Goal: Task Accomplishment & Management: Manage account settings

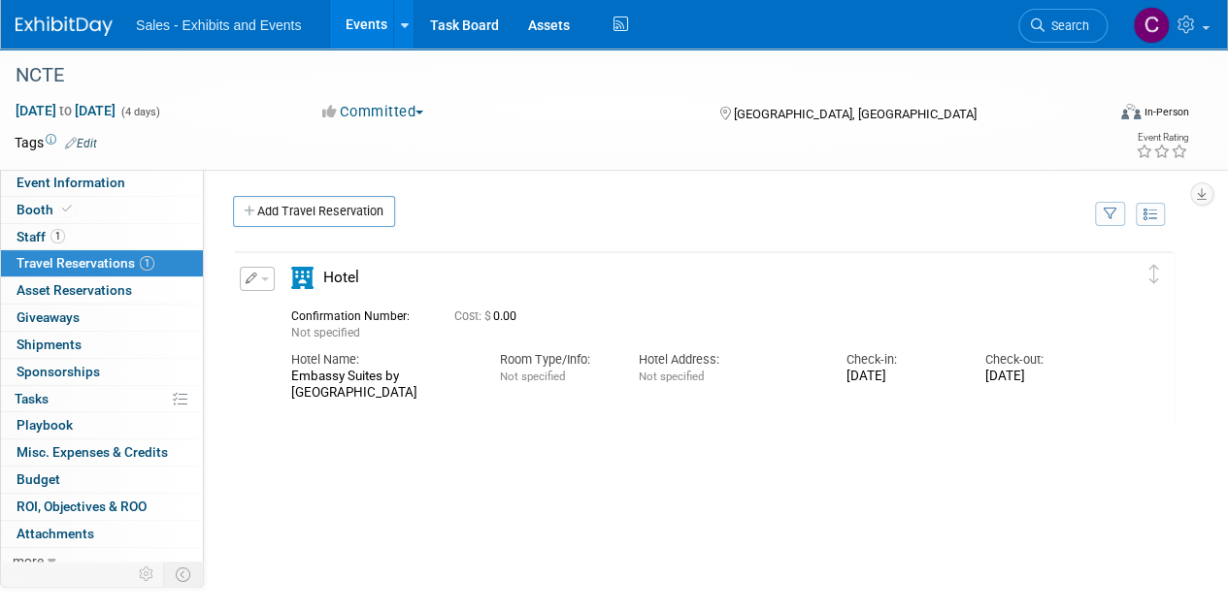
click at [371, 22] on link "Events" at bounding box center [365, 24] width 71 height 49
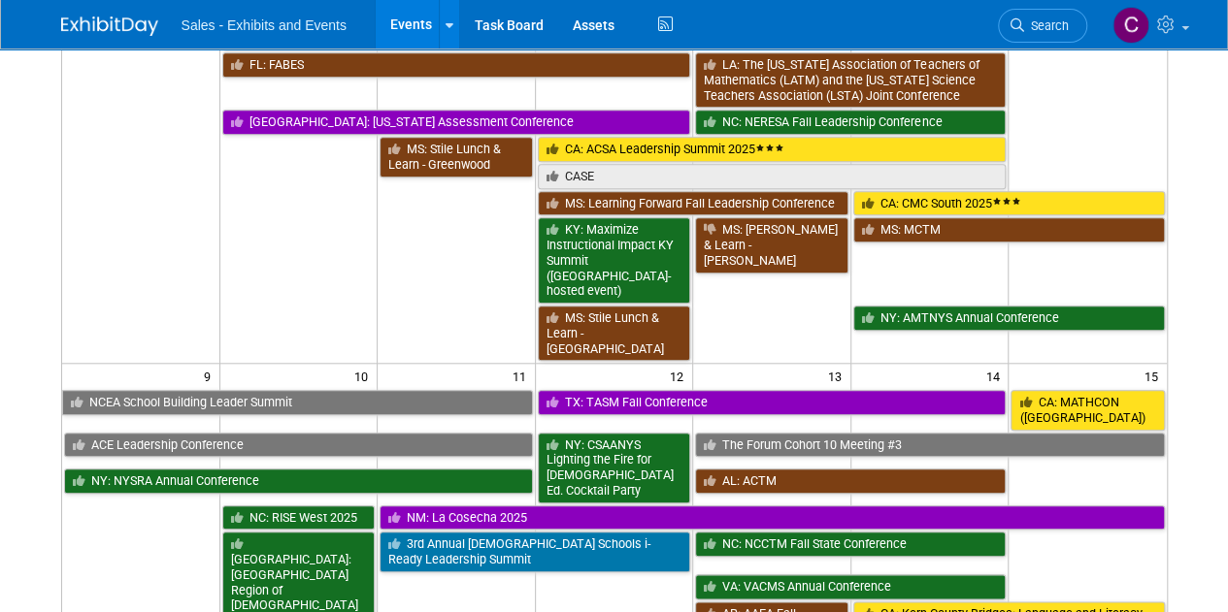
scroll to position [1015, 0]
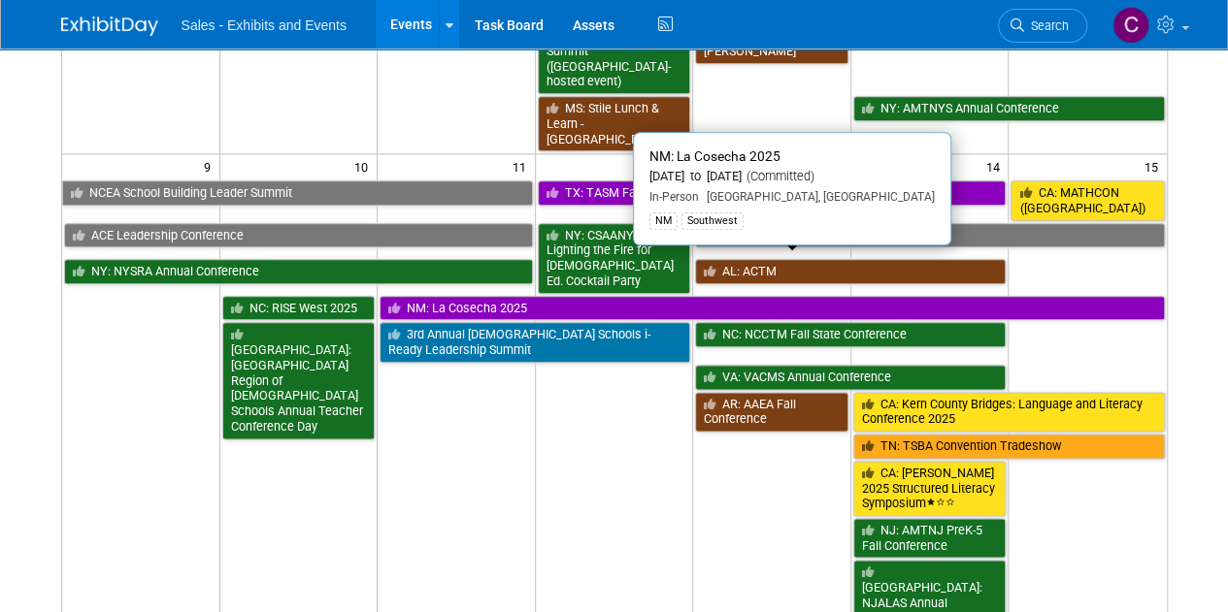
click at [452, 296] on link "NM: La Cosecha 2025" at bounding box center [771, 308] width 784 height 25
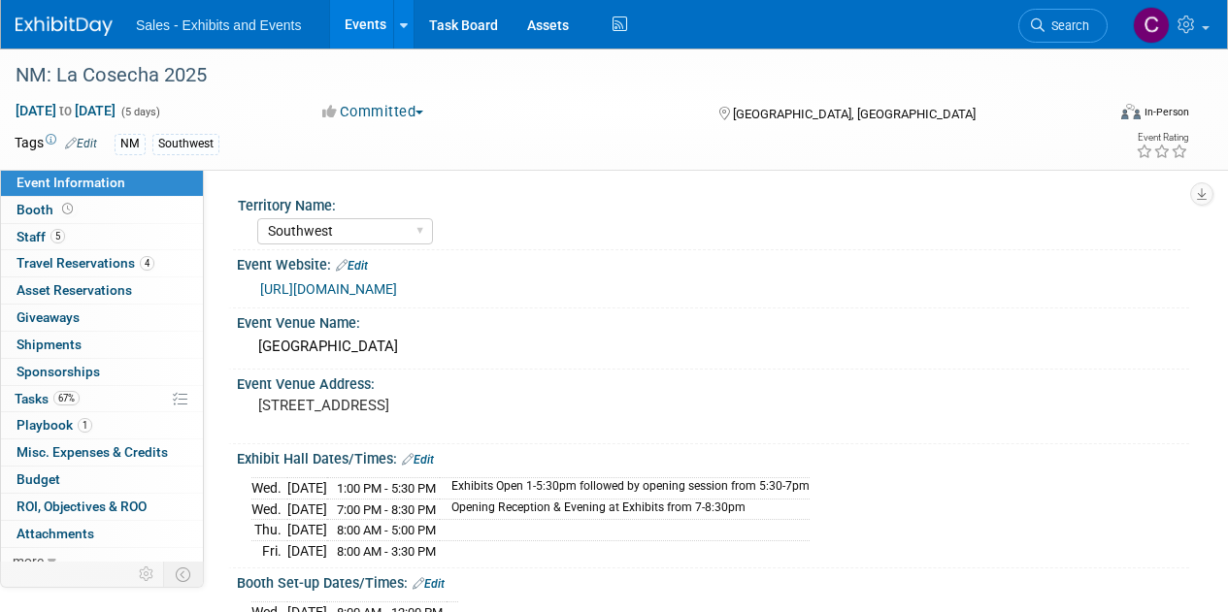
select select "Southwest"
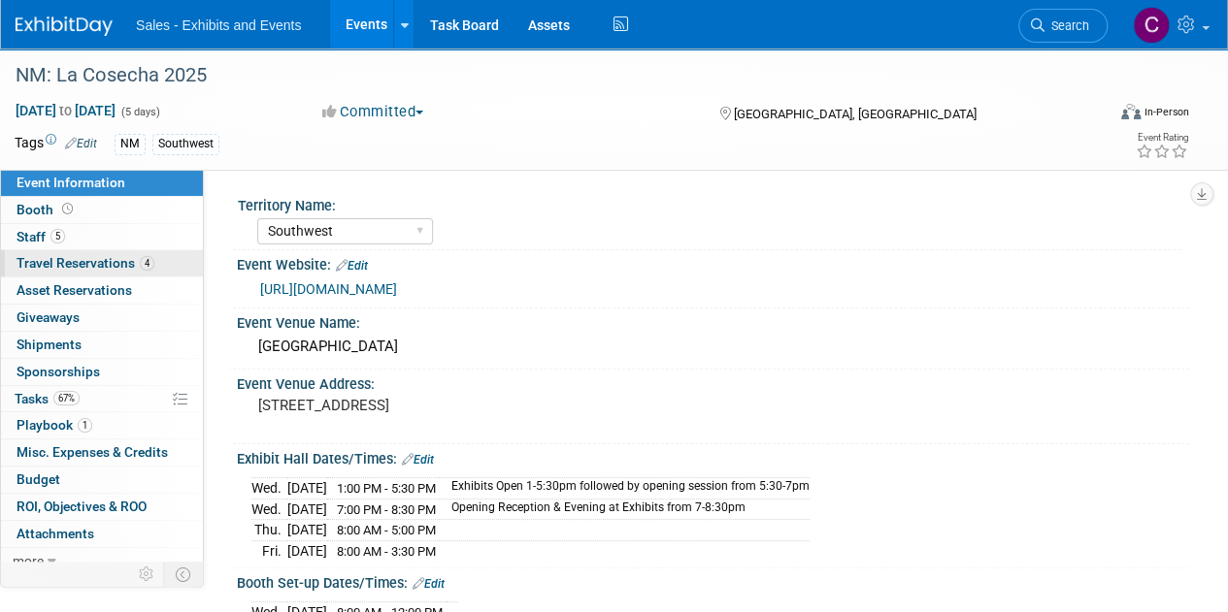
click at [17, 264] on span "Travel Reservations 4" at bounding box center [85, 263] width 138 height 16
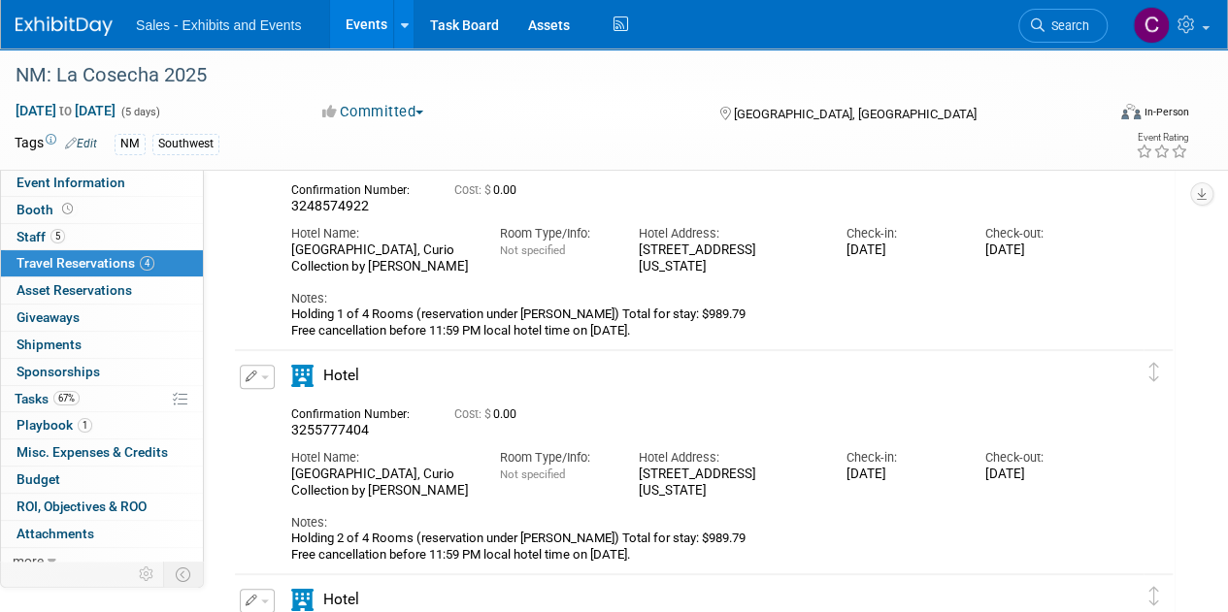
scroll to position [136, 0]
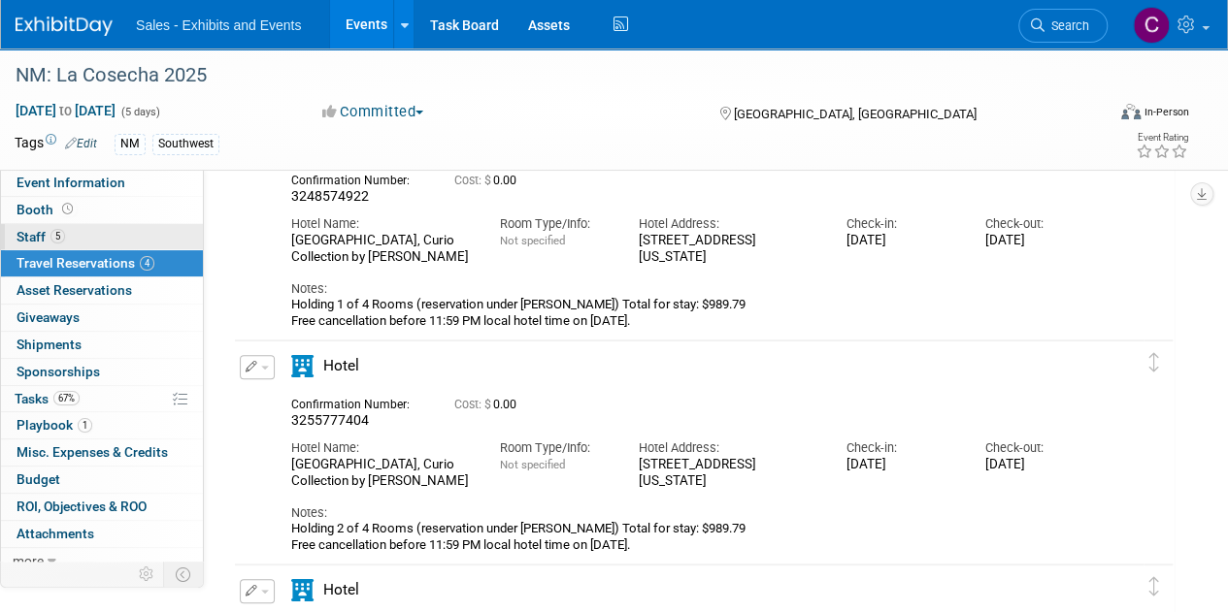
click at [21, 243] on span "Staff 5" at bounding box center [40, 237] width 49 height 16
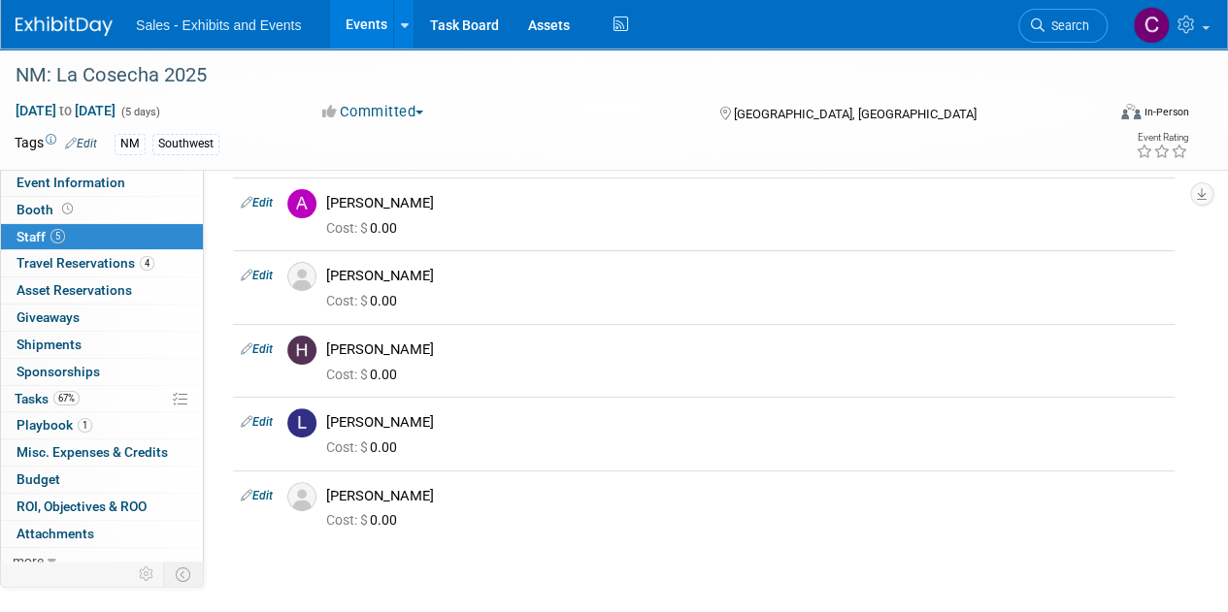
scroll to position [91, 0]
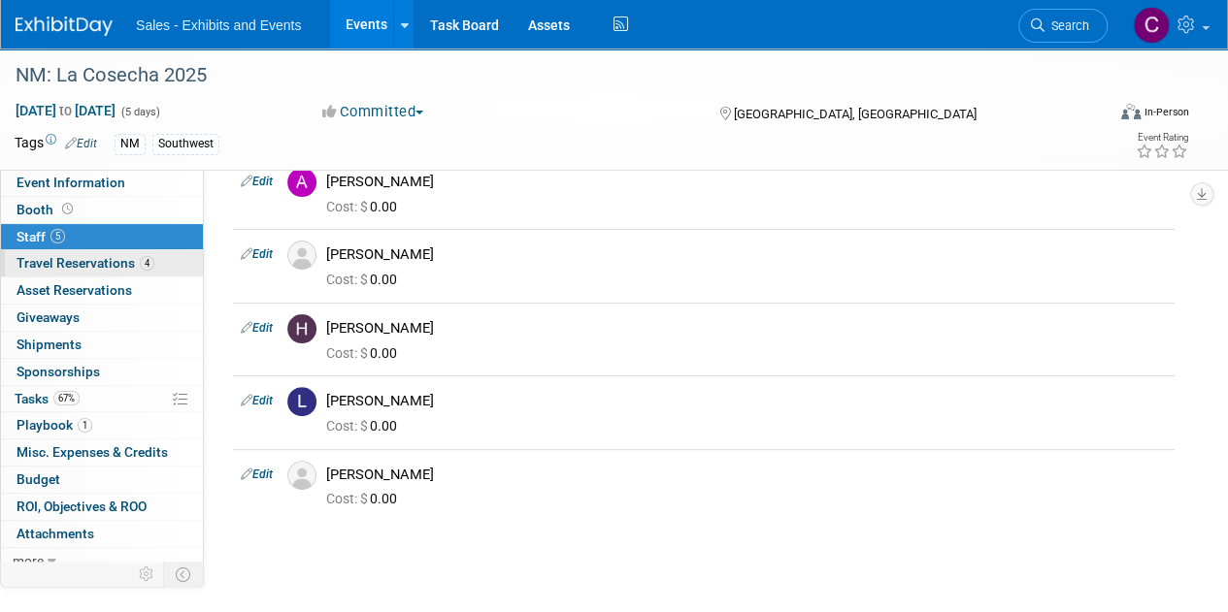
click at [62, 265] on span "Travel Reservations 4" at bounding box center [85, 263] width 138 height 16
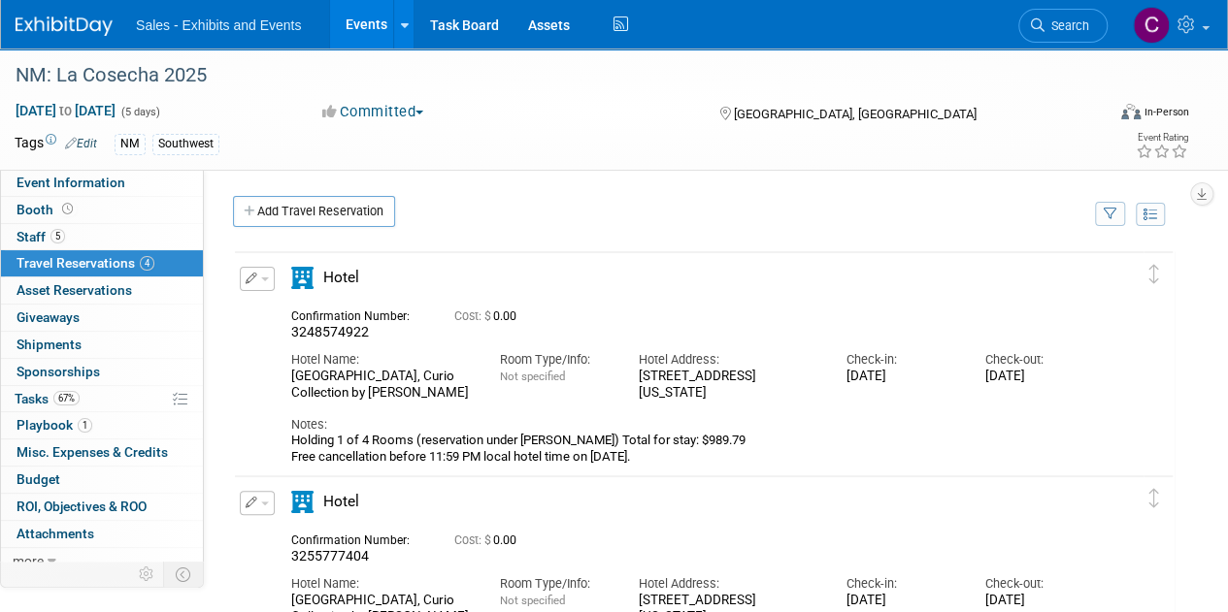
click at [304, 375] on div "Hotel Andaluz Albuquerque, Curio Collection by Hilton" at bounding box center [381, 385] width 180 height 33
drag, startPoint x: 304, startPoint y: 375, endPoint x: 428, endPoint y: 384, distance: 124.6
click at [428, 384] on div "Hotel Andaluz Albuquerque, Curio Collection by Hilton" at bounding box center [381, 385] width 180 height 33
copy div "Hotel Andaluz Albuquerque, Curio Collection by Hilton"
click at [370, 30] on link "Events" at bounding box center [365, 24] width 71 height 49
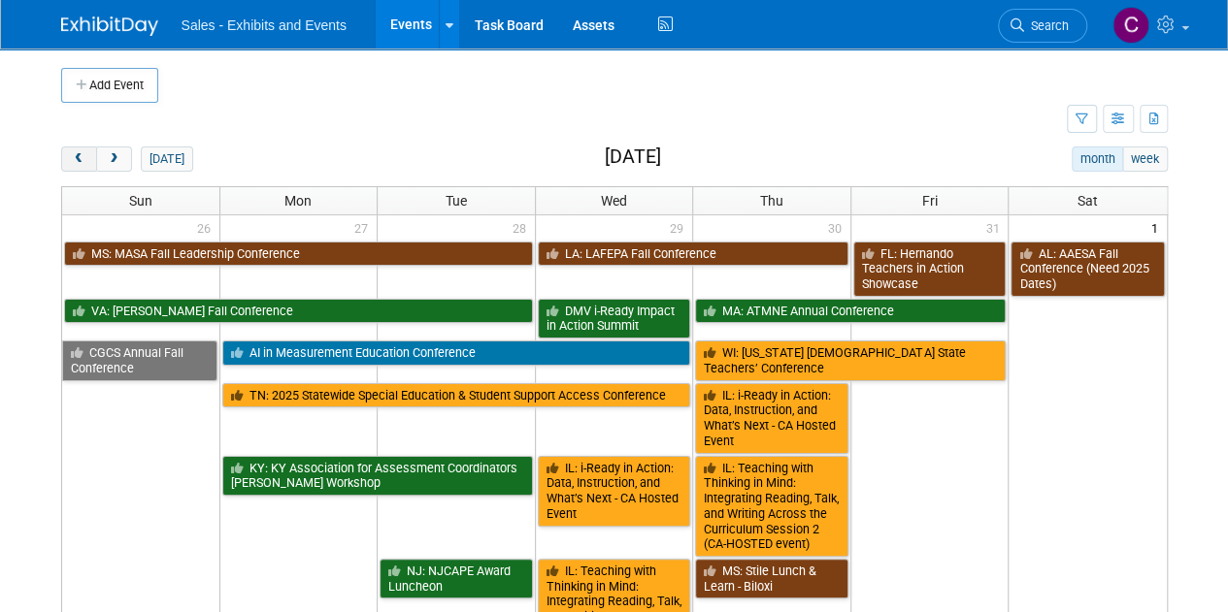
click at [89, 160] on button "prev" at bounding box center [79, 159] width 36 height 25
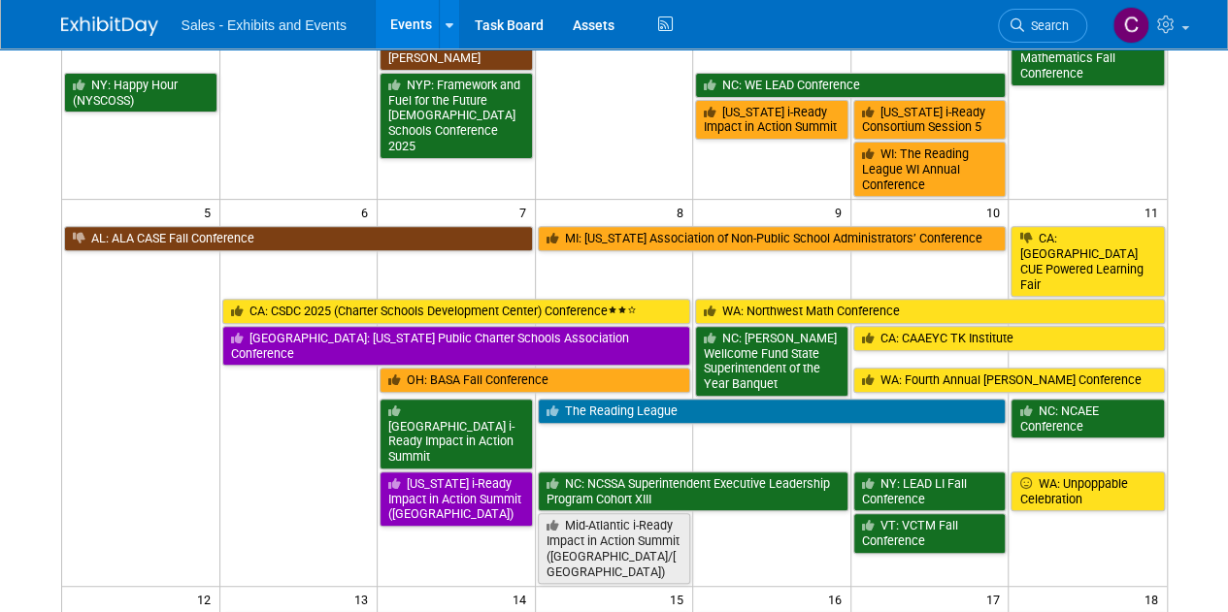
scroll to position [289, 0]
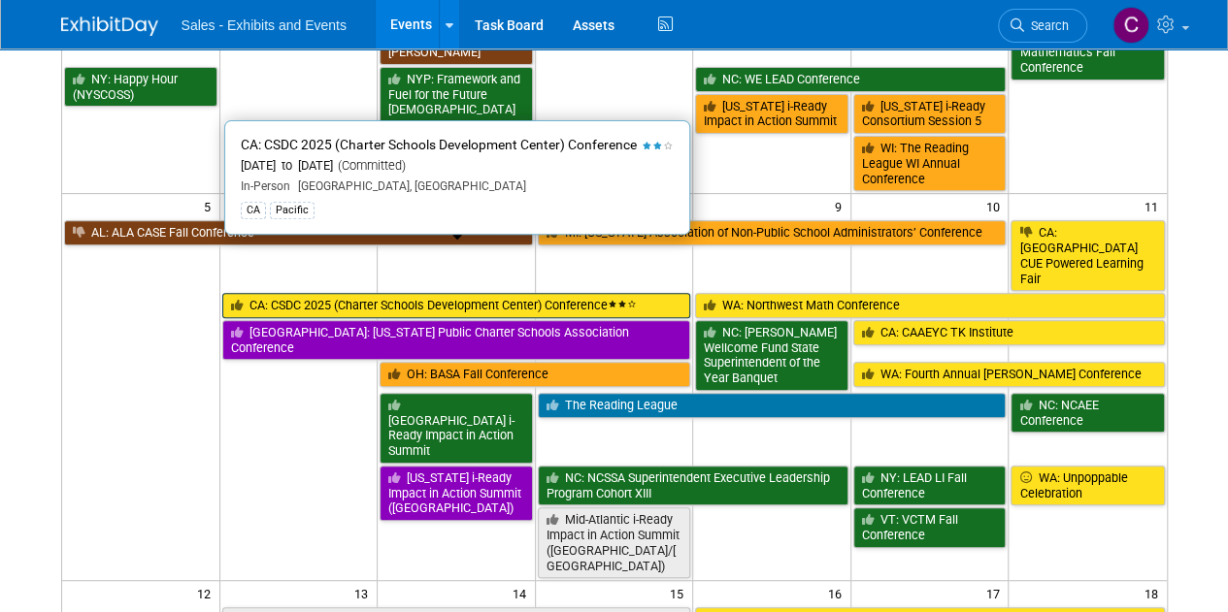
click at [342, 293] on link "CA: CSDC 2025 (Charter Schools Development Center) Conference" at bounding box center [456, 305] width 469 height 25
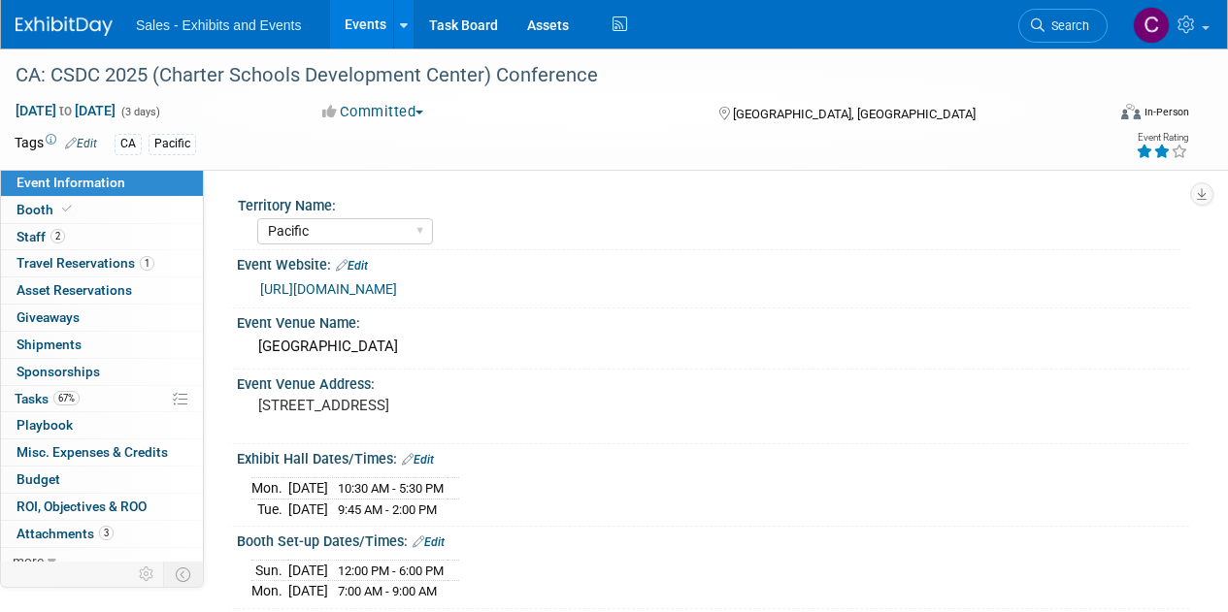
select select "Pacific"
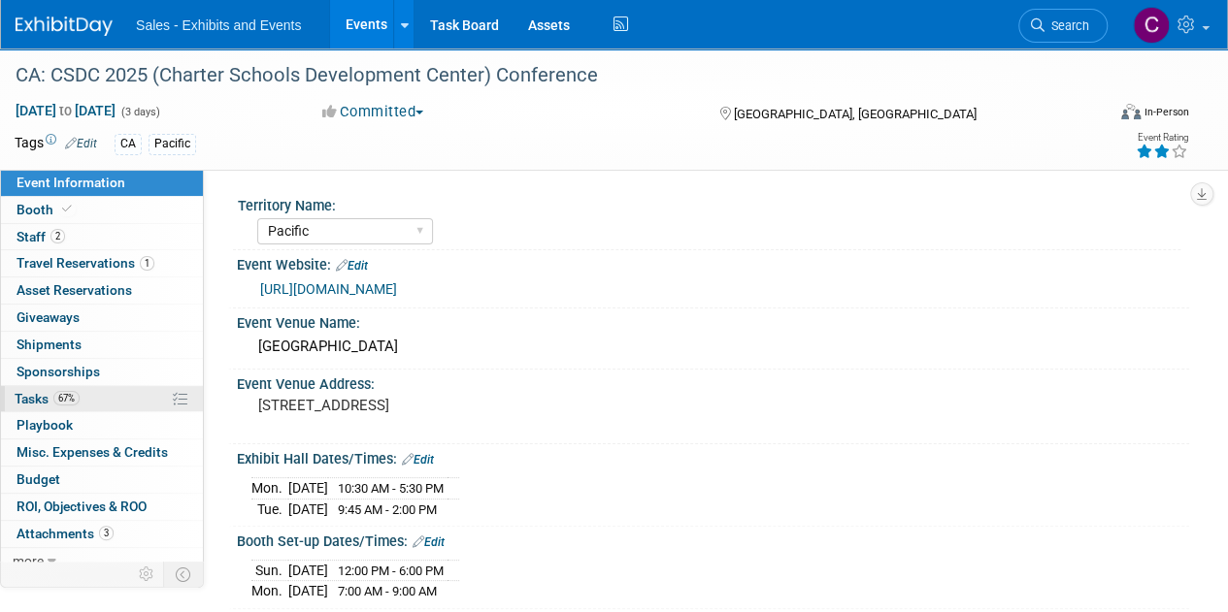
click at [37, 401] on span "Tasks 67%" at bounding box center [47, 399] width 65 height 16
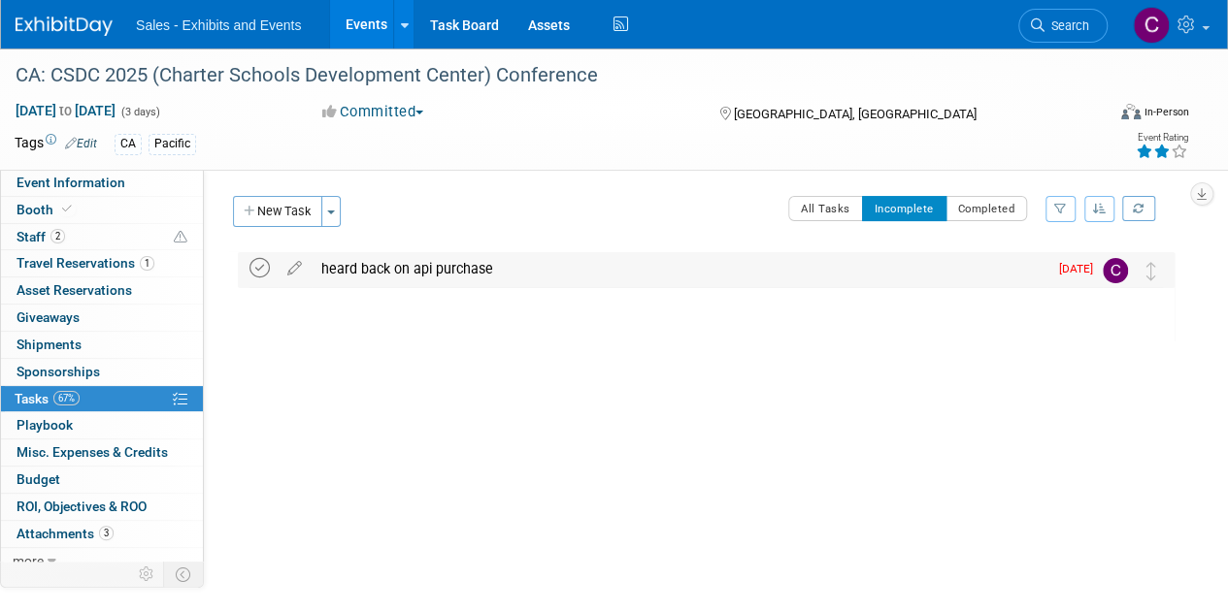
click at [257, 266] on icon at bounding box center [259, 268] width 20 height 20
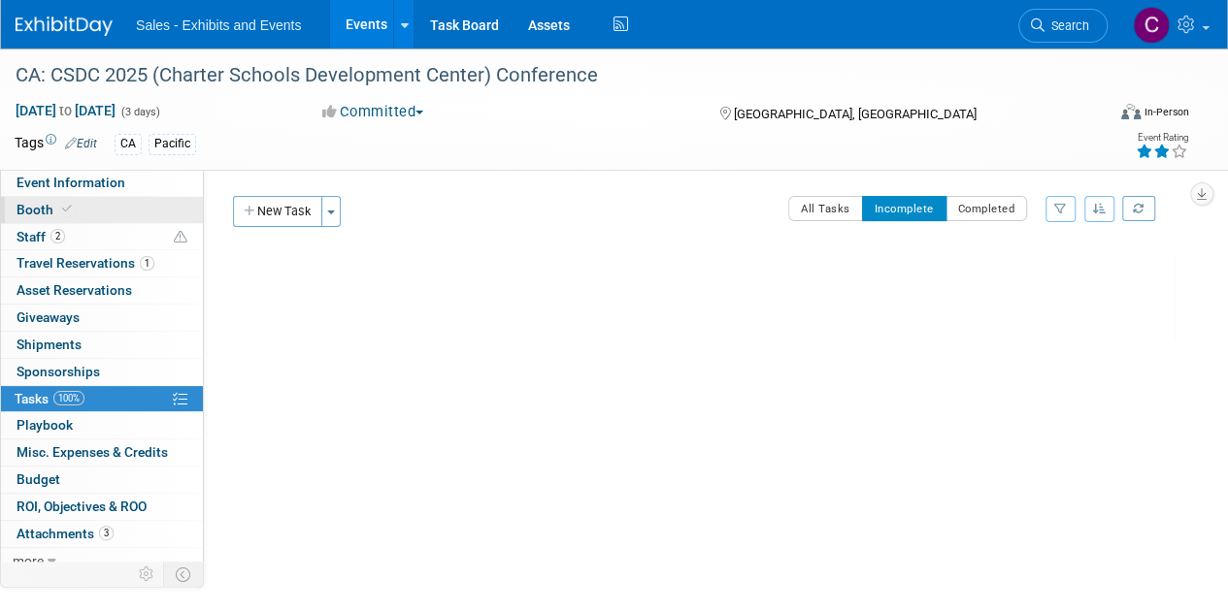
click at [41, 202] on span "Booth" at bounding box center [45, 210] width 59 height 16
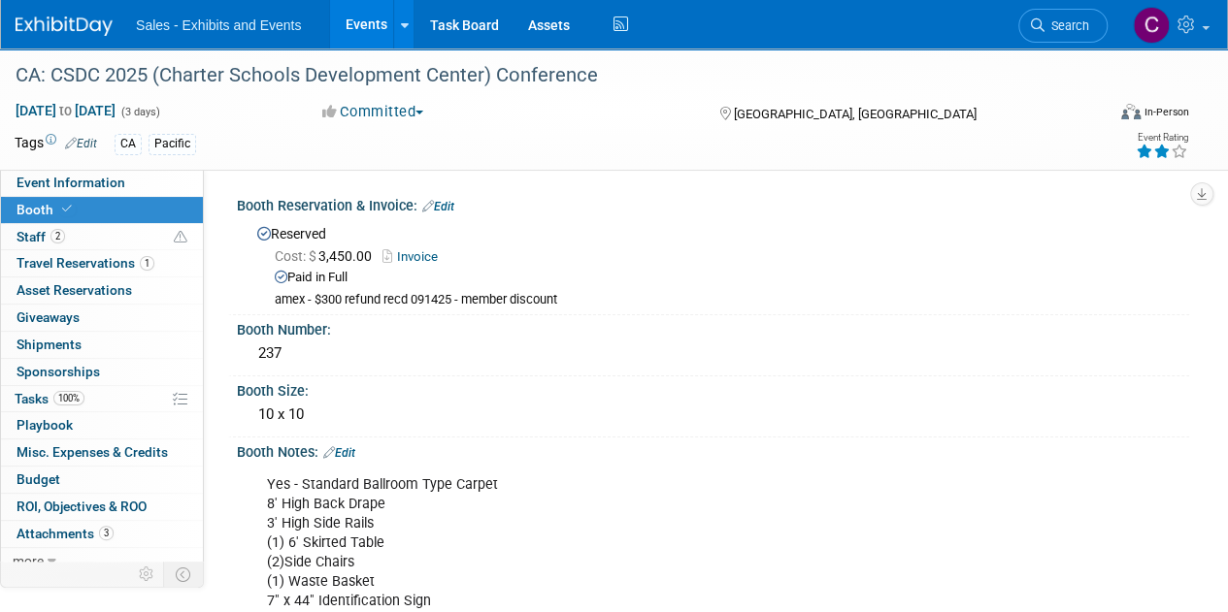
click at [52, 208] on span "Booth" at bounding box center [45, 210] width 59 height 16
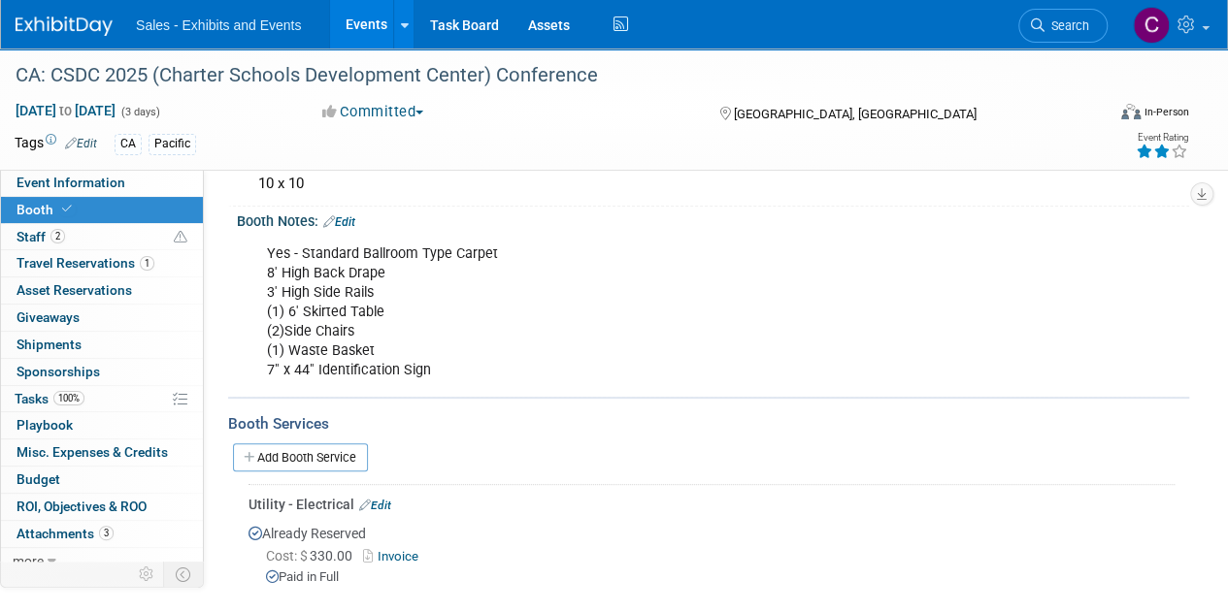
scroll to position [281, 0]
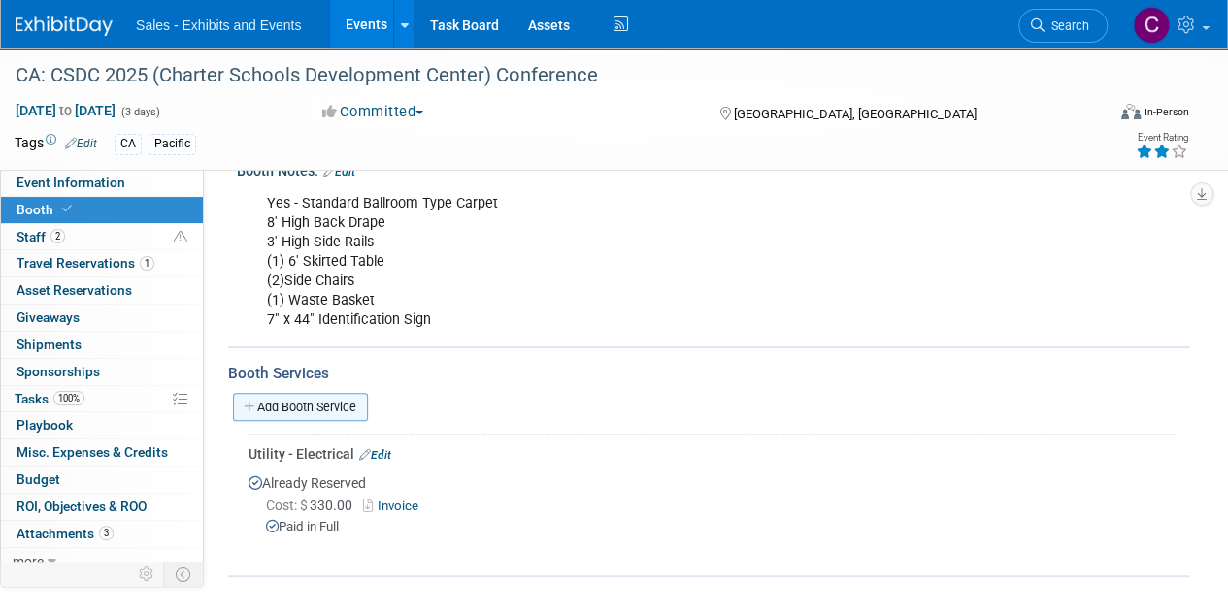
click at [301, 411] on link "Add Booth Service" at bounding box center [300, 407] width 135 height 28
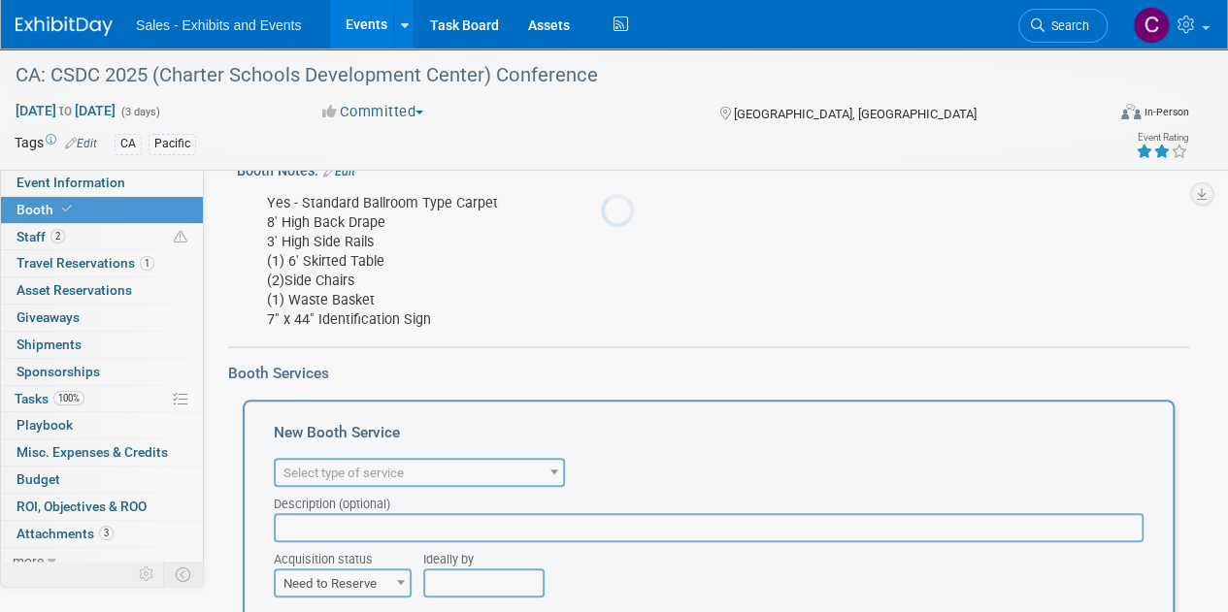
scroll to position [0, 0]
click at [388, 477] on span "Select type of service" at bounding box center [343, 473] width 120 height 15
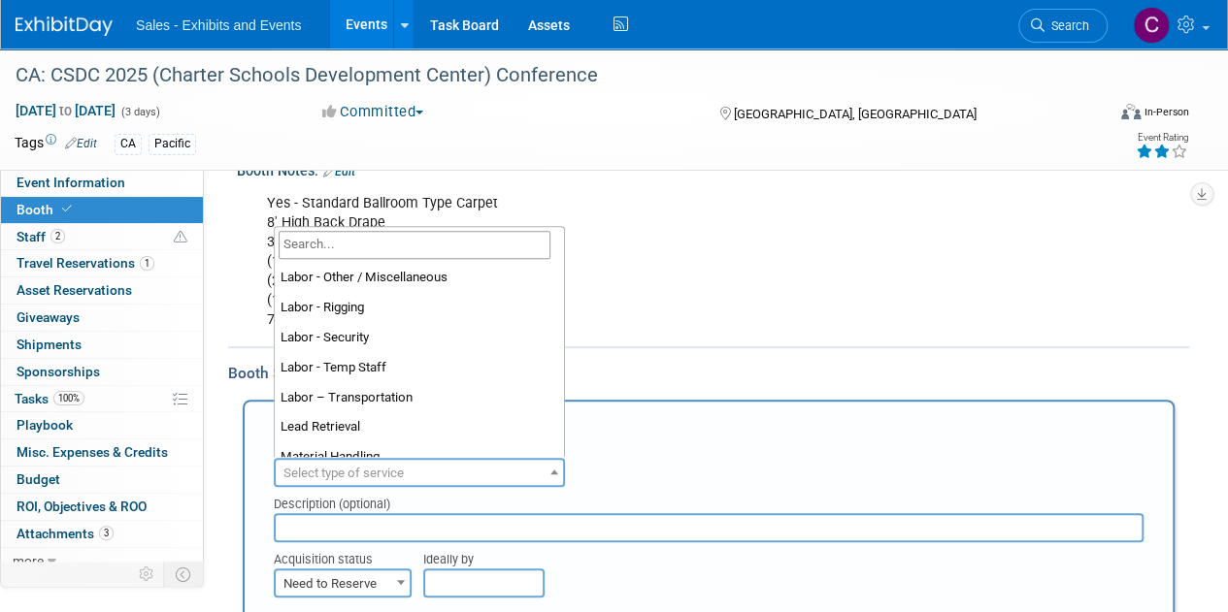
scroll to position [296, 0]
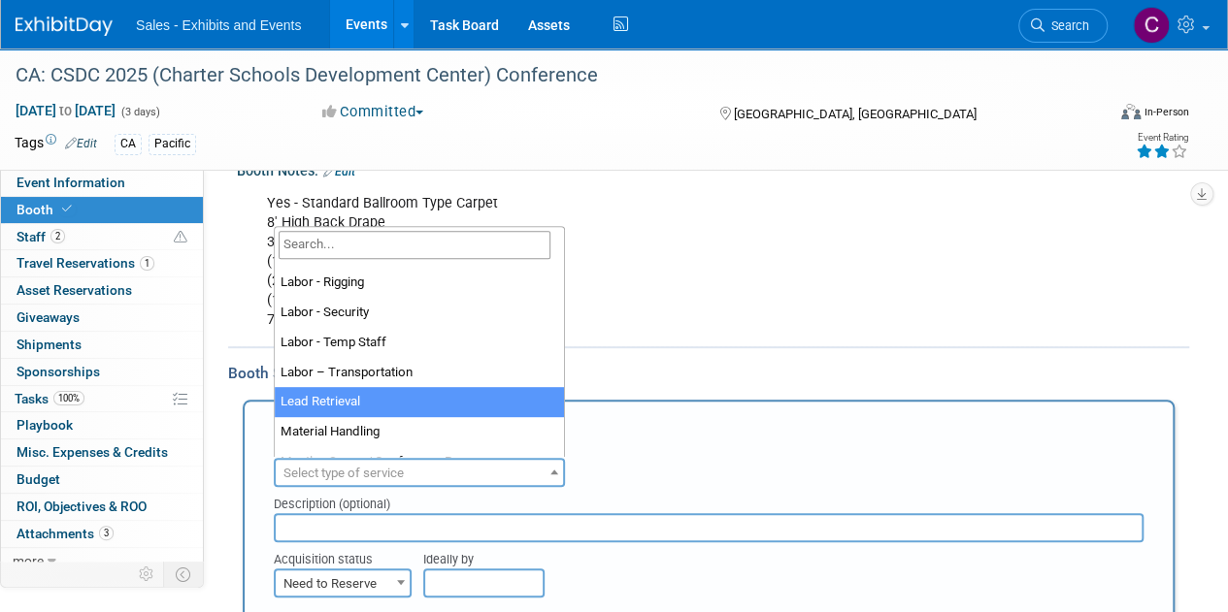
select select "7"
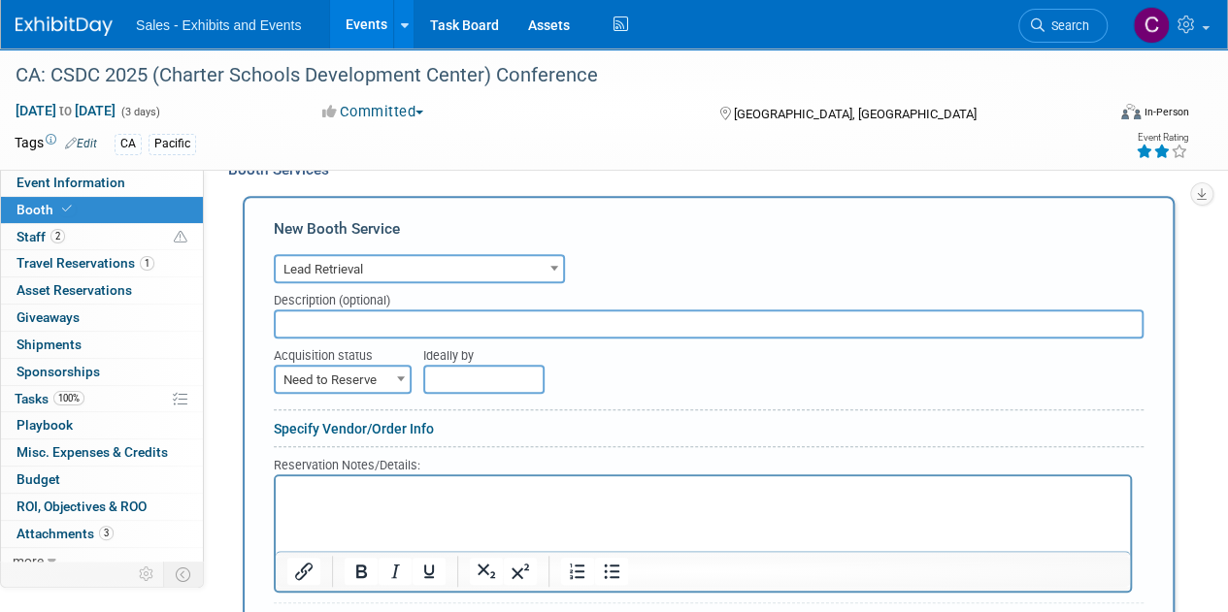
scroll to position [491, 0]
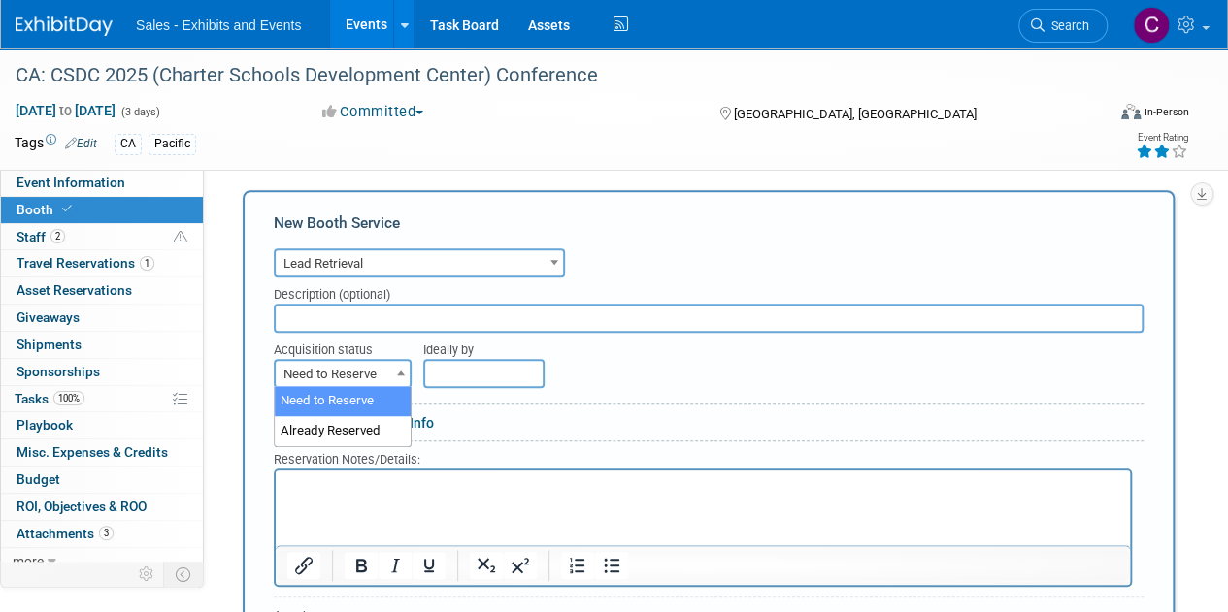
click at [391, 379] on span at bounding box center [400, 372] width 19 height 25
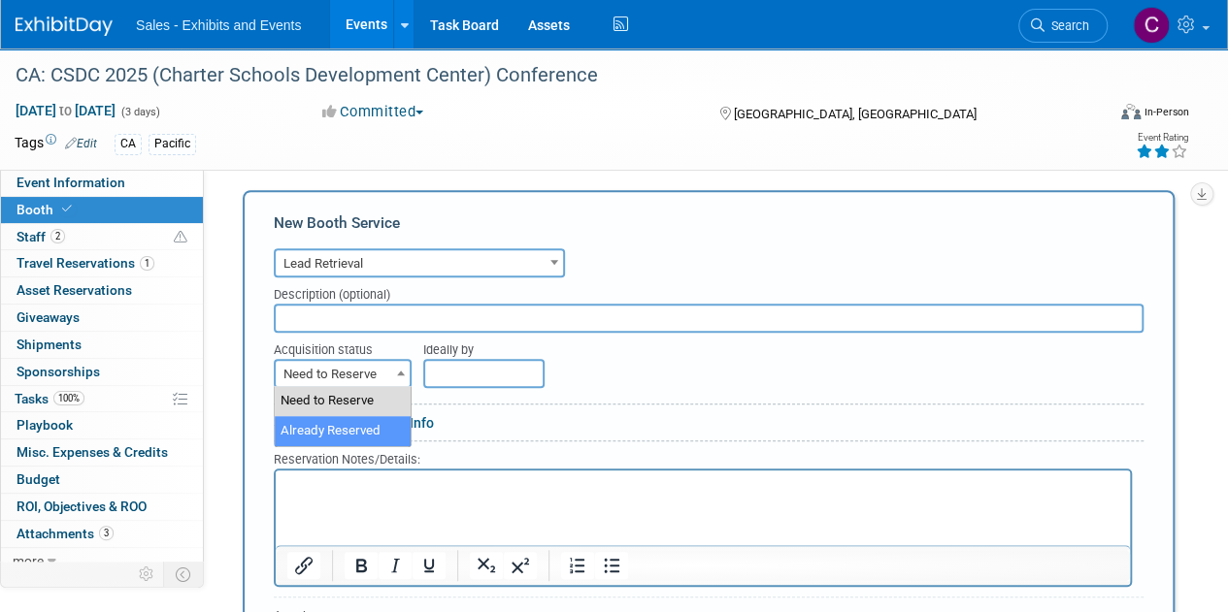
select select "2"
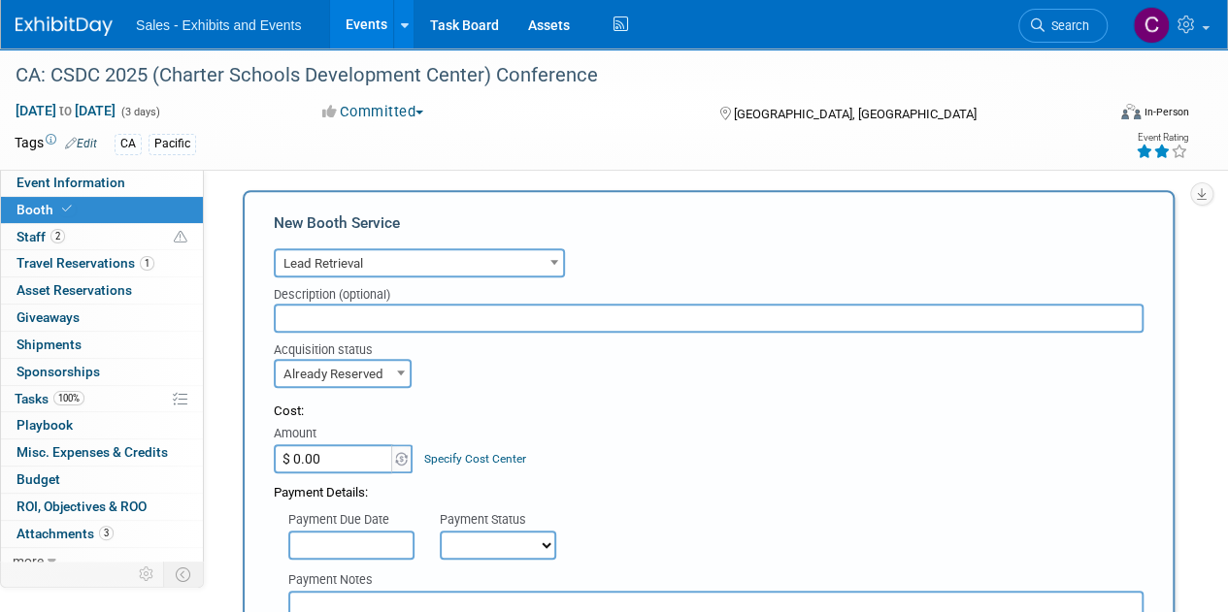
click at [361, 461] on input "$ 0.00" at bounding box center [334, 458] width 121 height 29
type input "$ 505.00"
click at [503, 542] on select "Not Paid Yet Partially Paid Paid in Full" at bounding box center [498, 545] width 116 height 29
select select "1"
click at [440, 531] on select "Not Paid Yet Partially Paid Paid in Full" at bounding box center [498, 545] width 116 height 29
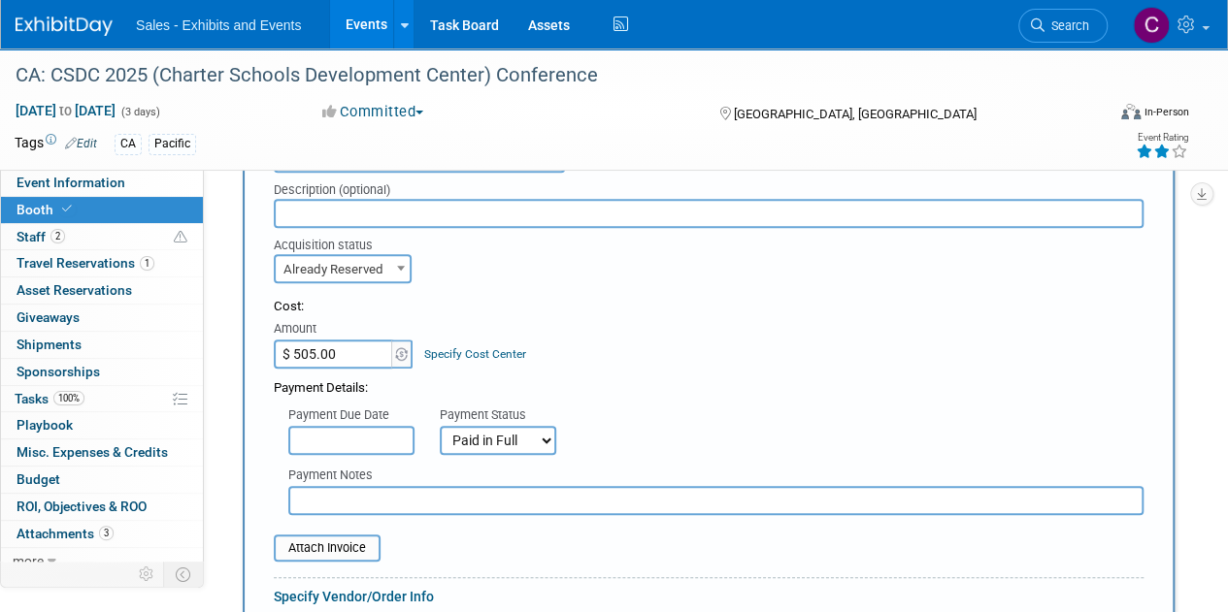
scroll to position [658, 0]
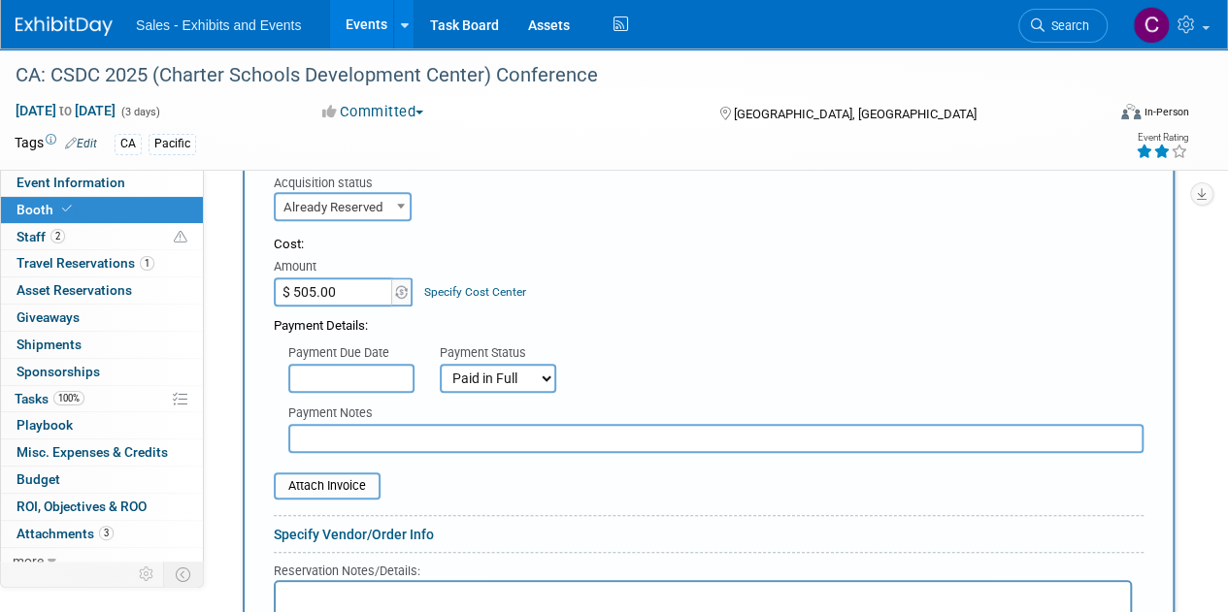
click at [363, 429] on input "text" at bounding box center [715, 438] width 855 height 29
type input "amex"
click at [357, 477] on input "file" at bounding box center [263, 486] width 231 height 23
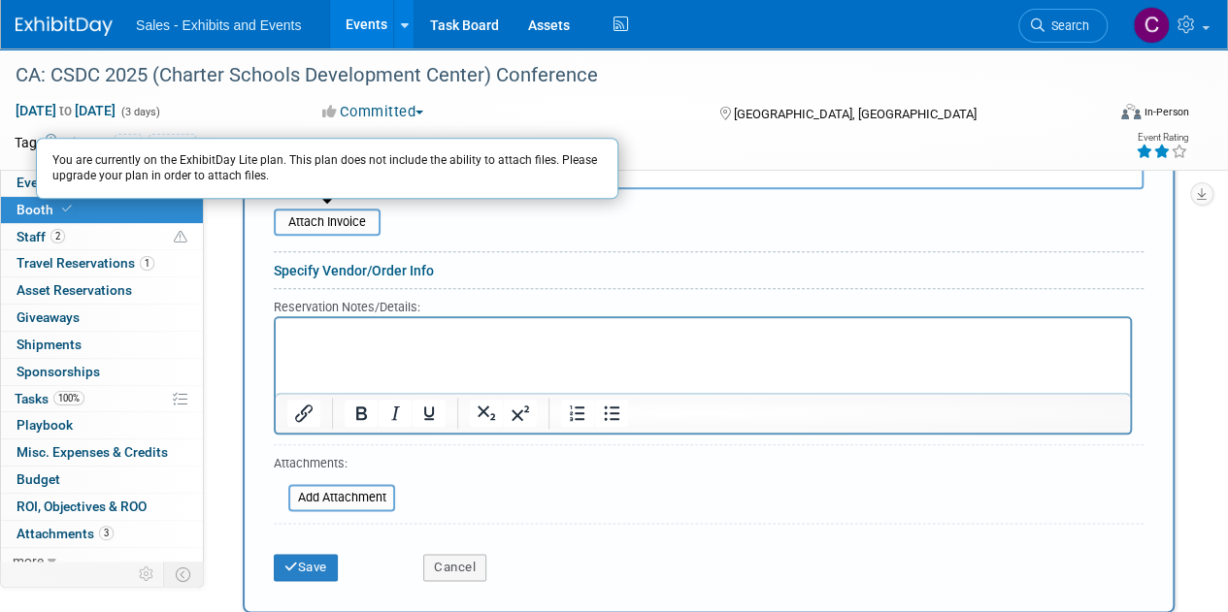
scroll to position [966, 0]
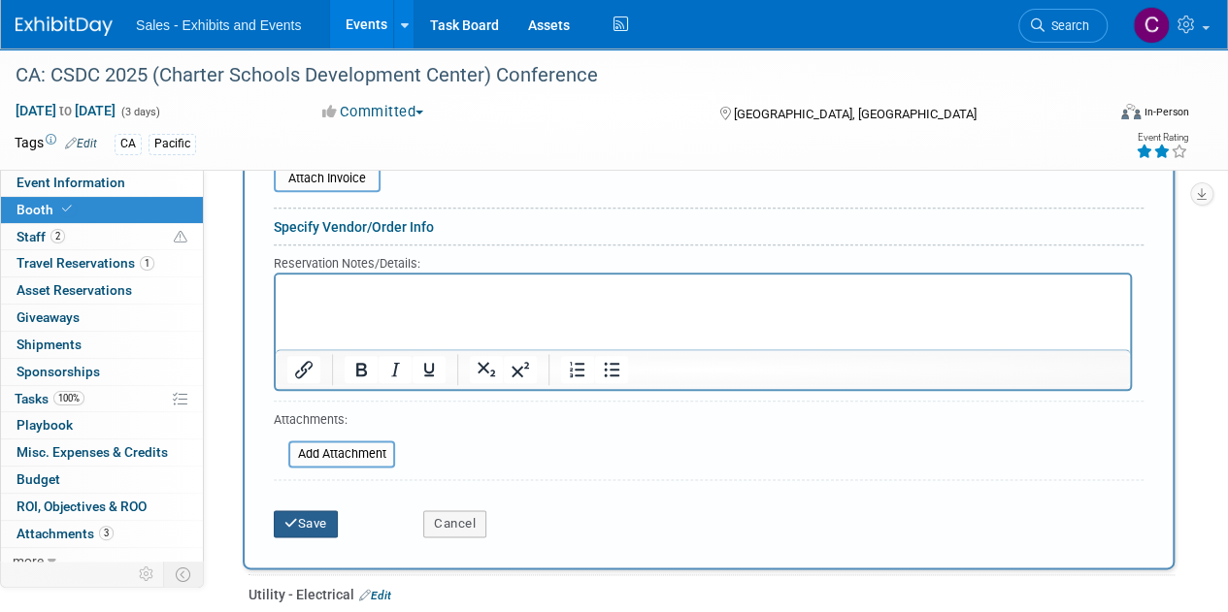
click at [297, 517] on icon "submit" at bounding box center [291, 523] width 14 height 13
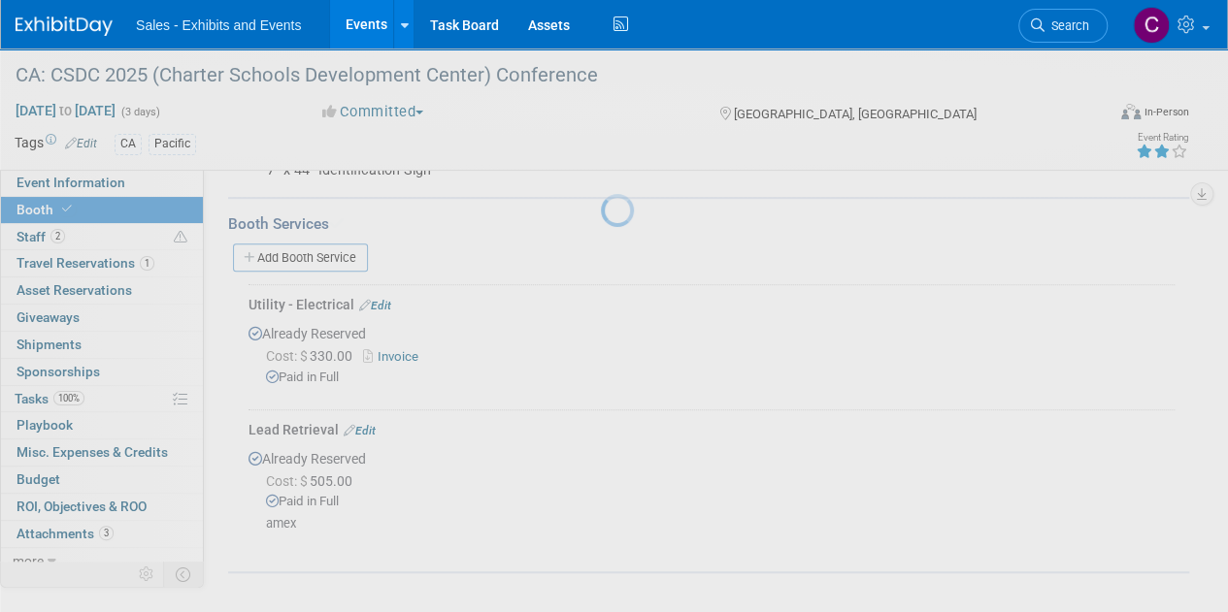
scroll to position [426, 0]
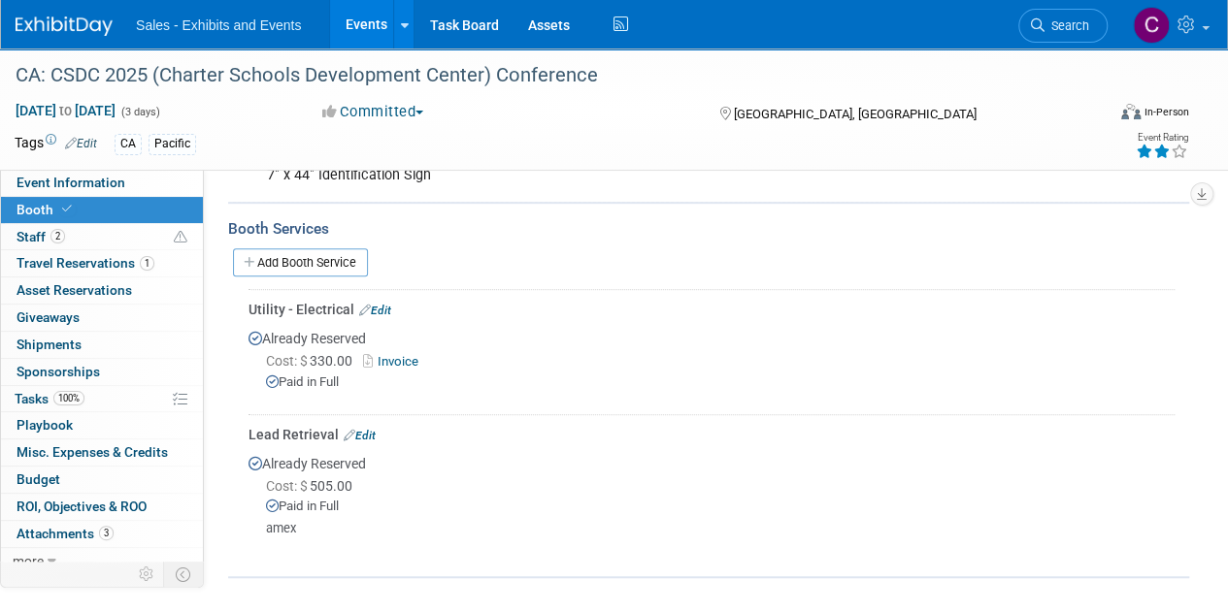
click at [362, 15] on link "Events" at bounding box center [365, 24] width 71 height 49
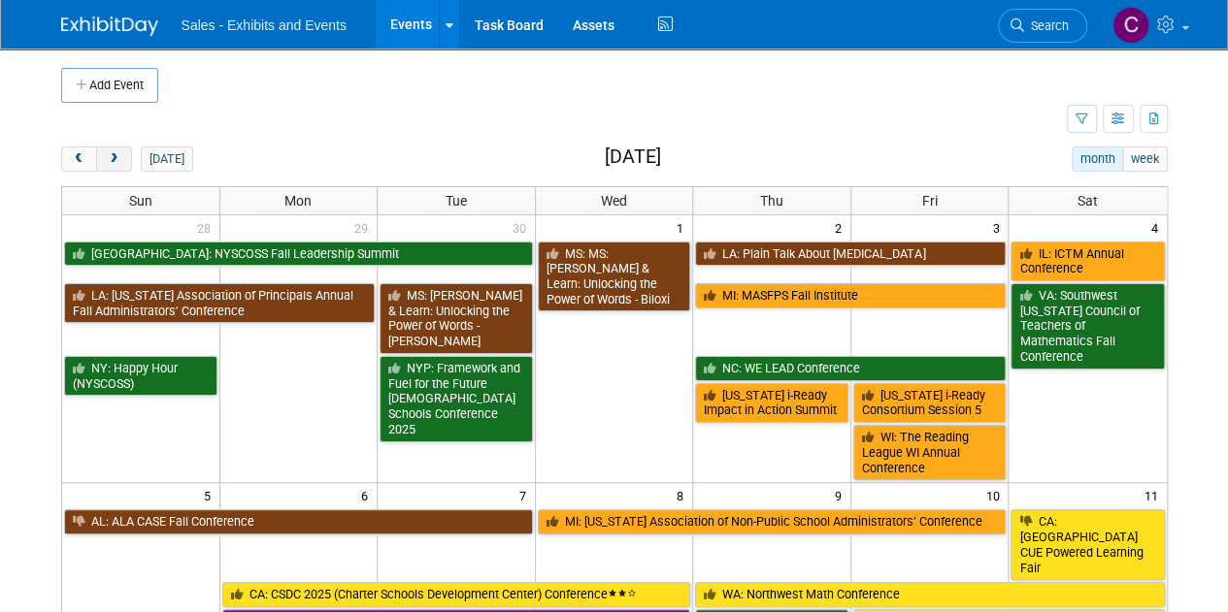
click at [115, 164] on span "next" at bounding box center [114, 159] width 15 height 13
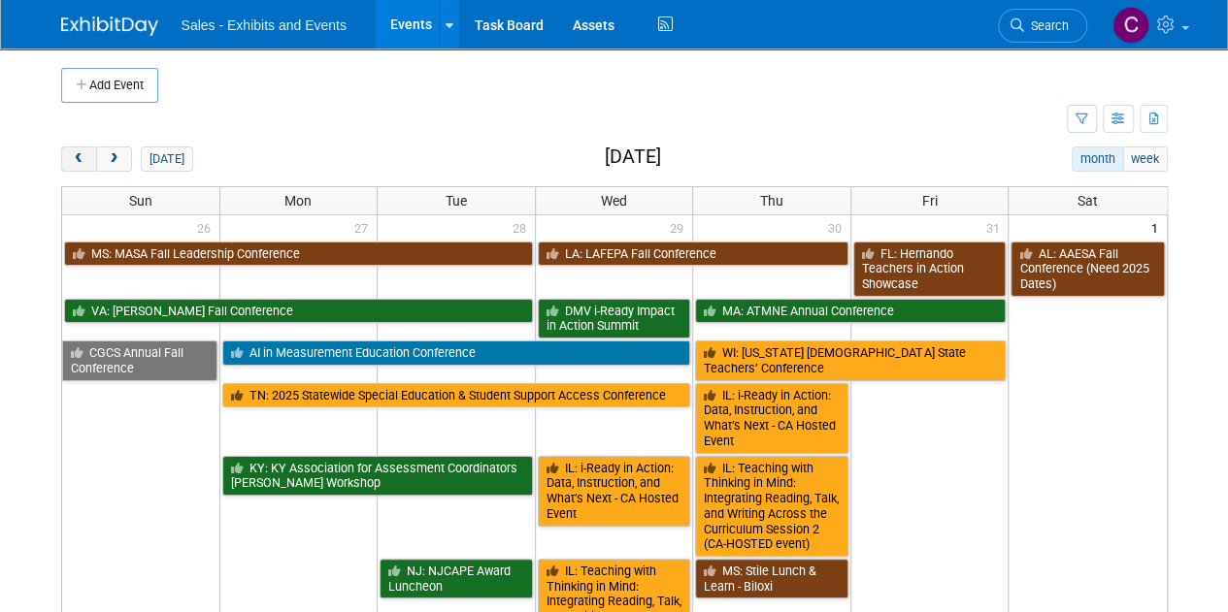
click at [82, 163] on span "prev" at bounding box center [79, 159] width 15 height 13
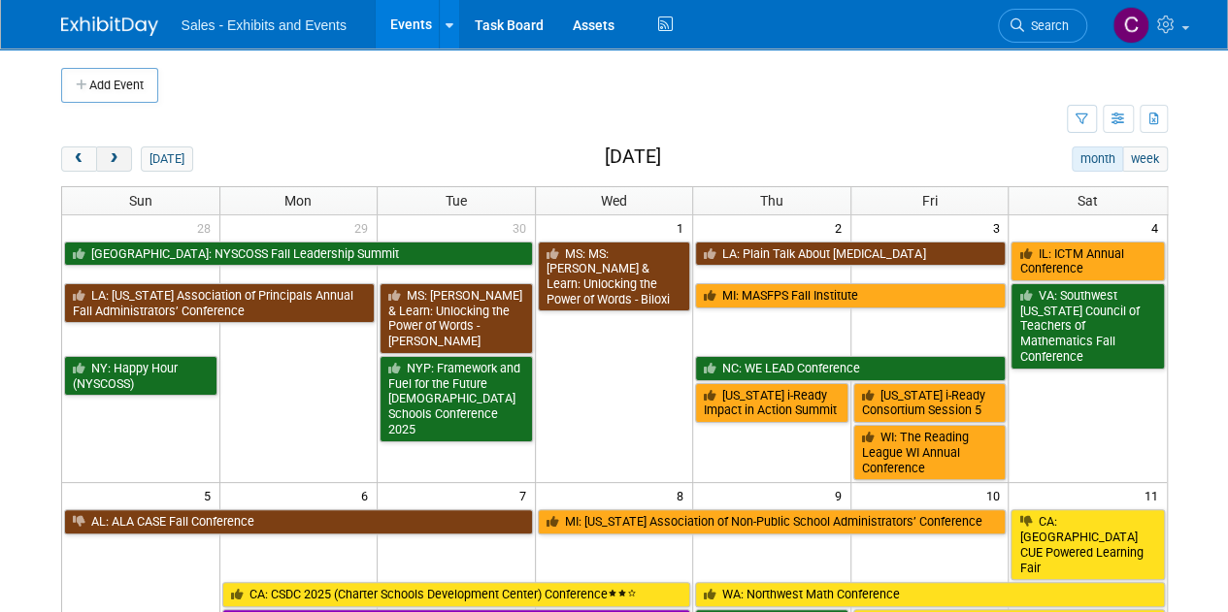
click at [117, 162] on span "next" at bounding box center [114, 159] width 15 height 13
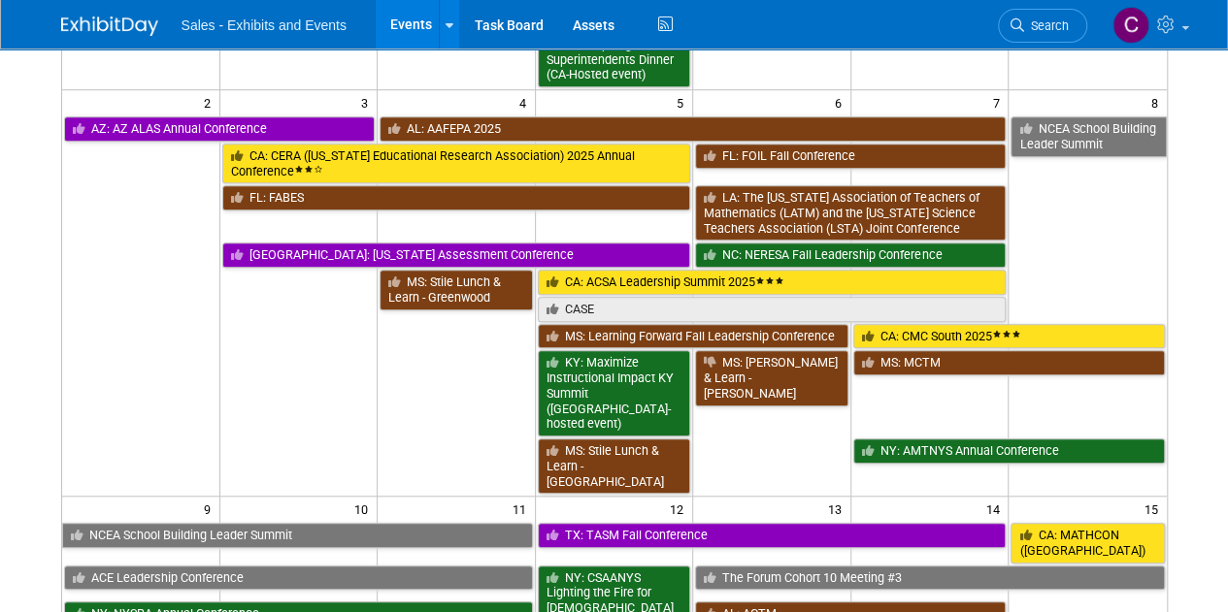
scroll to position [675, 0]
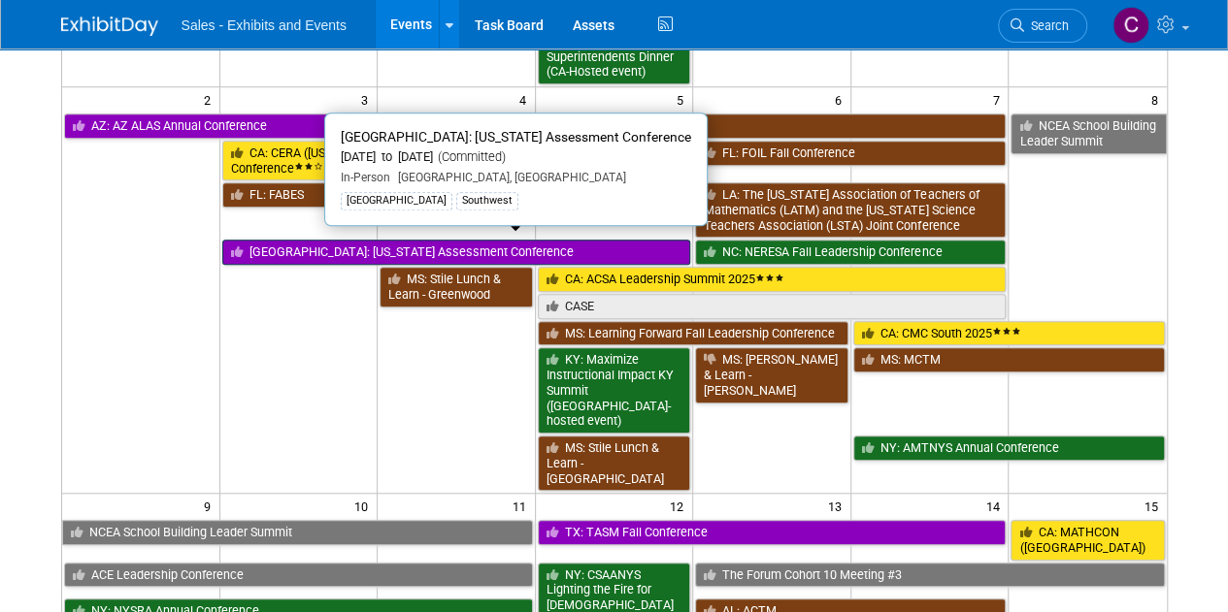
click at [295, 244] on link "[GEOGRAPHIC_DATA]: [US_STATE] Assessment Conference" at bounding box center [456, 252] width 469 height 25
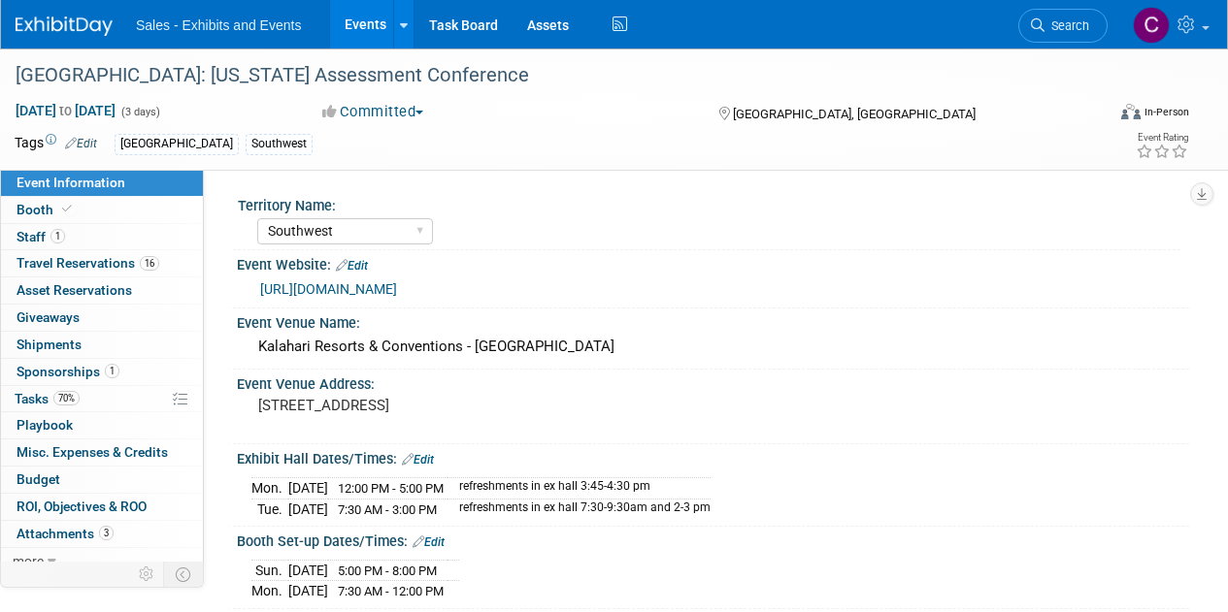
select select "Southwest"
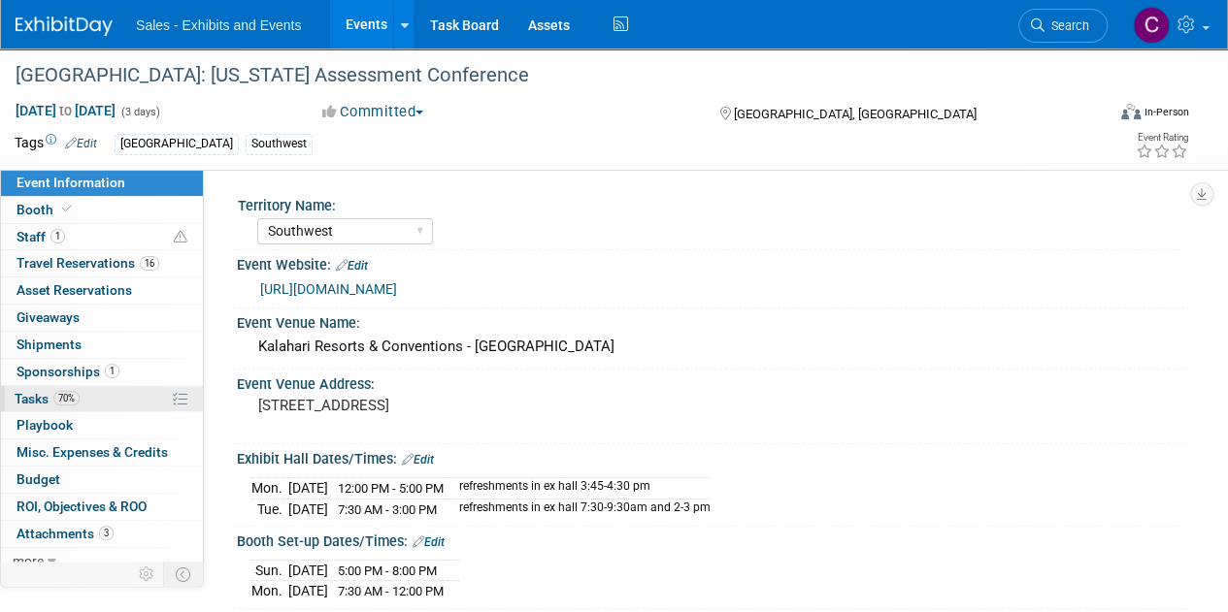
click at [16, 395] on span "Tasks 70%" at bounding box center [47, 399] width 65 height 16
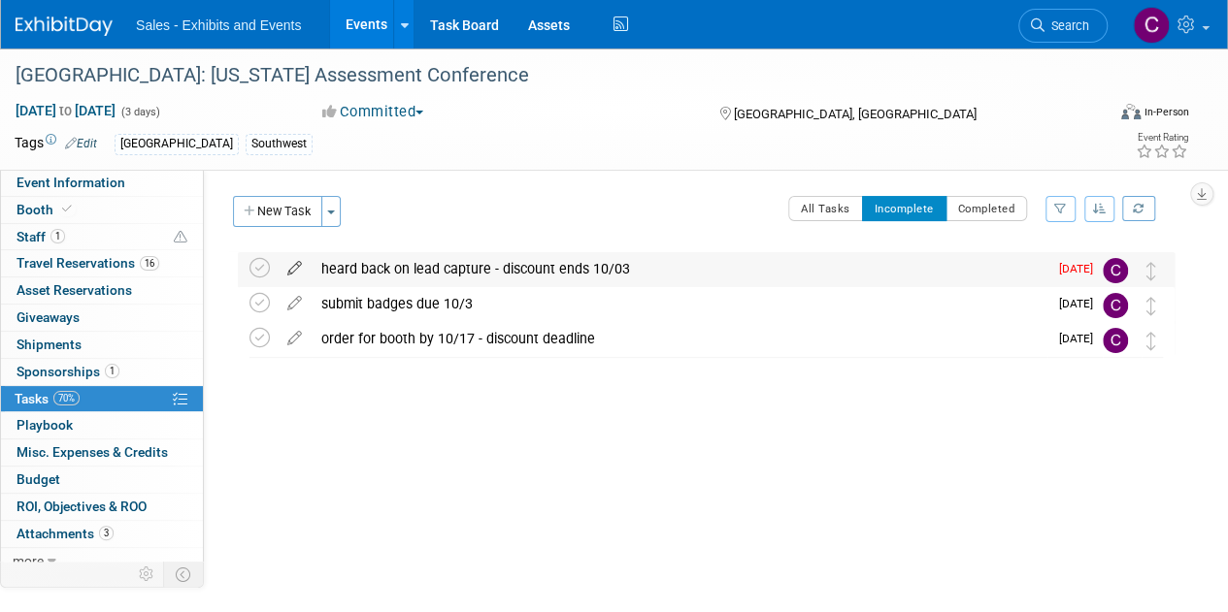
click at [303, 266] on icon at bounding box center [295, 264] width 34 height 24
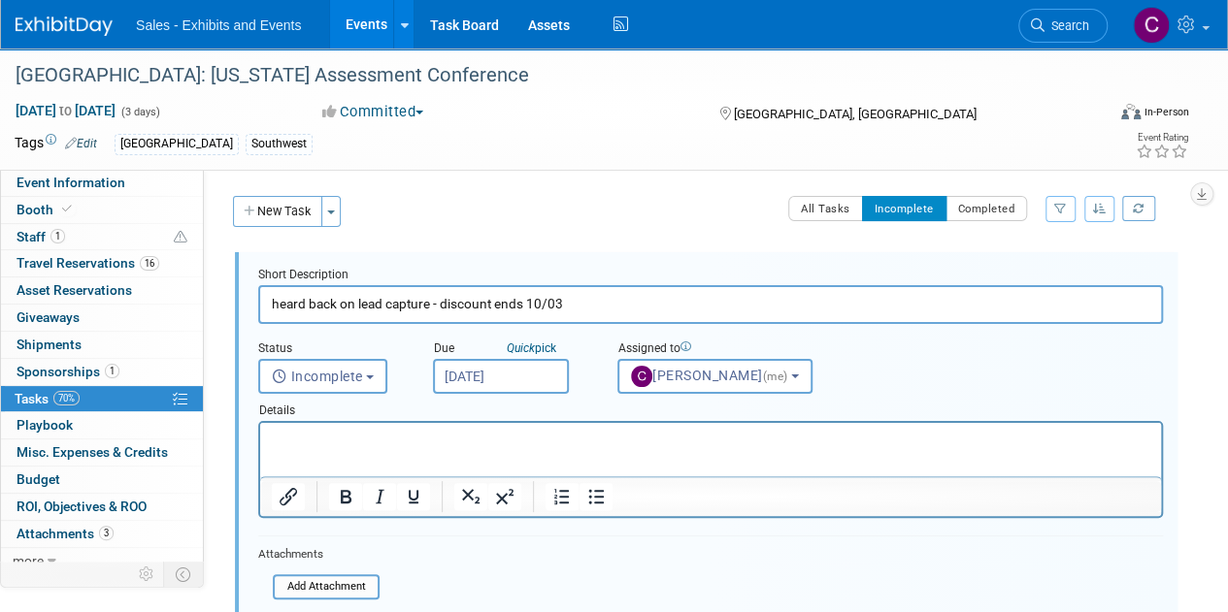
click at [516, 374] on input "[DATE]" at bounding box center [501, 376] width 136 height 35
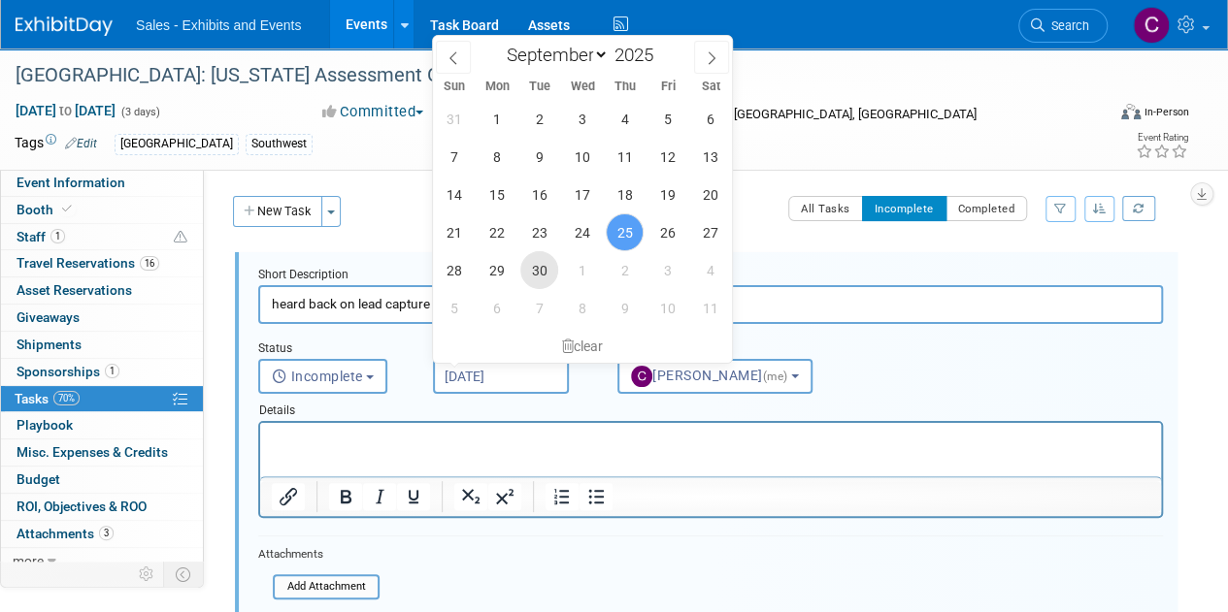
click at [528, 277] on span "30" at bounding box center [539, 270] width 38 height 38
type input "[DATE]"
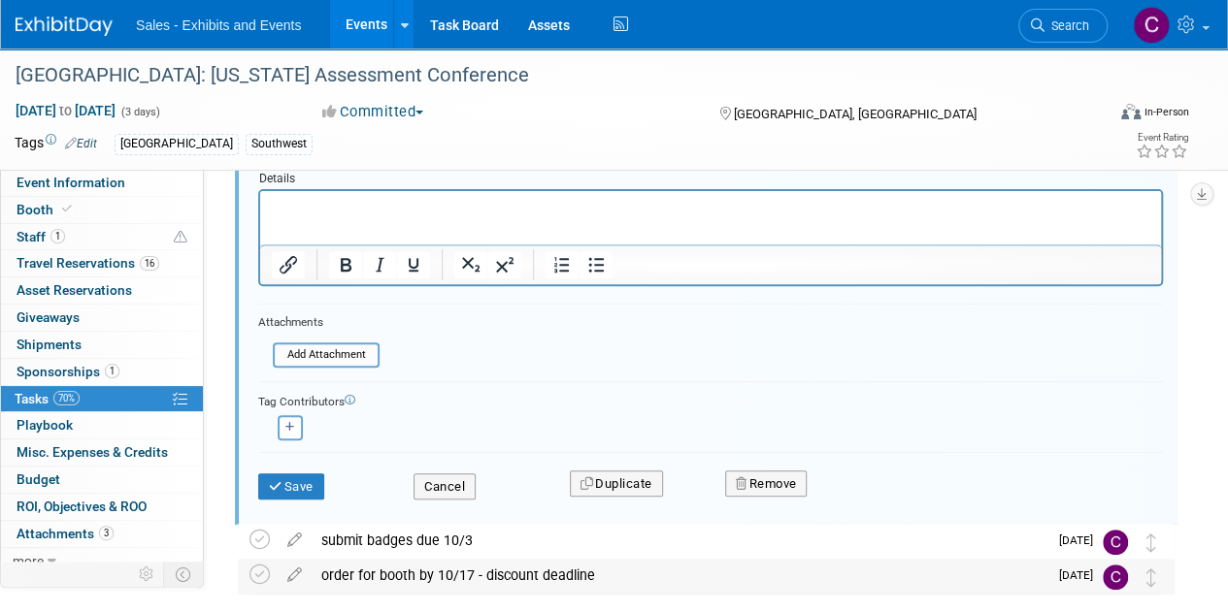
scroll to position [331, 0]
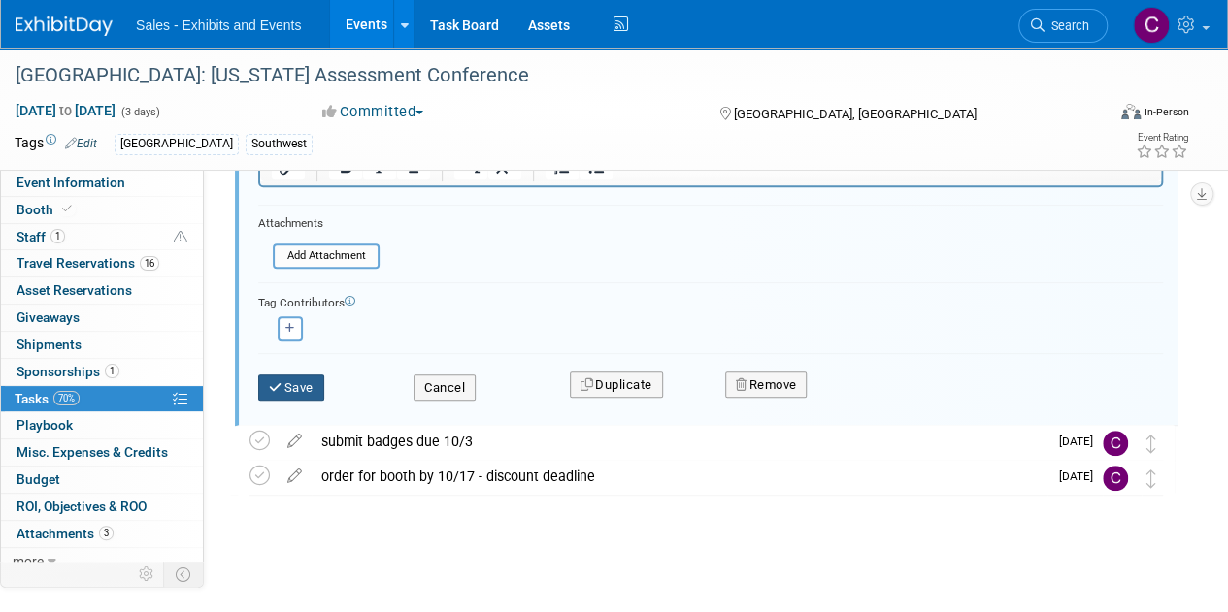
click at [294, 392] on button "Save" at bounding box center [291, 388] width 66 height 27
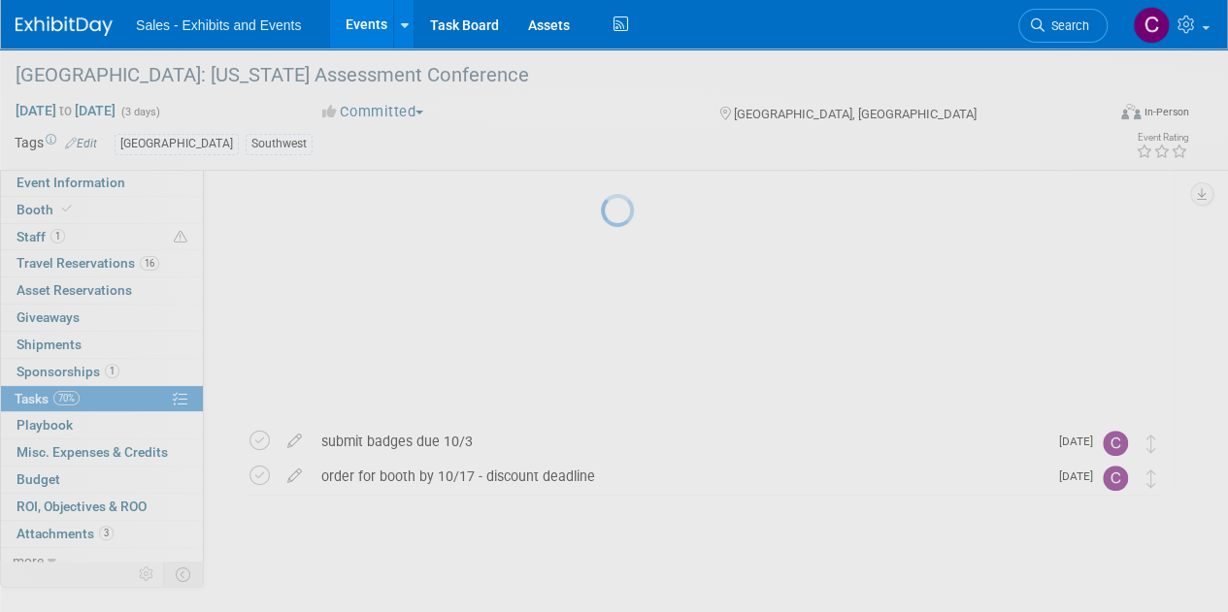
scroll to position [0, 0]
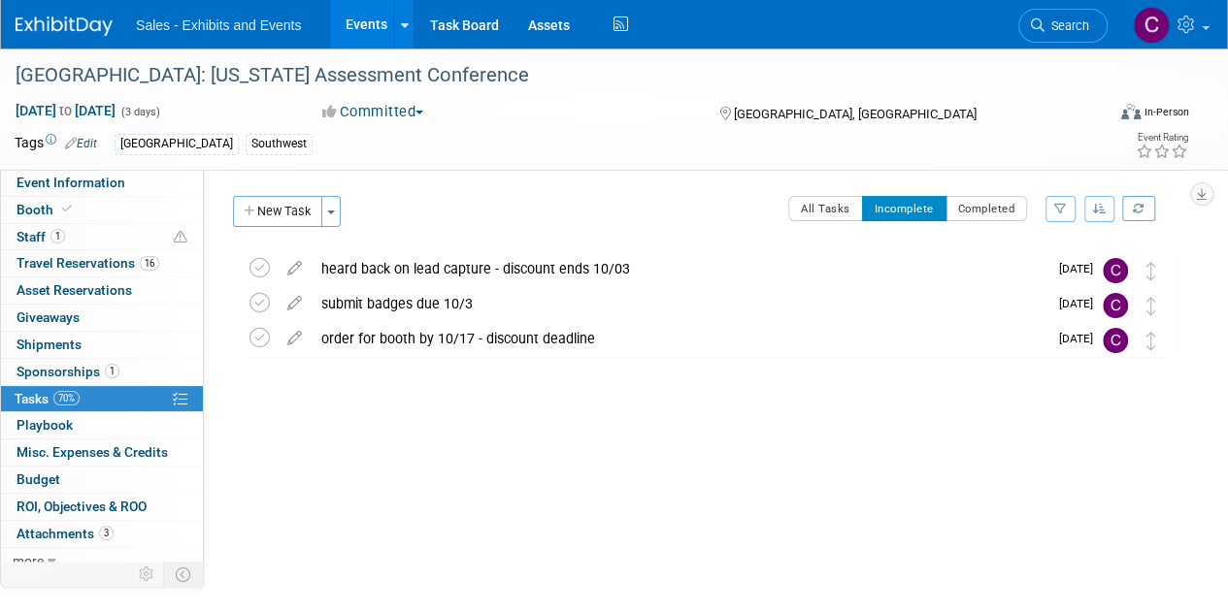
click at [378, 28] on link "Events" at bounding box center [365, 24] width 71 height 49
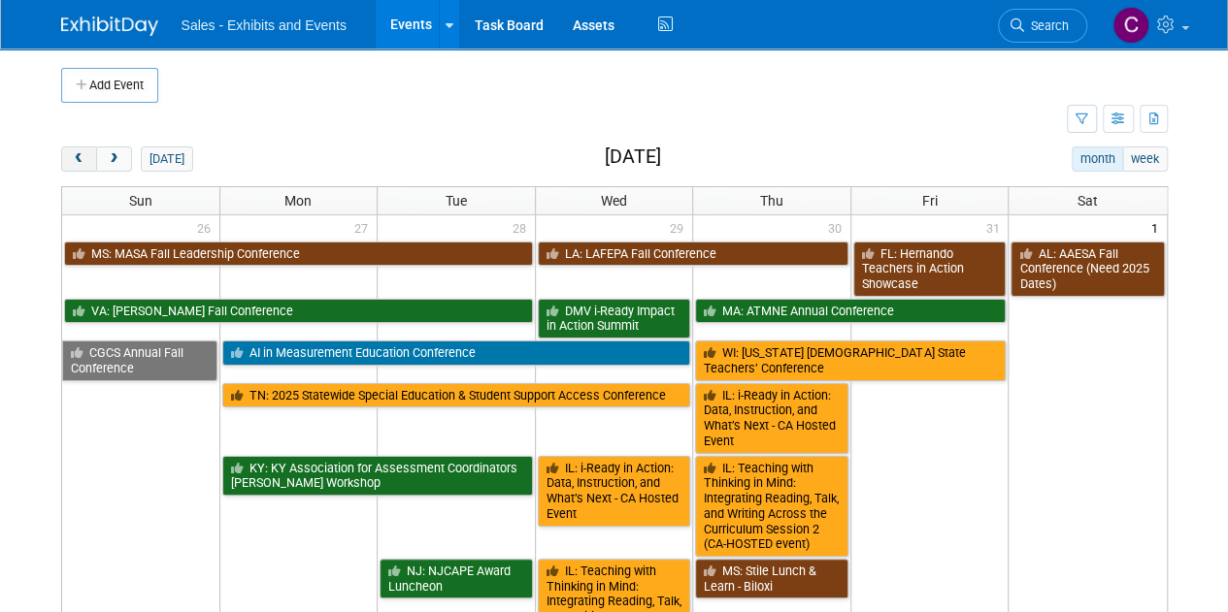
click at [75, 160] on span "prev" at bounding box center [79, 159] width 15 height 13
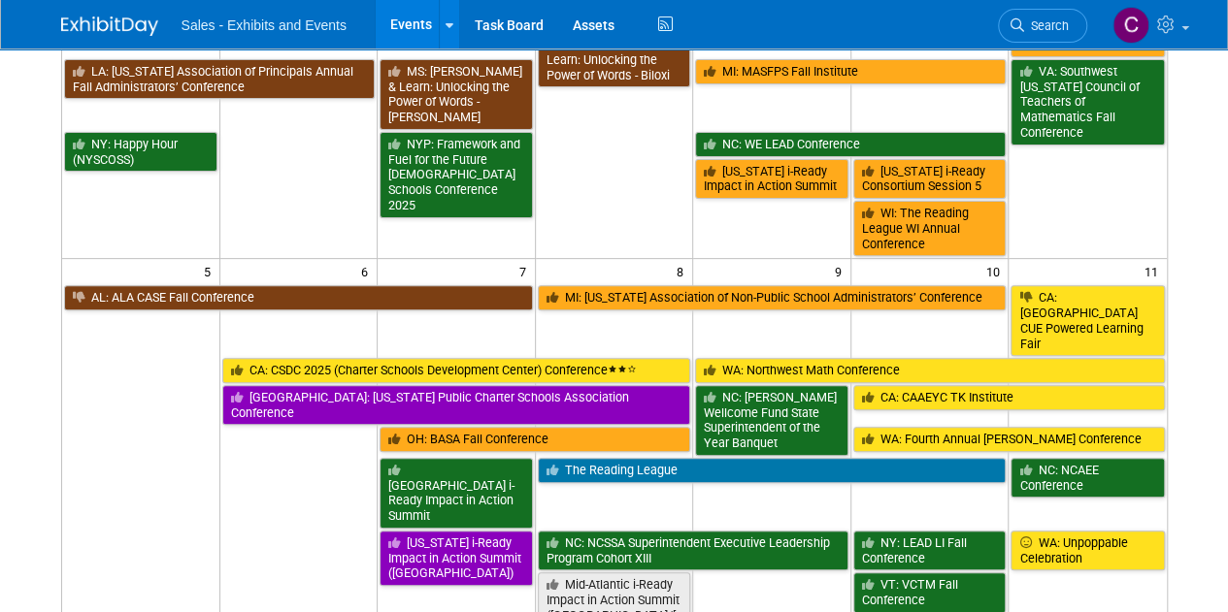
scroll to position [83, 0]
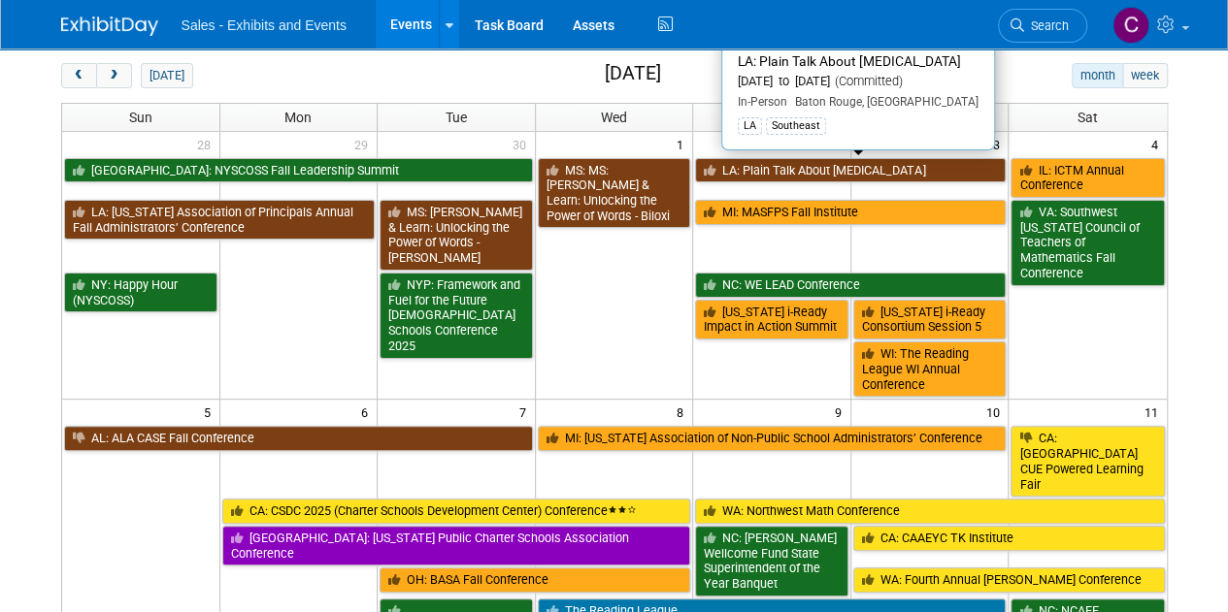
click at [736, 168] on link "LA: Plain Talk About [MEDICAL_DATA]" at bounding box center [850, 170] width 311 height 25
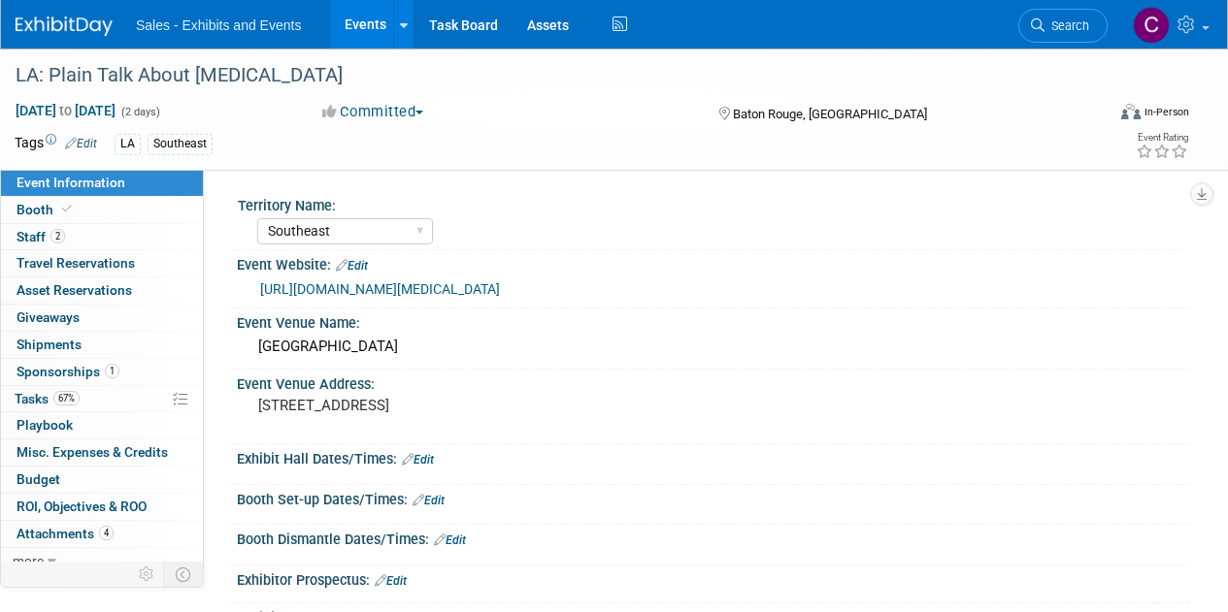
select select "Southeast"
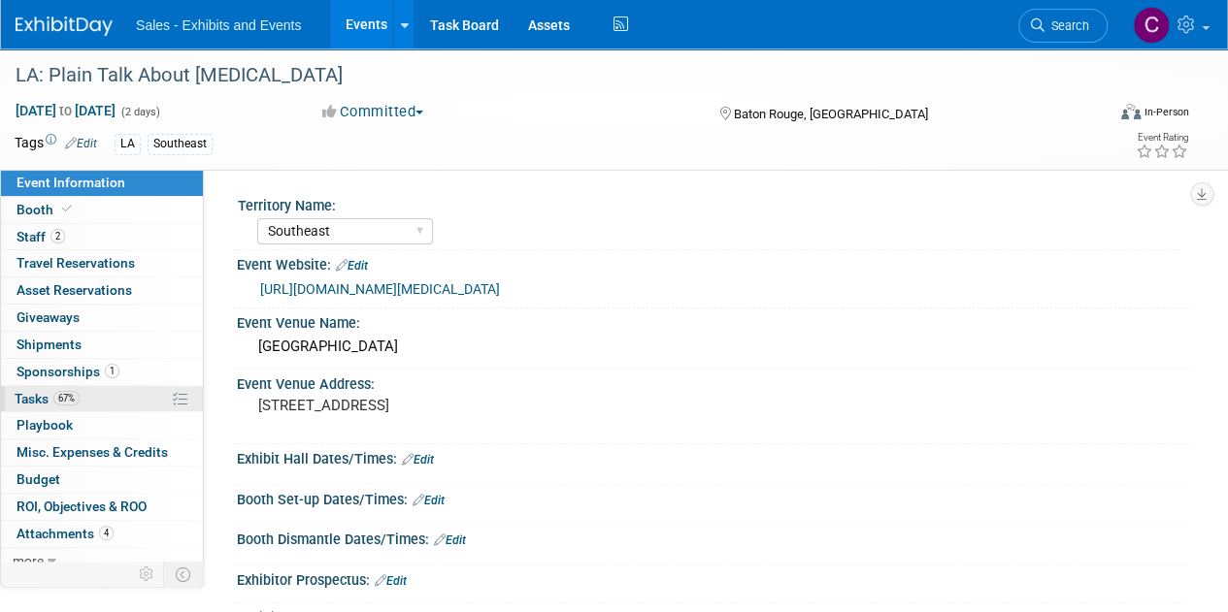
click at [47, 403] on span "Tasks 67%" at bounding box center [47, 399] width 65 height 16
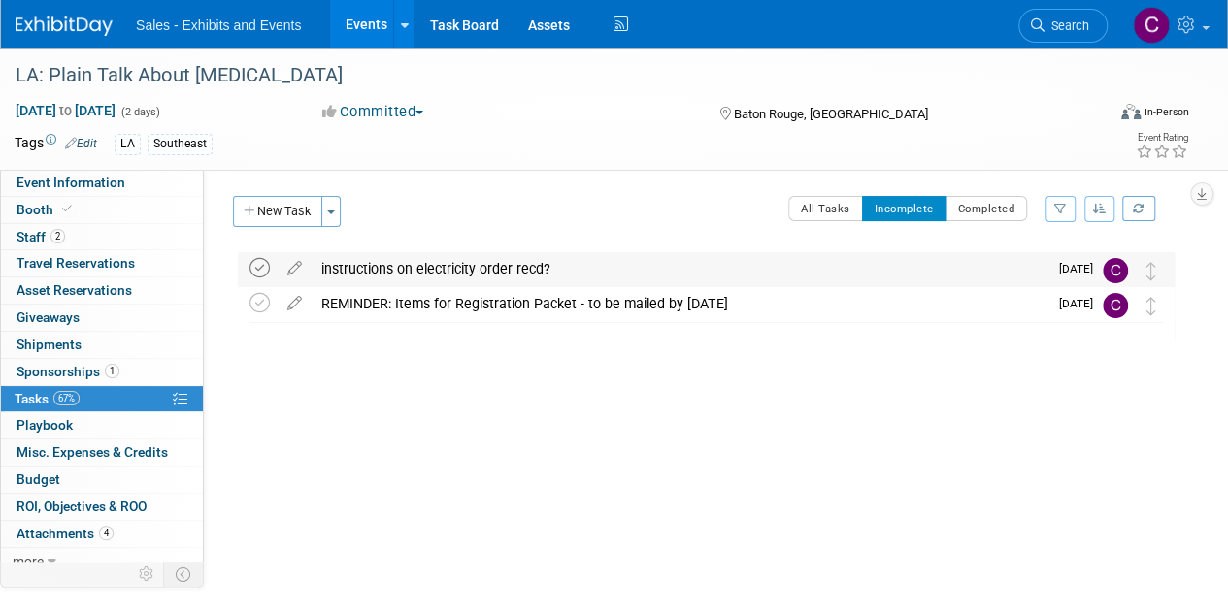
click at [254, 270] on icon at bounding box center [259, 268] width 20 height 20
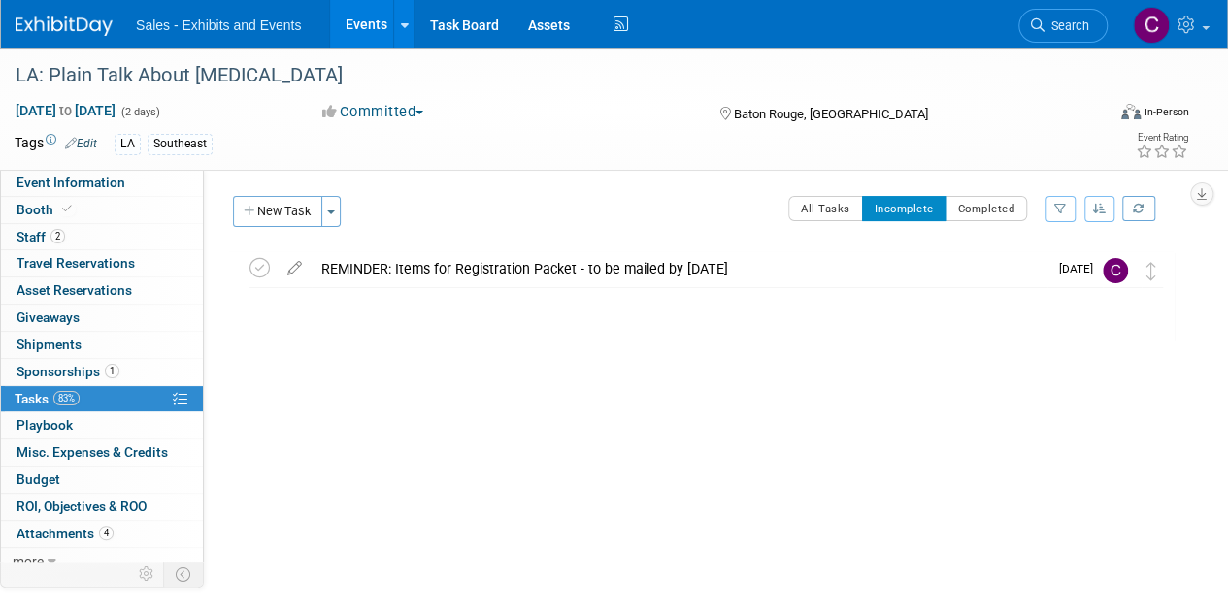
click at [352, 28] on link "Events" at bounding box center [365, 24] width 71 height 49
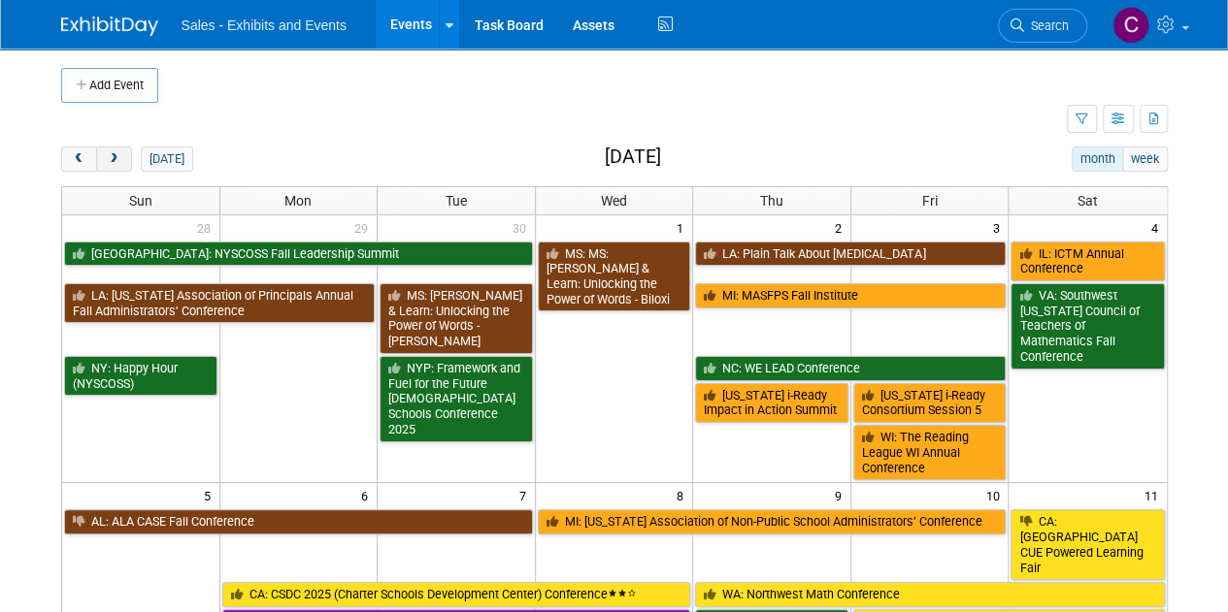
click at [115, 161] on span "next" at bounding box center [114, 159] width 15 height 13
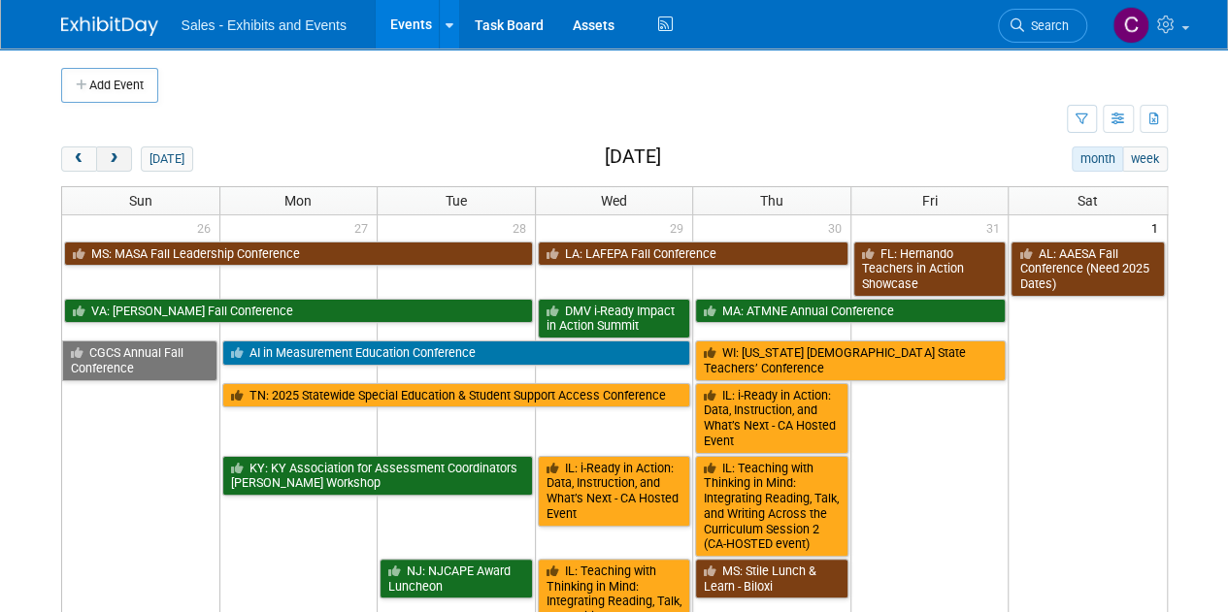
click at [115, 161] on span "next" at bounding box center [114, 159] width 15 height 13
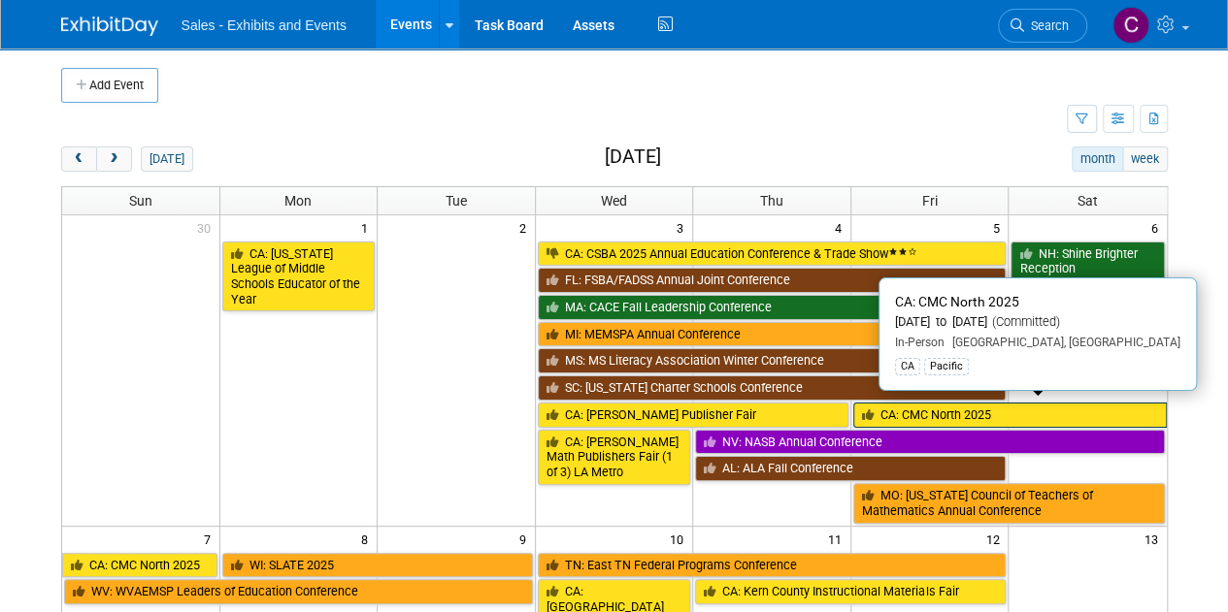
click at [911, 403] on link "CA: CMC North 2025" at bounding box center [1009, 415] width 313 height 25
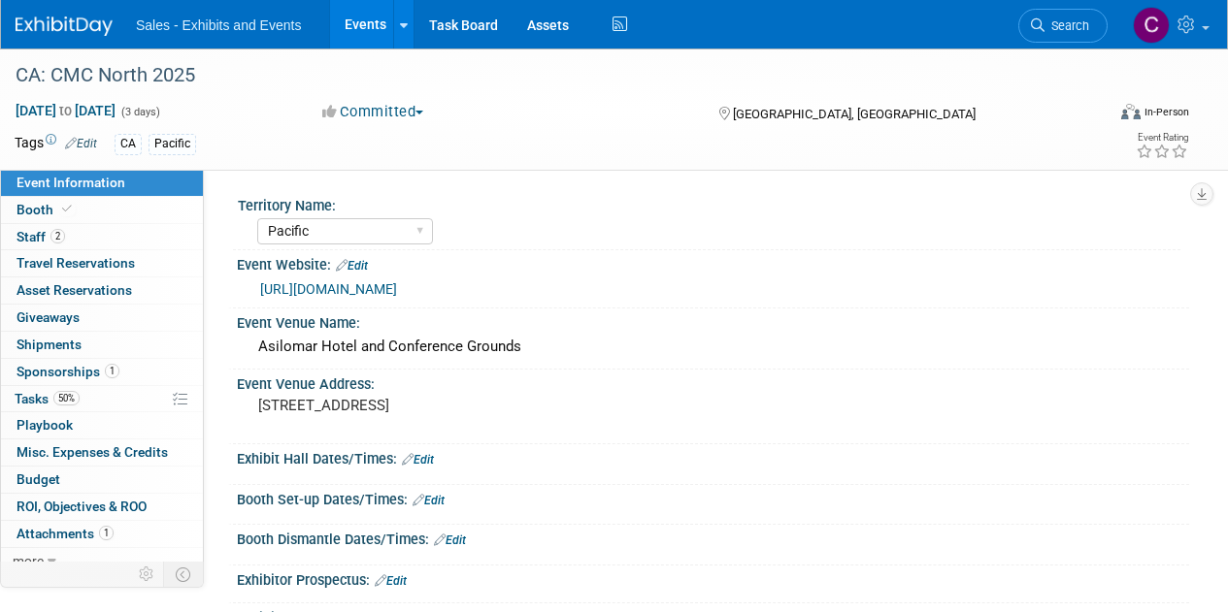
select select "Pacific"
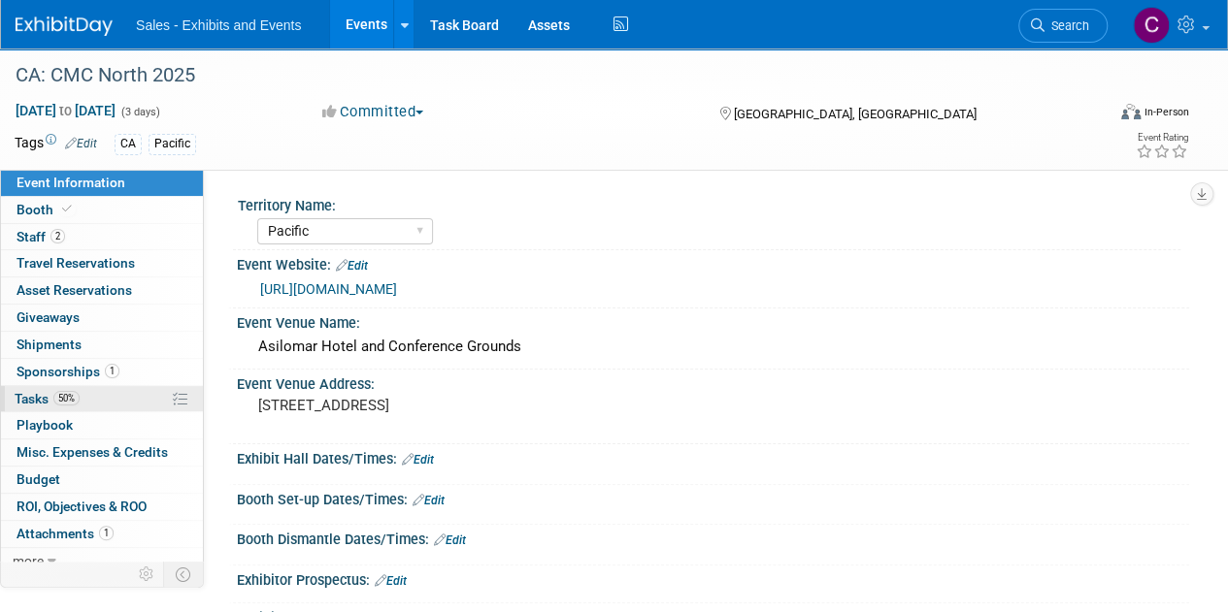
click at [41, 397] on span "Tasks 50%" at bounding box center [47, 399] width 65 height 16
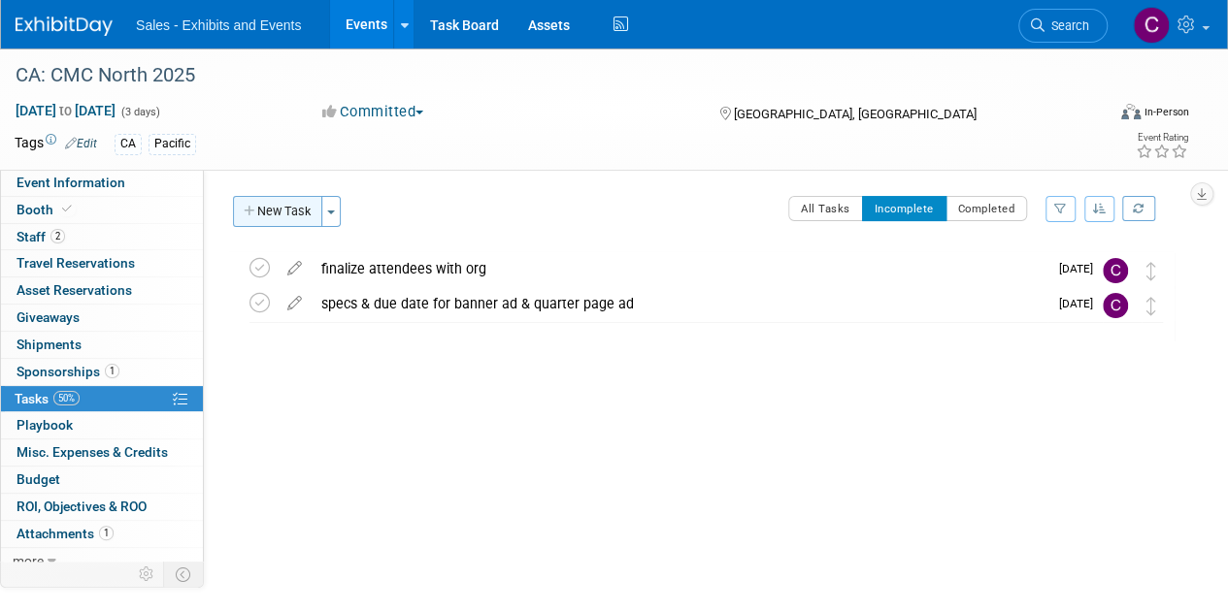
click at [265, 218] on button "New Task" at bounding box center [277, 211] width 89 height 31
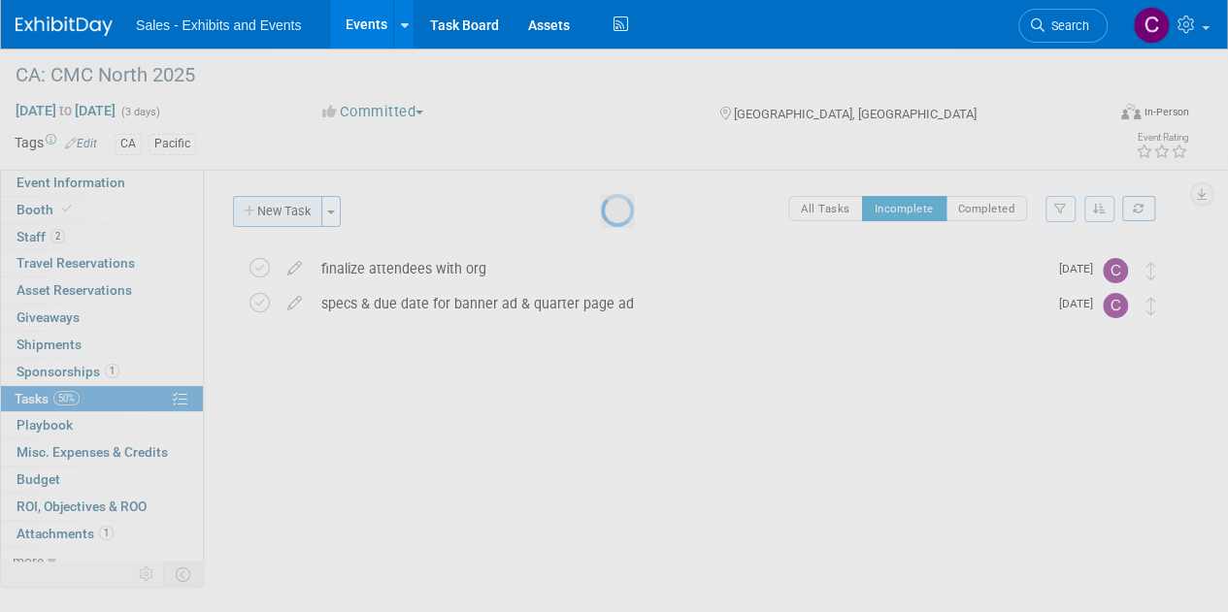
select select "8"
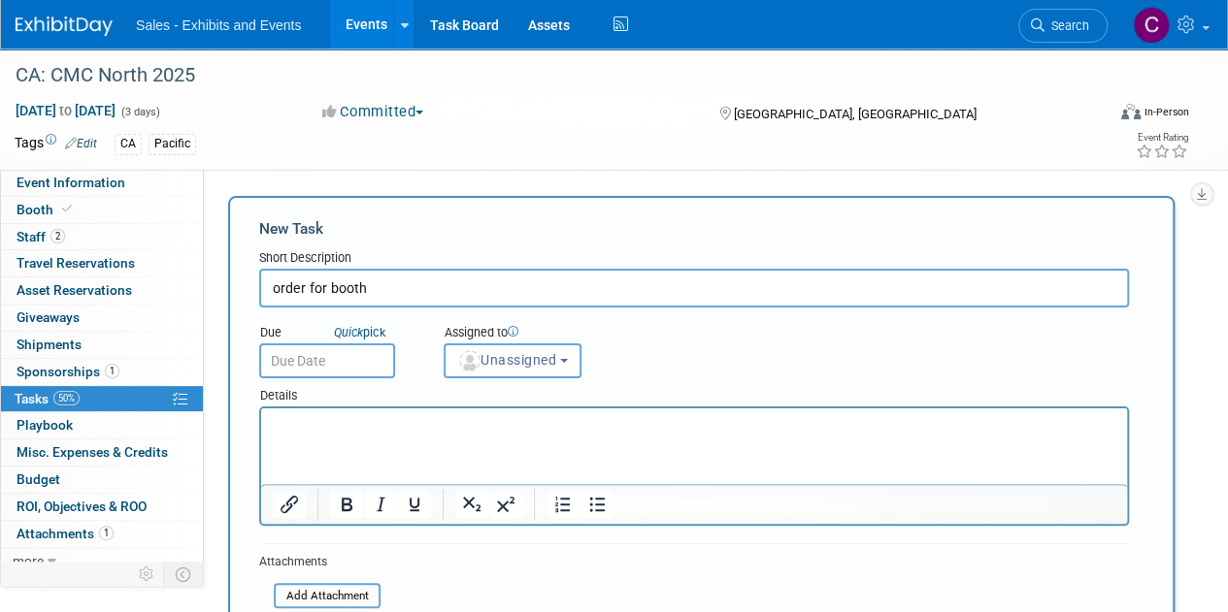
type input "order for booth"
click at [326, 346] on input "text" at bounding box center [327, 361] width 136 height 35
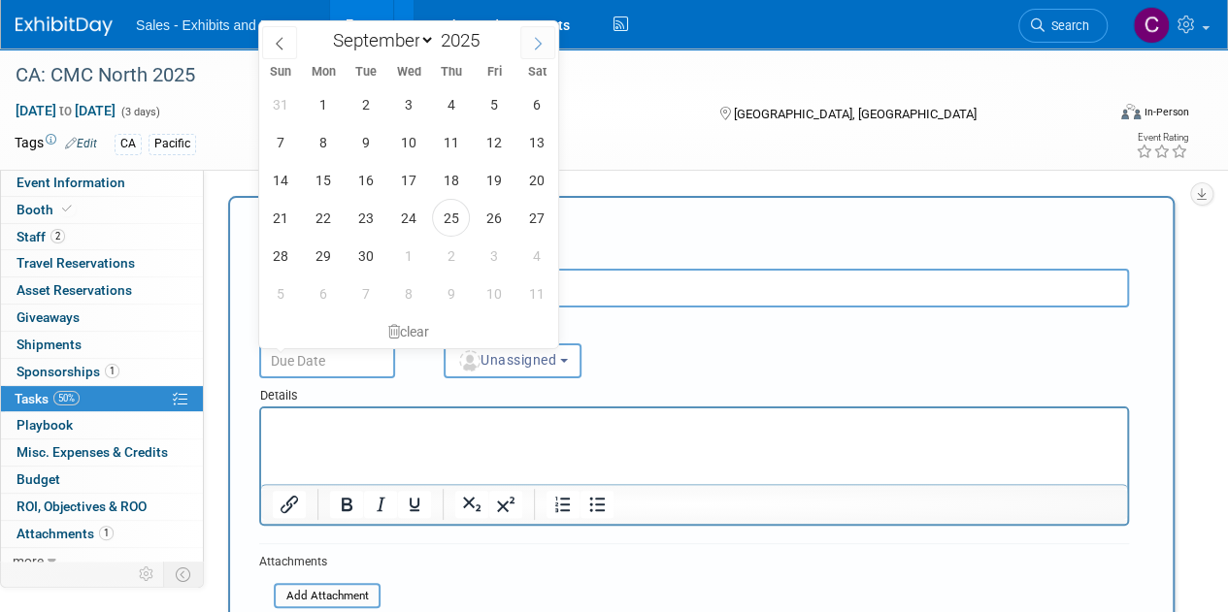
click at [548, 44] on span at bounding box center [537, 42] width 35 height 33
select select "9"
click at [315, 310] on span "3" at bounding box center [323, 294] width 38 height 38
type input "[DATE]"
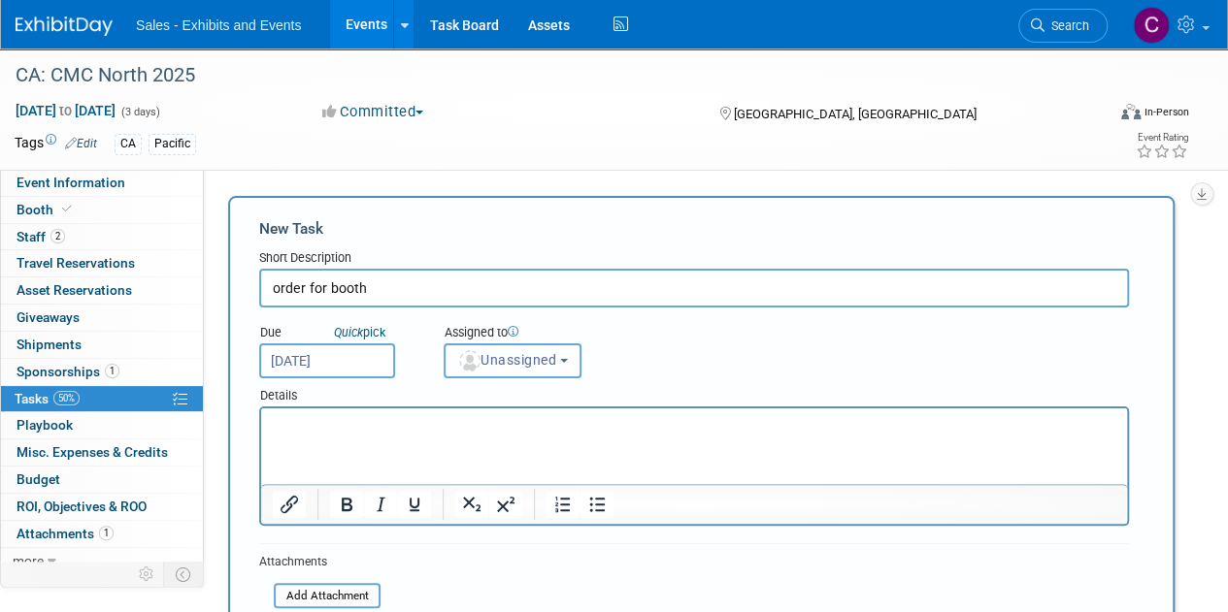
click at [537, 356] on span "Unassigned" at bounding box center [506, 360] width 99 height 16
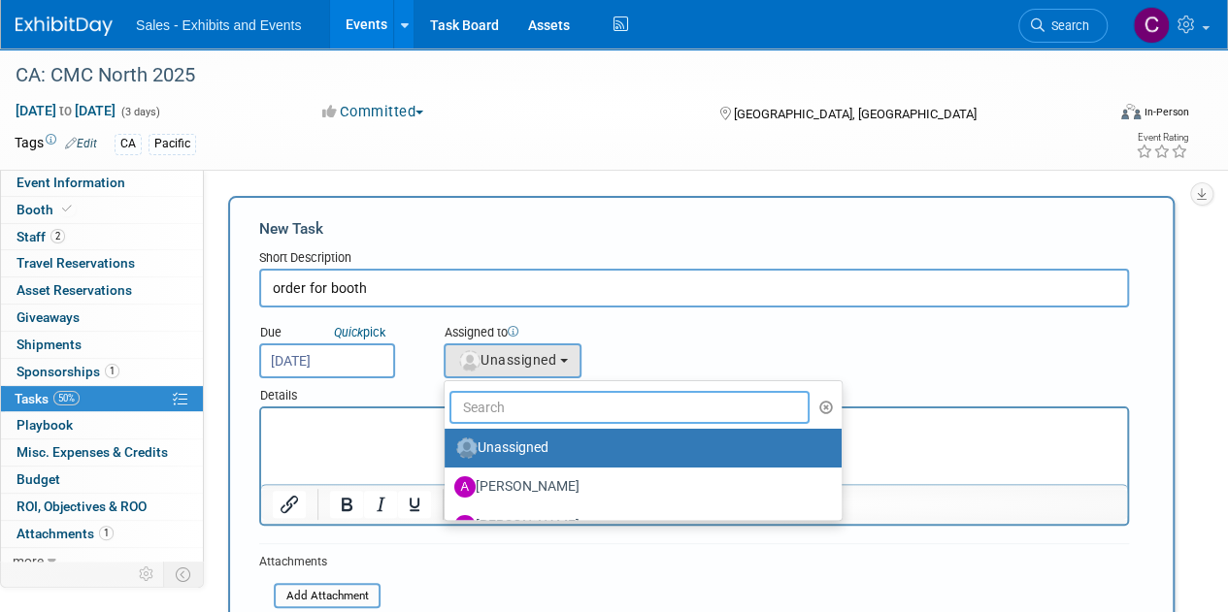
click at [540, 411] on input "text" at bounding box center [629, 407] width 360 height 33
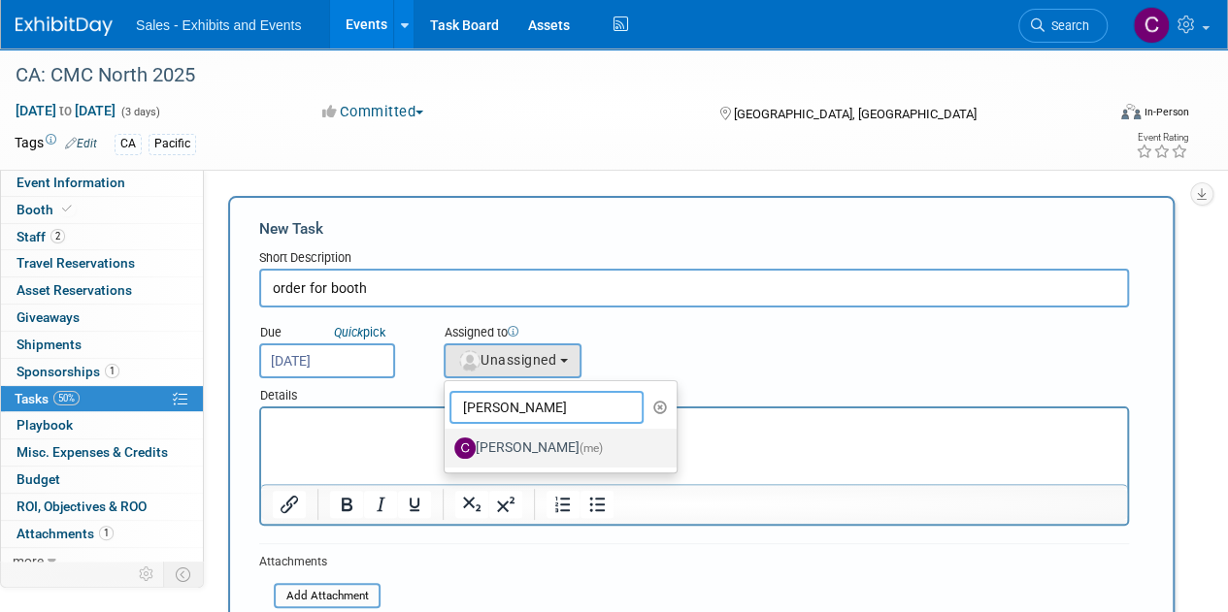
type input "[PERSON_NAME]"
click at [553, 448] on label "[PERSON_NAME] (me)" at bounding box center [555, 448] width 203 height 31
click at [447, 448] on input "[PERSON_NAME] (me)" at bounding box center [441, 446] width 13 height 13
select select "a9e3834d-668b-4315-a5d4-069993be606a"
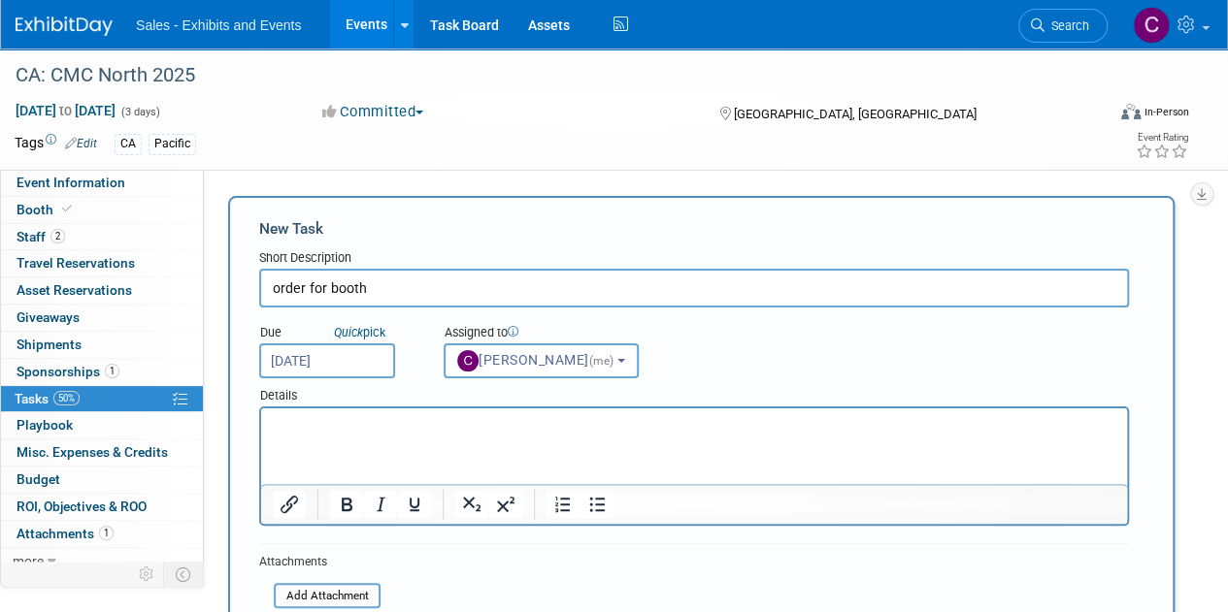
scroll to position [226, 0]
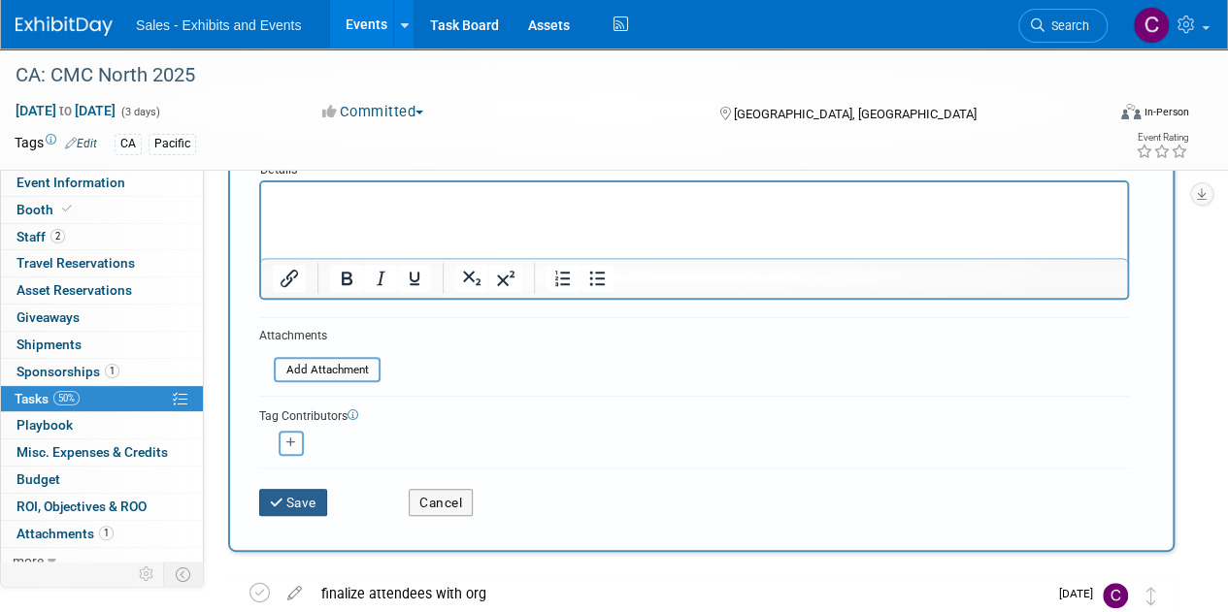
click at [309, 490] on button "Save" at bounding box center [293, 502] width 68 height 27
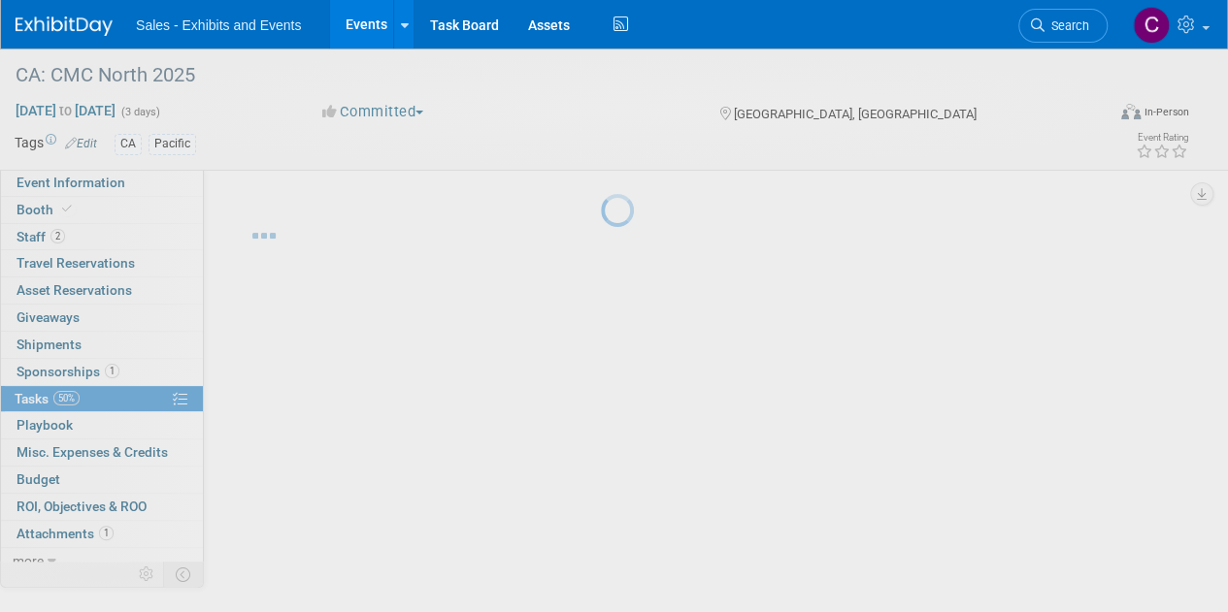
scroll to position [0, 0]
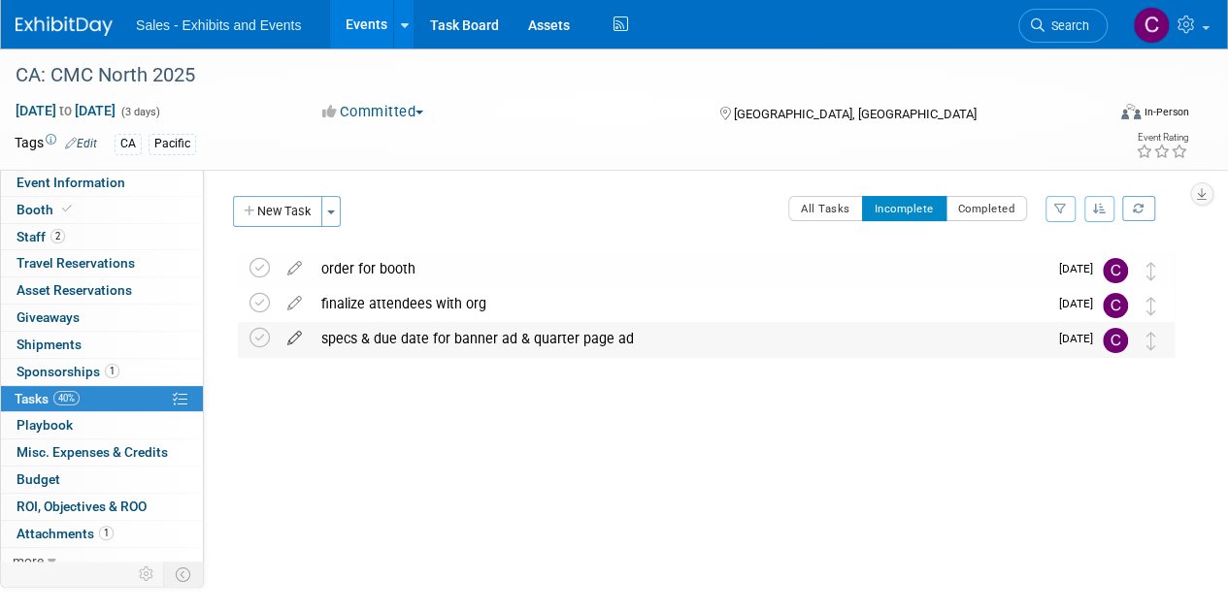
click at [300, 339] on icon at bounding box center [295, 334] width 34 height 24
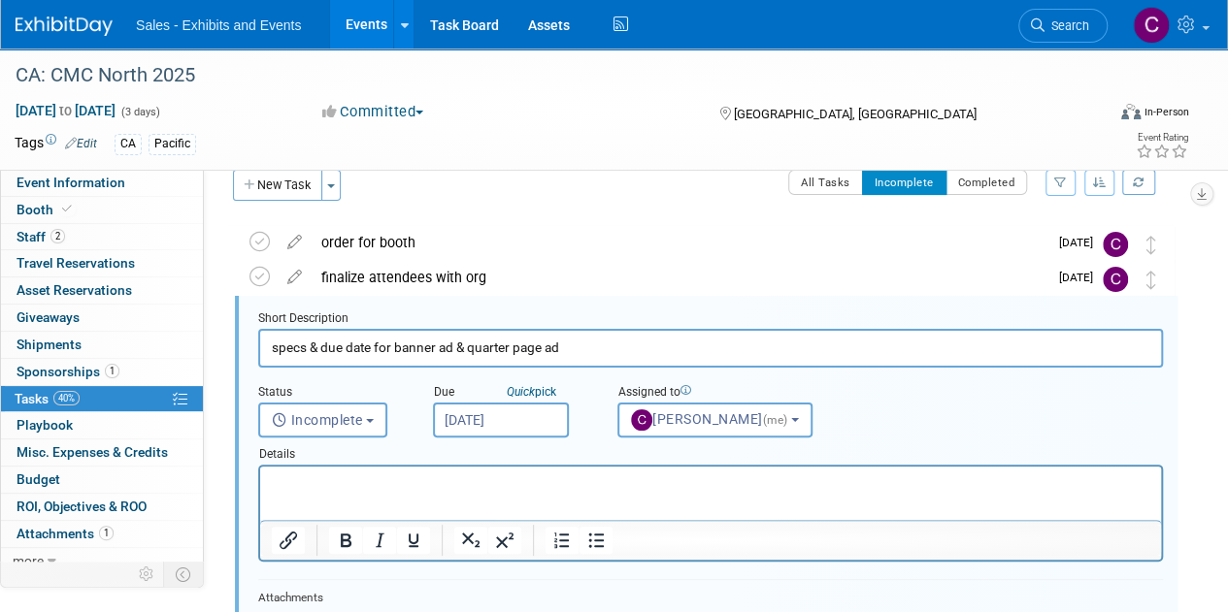
scroll to position [37, 0]
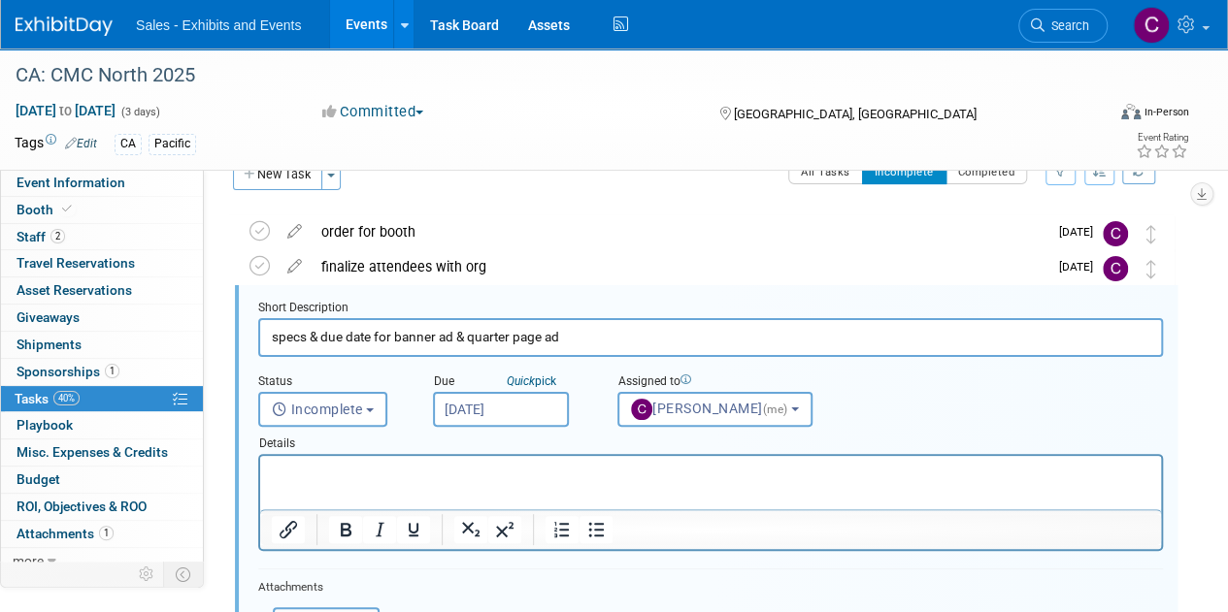
click at [481, 403] on input "[DATE]" at bounding box center [501, 409] width 136 height 35
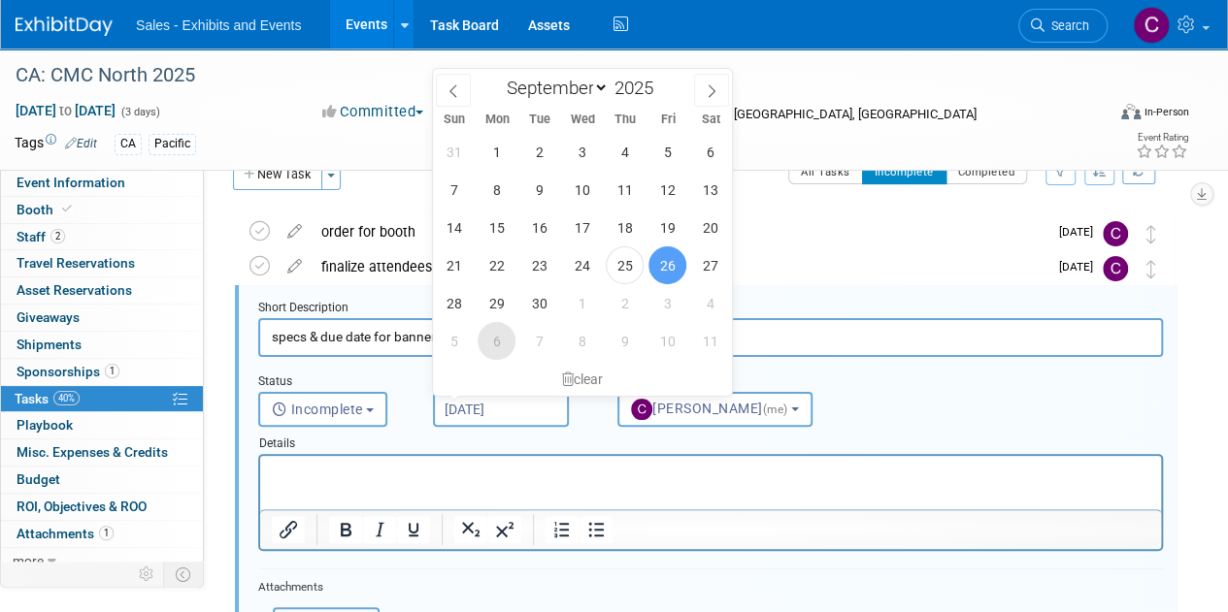
click at [505, 344] on span "6" at bounding box center [496, 341] width 38 height 38
type input "Oct 6, 2025"
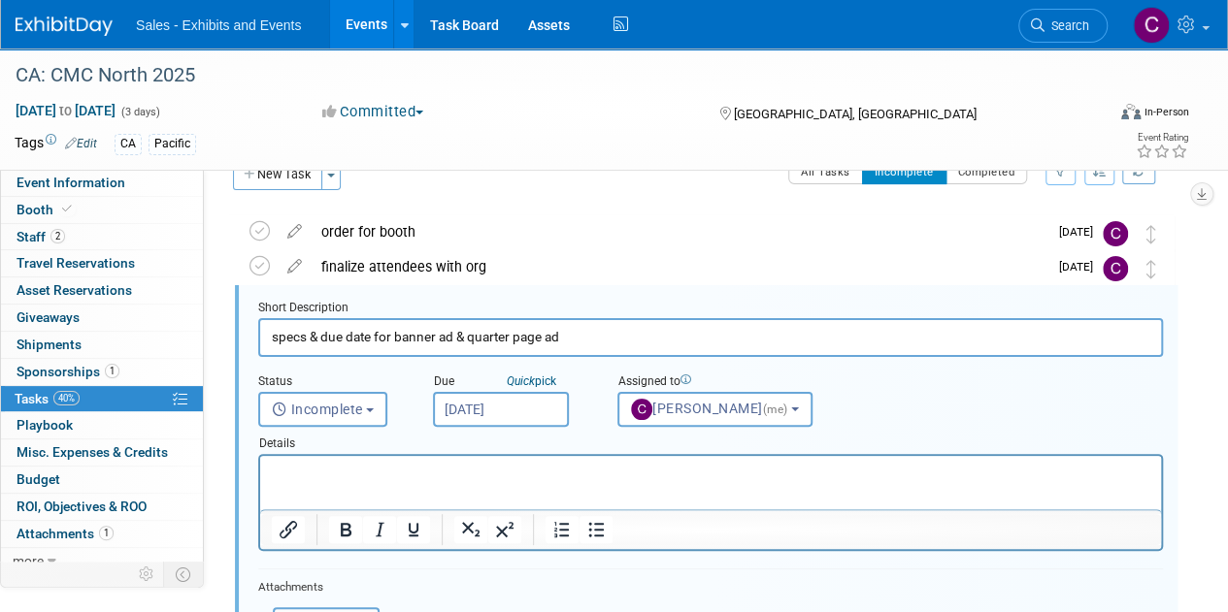
drag, startPoint x: 1226, startPoint y: 272, endPoint x: 1196, endPoint y: 476, distance: 206.0
click at [1227, 447] on html "Sales - Exhibits and Events Events Add Event Bulk Upload Events Shareable Event…" at bounding box center [614, 269] width 1228 height 612
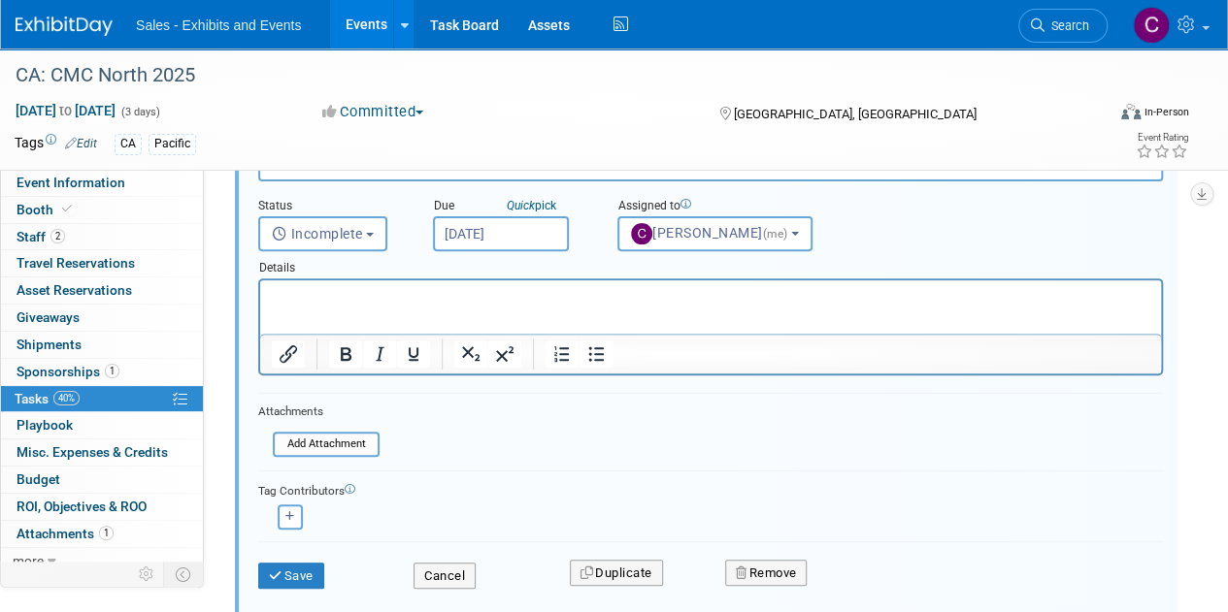
scroll to position [239, 0]
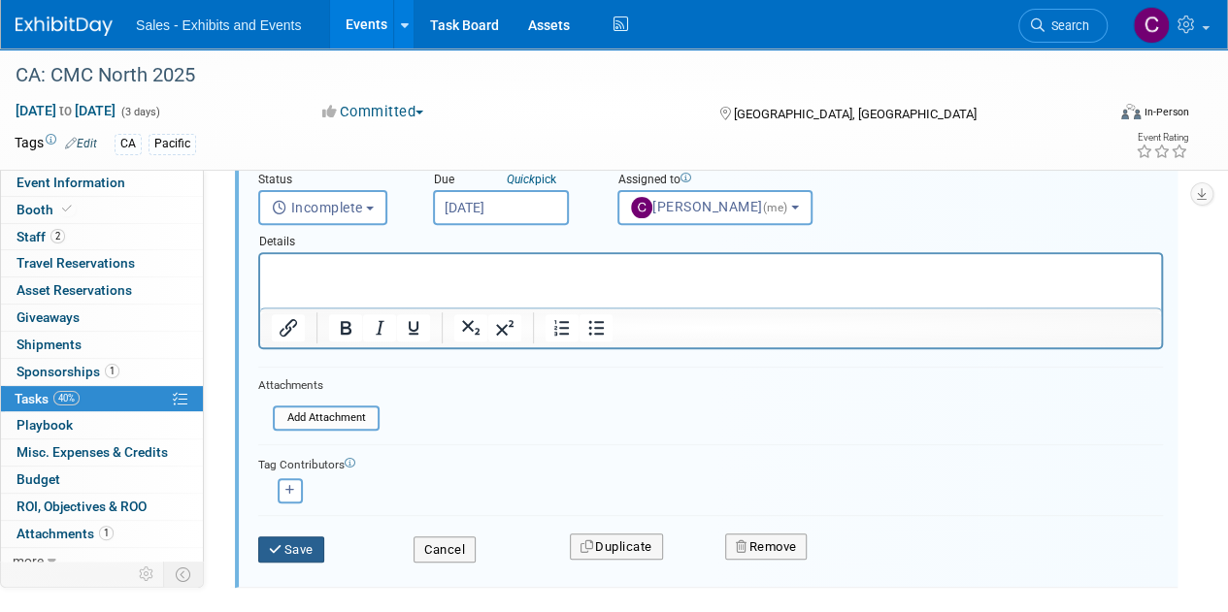
click at [312, 543] on button "Save" at bounding box center [291, 550] width 66 height 27
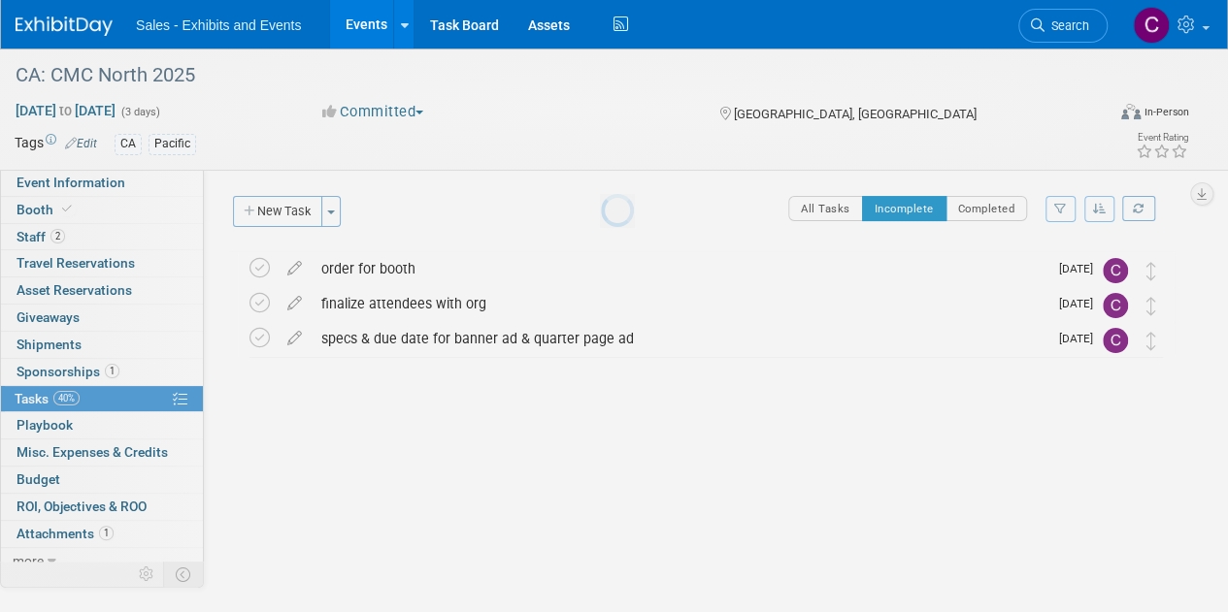
scroll to position [0, 0]
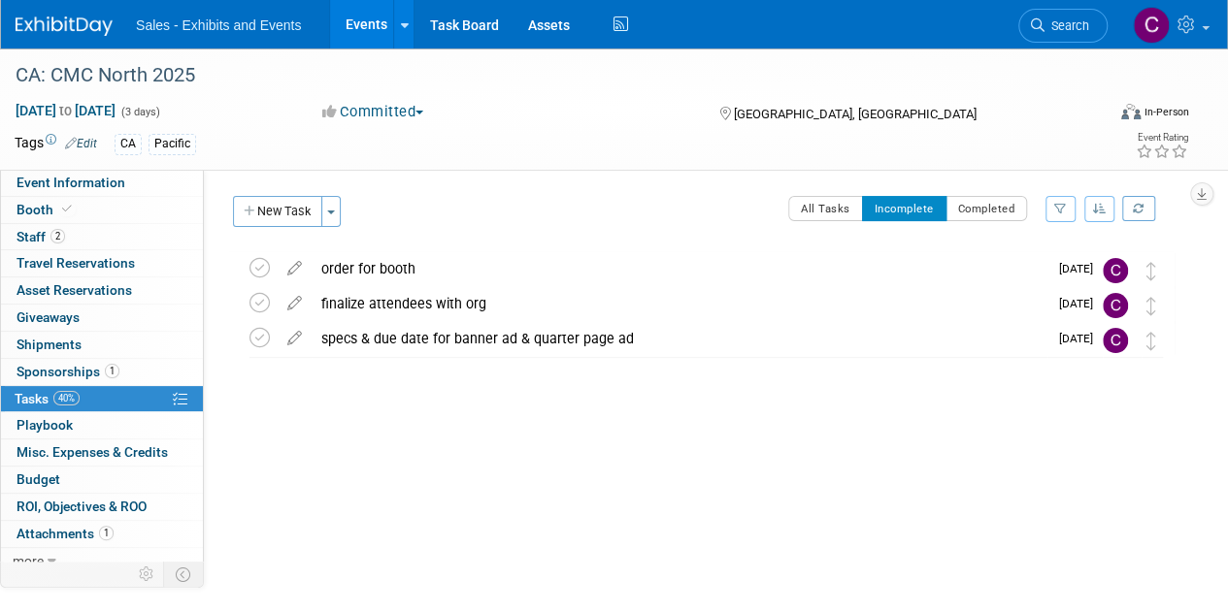
click at [363, 22] on link "Events" at bounding box center [365, 24] width 71 height 49
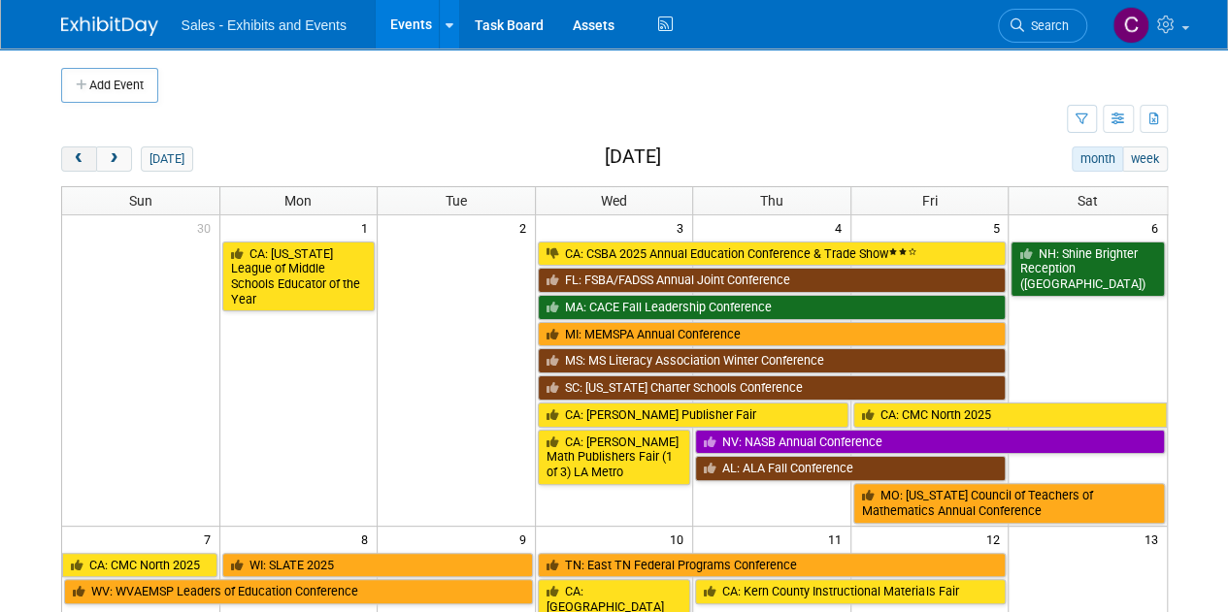
click at [84, 170] on button "prev" at bounding box center [79, 159] width 36 height 25
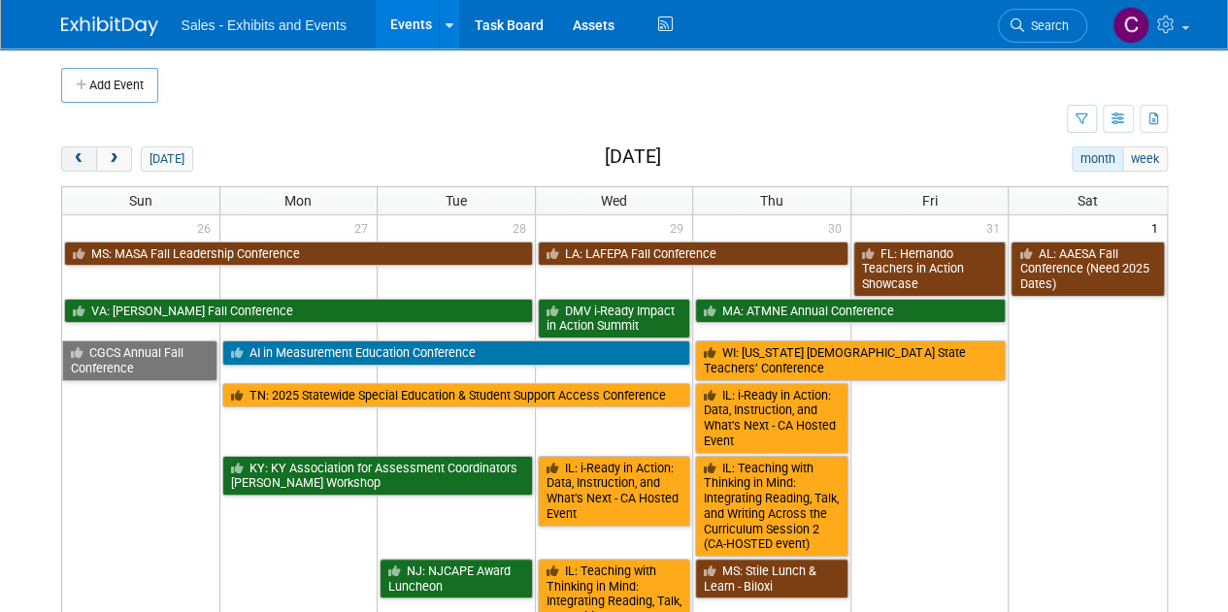
click at [84, 170] on button "prev" at bounding box center [79, 159] width 36 height 25
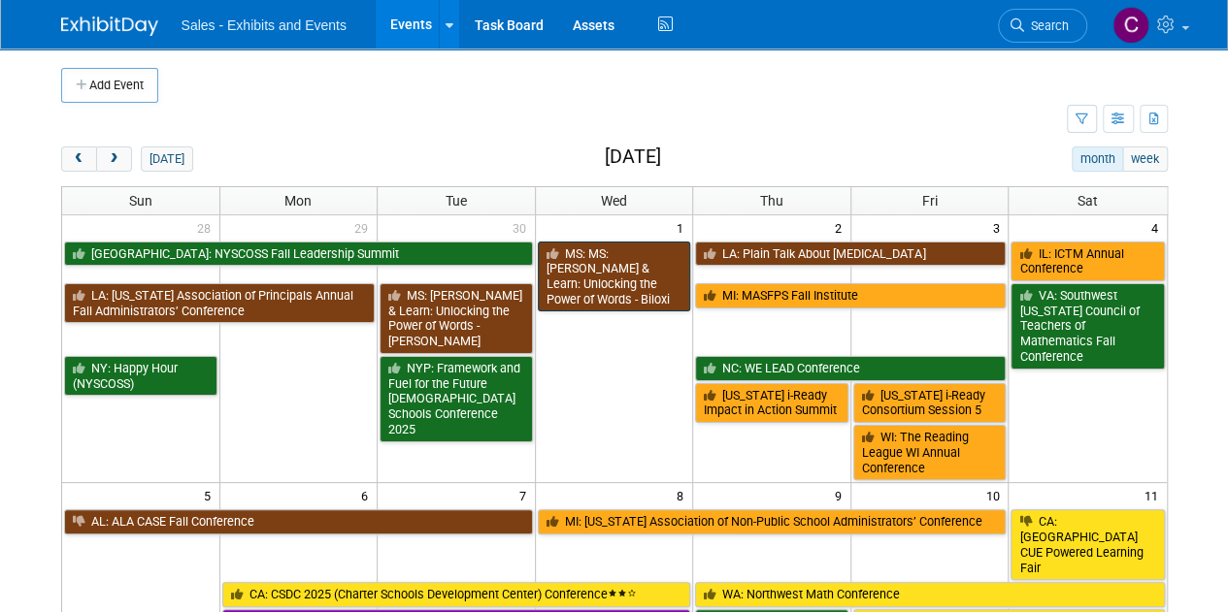
click at [618, 265] on link "MS: MS: [PERSON_NAME] & Learn: Unlocking the Power of Words - Biloxi" at bounding box center [614, 277] width 153 height 71
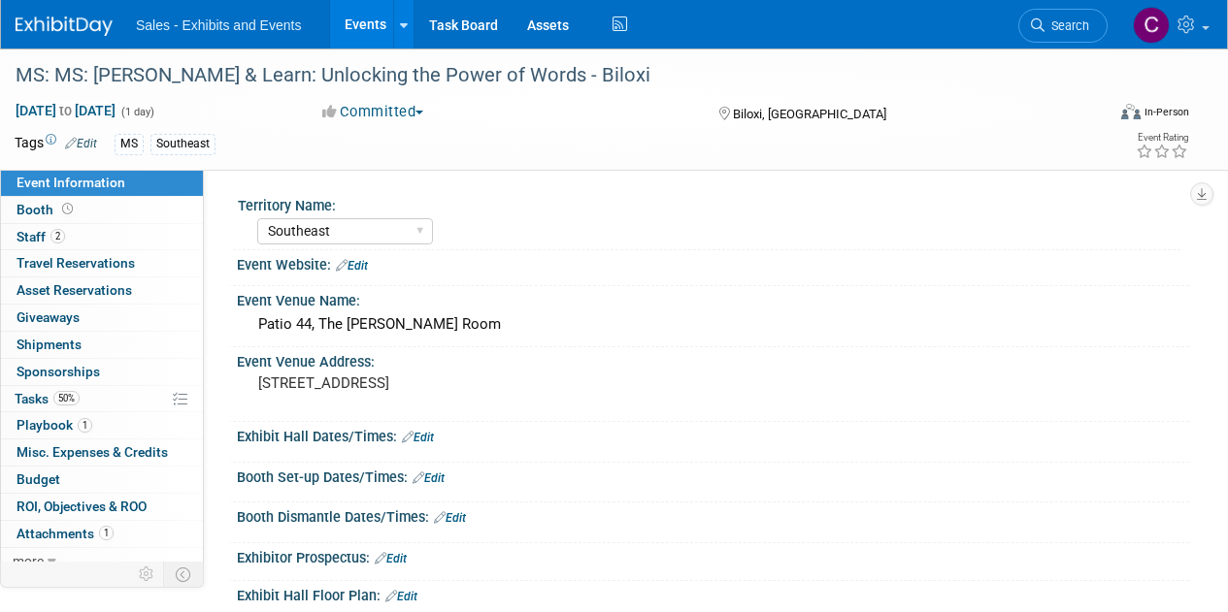
select select "Southeast"
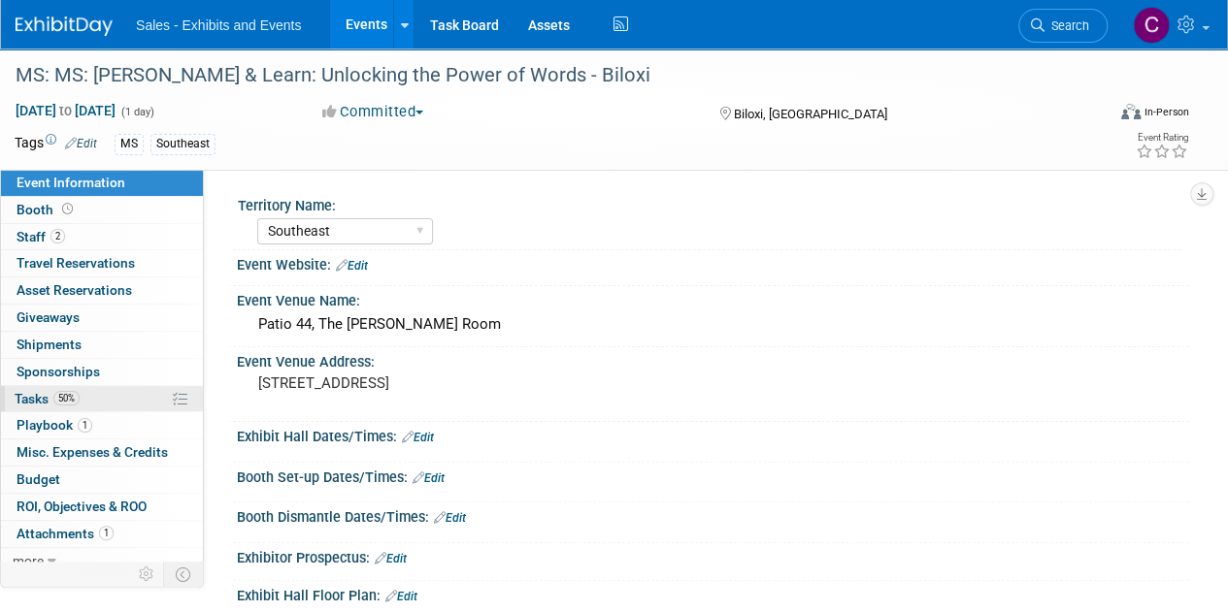
click at [31, 395] on span "Tasks 50%" at bounding box center [47, 399] width 65 height 16
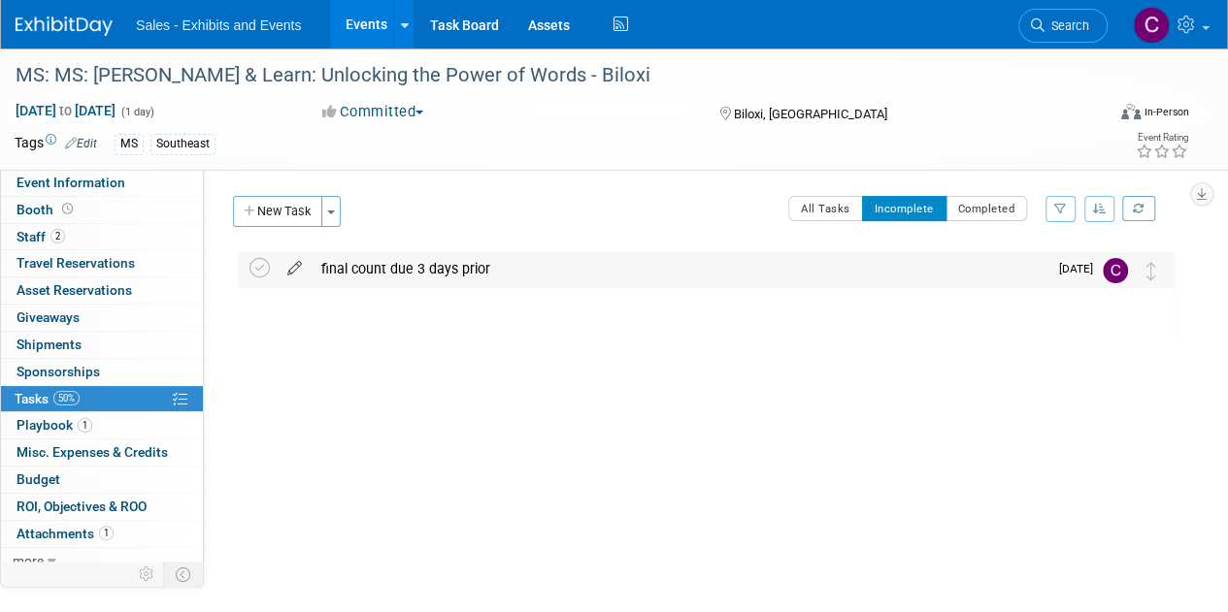
click at [294, 271] on icon at bounding box center [295, 264] width 34 height 24
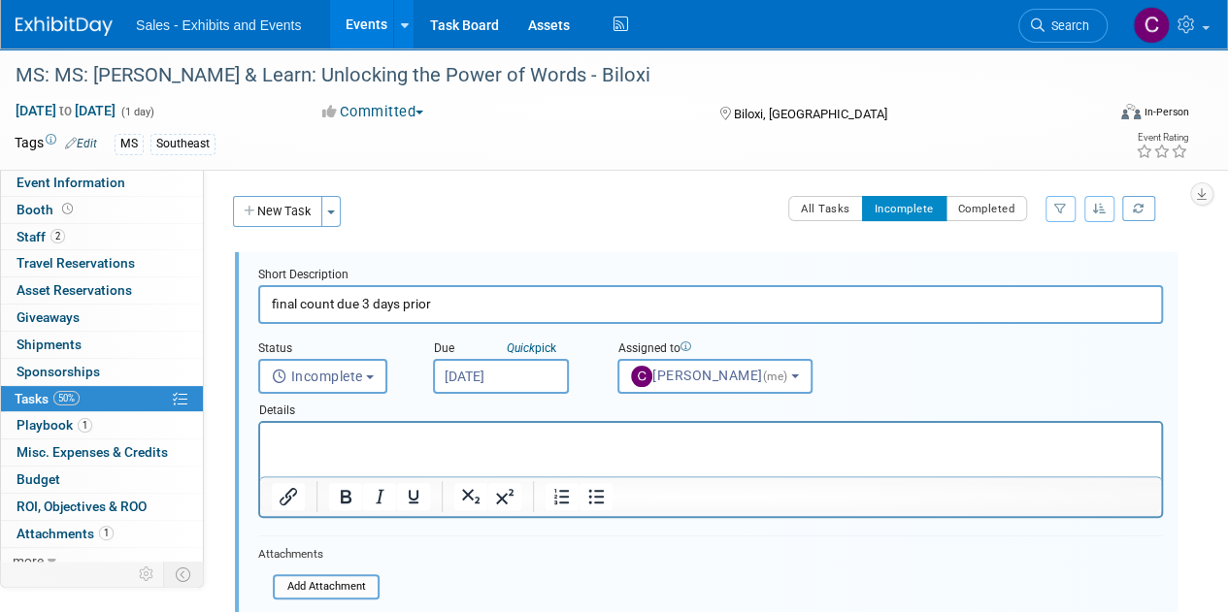
click at [514, 381] on input "[DATE]" at bounding box center [501, 376] width 136 height 35
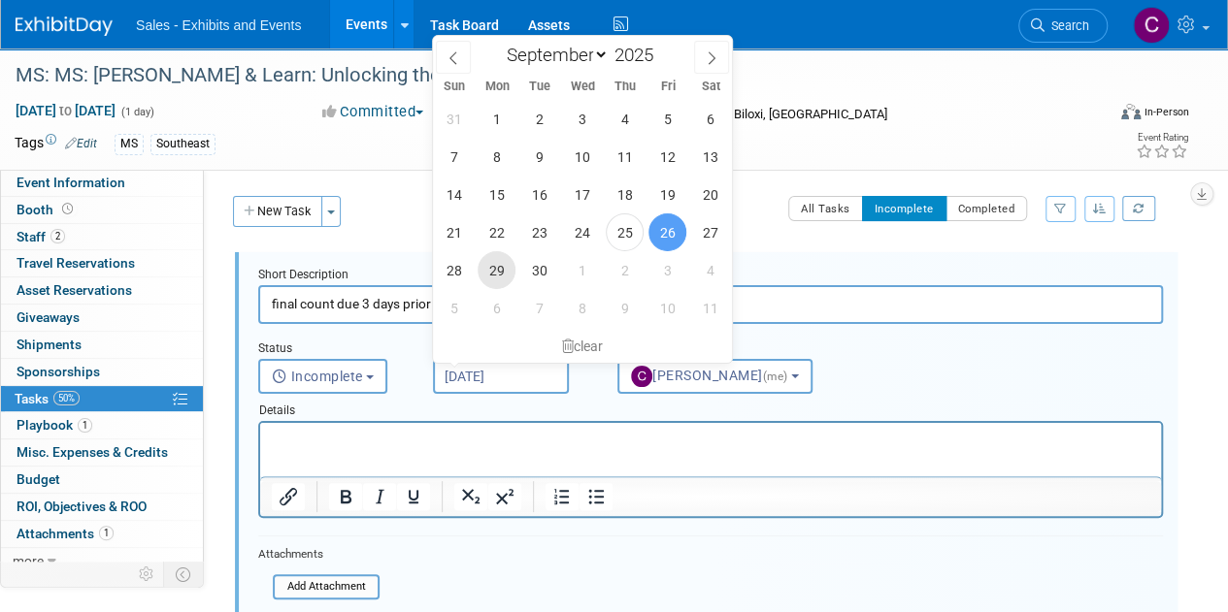
click at [497, 271] on span "29" at bounding box center [496, 270] width 38 height 38
type input "[DATE]"
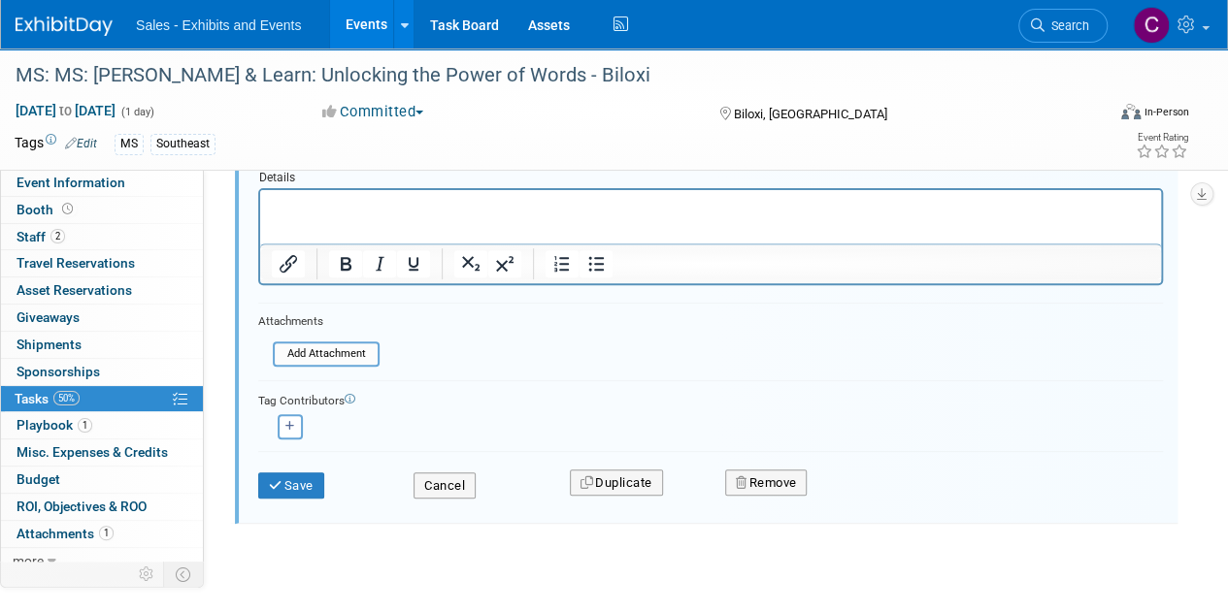
scroll to position [261, 0]
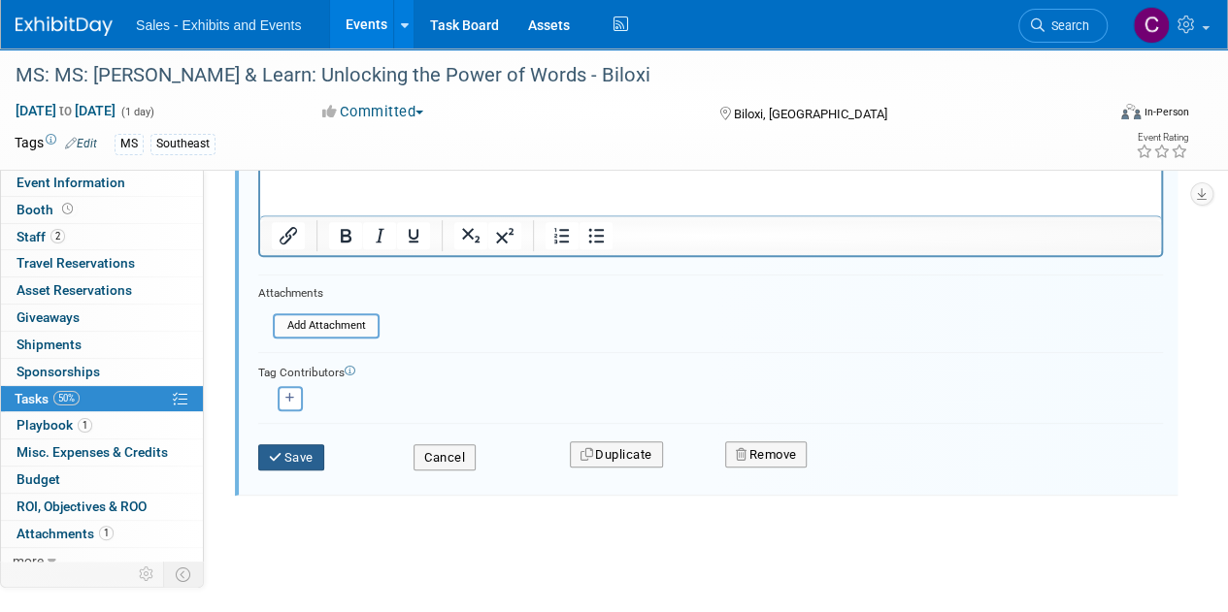
click at [313, 444] on button "Save" at bounding box center [291, 457] width 66 height 27
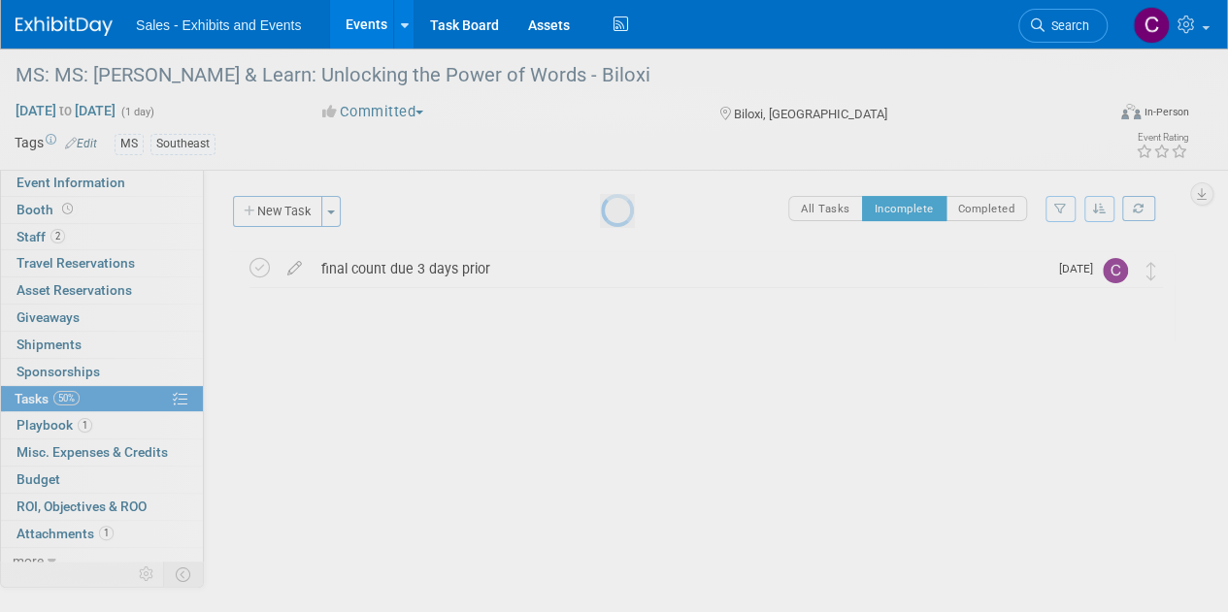
scroll to position [0, 0]
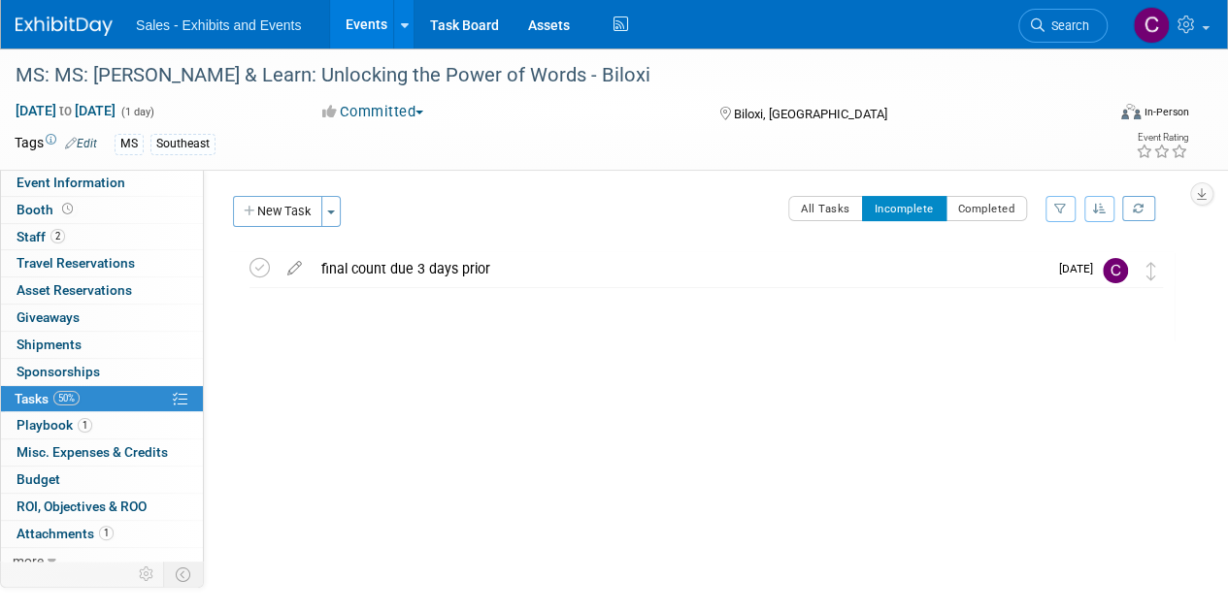
click at [361, 25] on link "Events" at bounding box center [365, 24] width 71 height 49
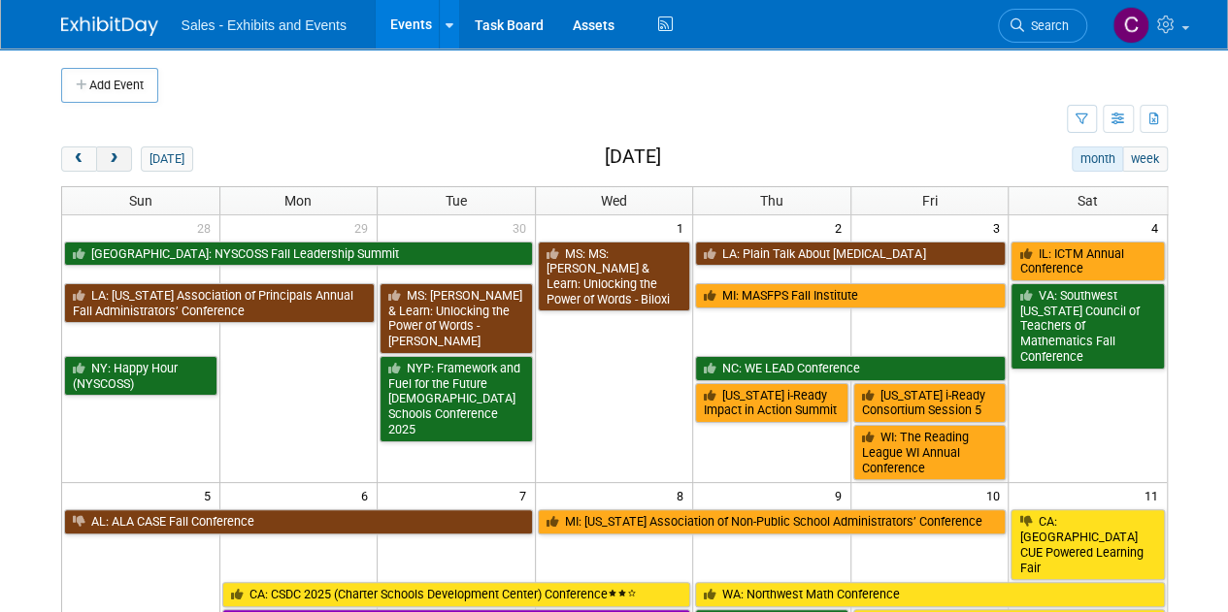
click at [122, 156] on button "next" at bounding box center [114, 159] width 36 height 25
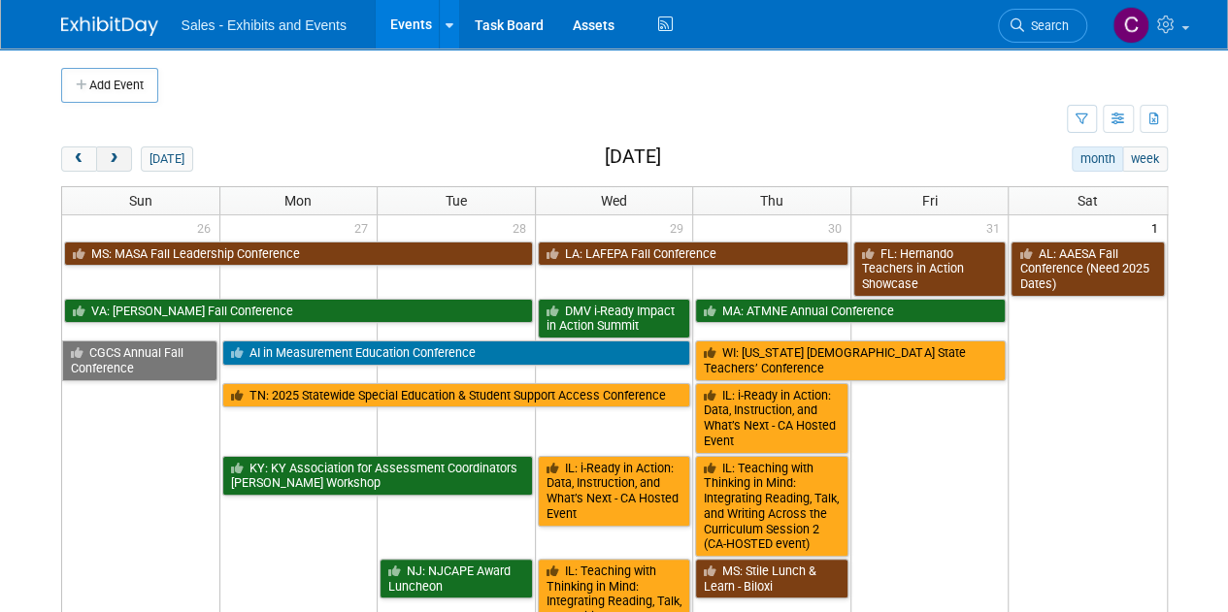
click at [122, 156] on button "next" at bounding box center [114, 159] width 36 height 25
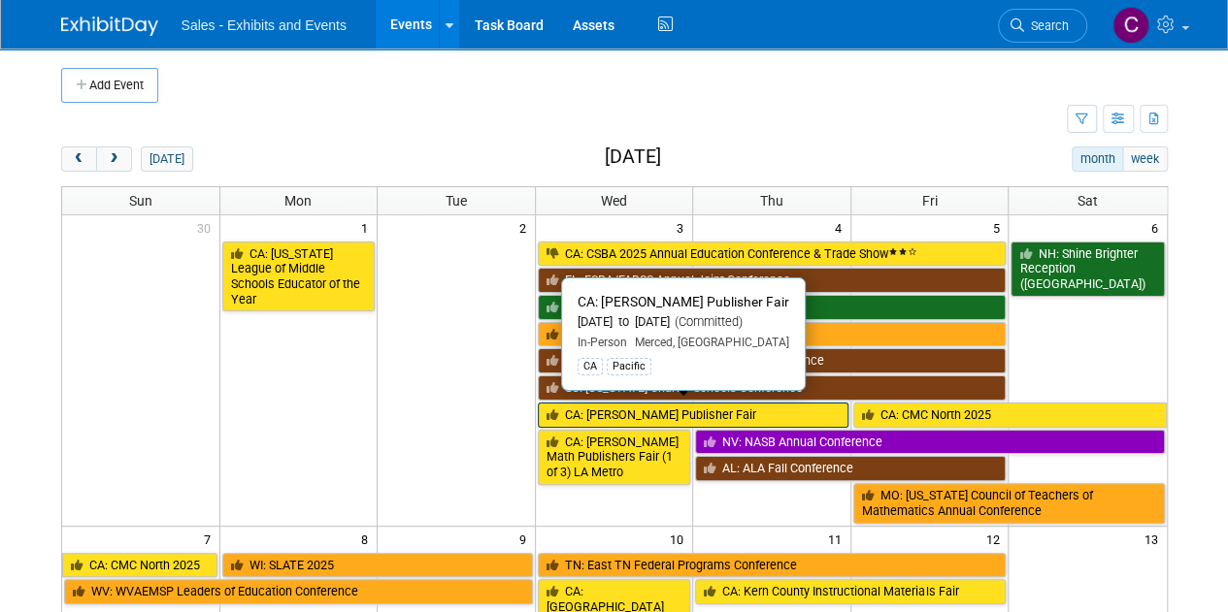
click at [644, 403] on link "CA: [PERSON_NAME] Publisher Fair" at bounding box center [693, 415] width 311 height 25
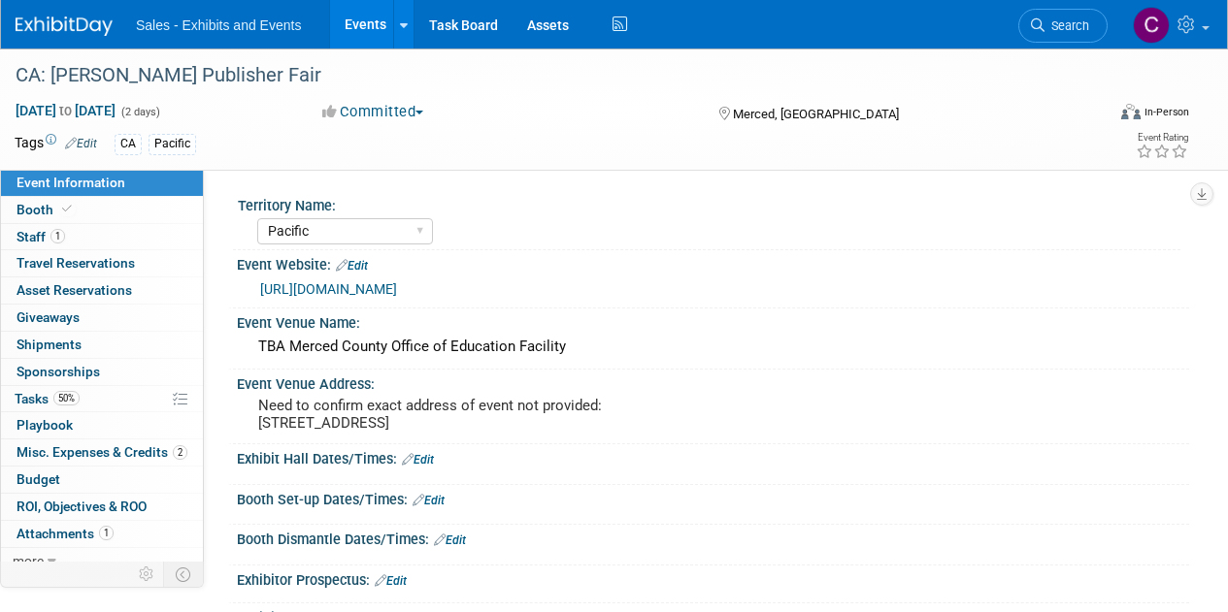
select select "Pacific"
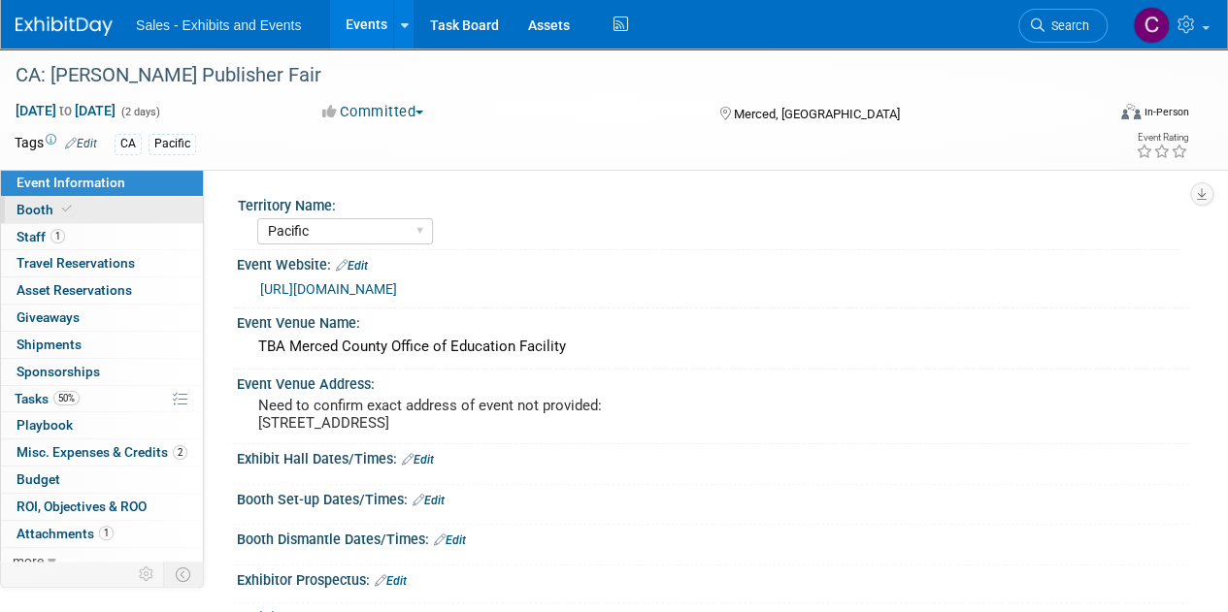
click at [42, 214] on span "Booth" at bounding box center [45, 210] width 59 height 16
